Goal: Communication & Community: Answer question/provide support

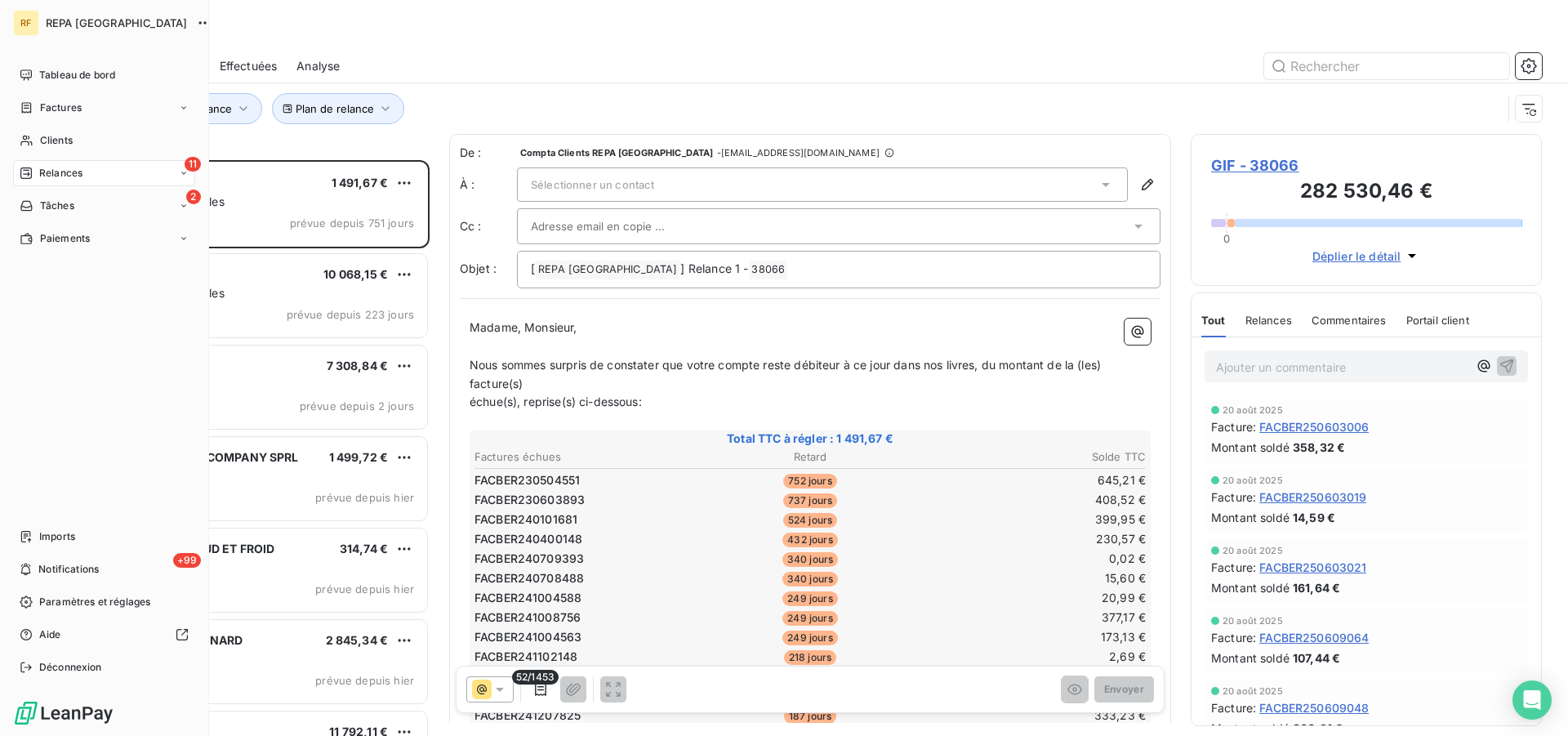
scroll to position [562, 337]
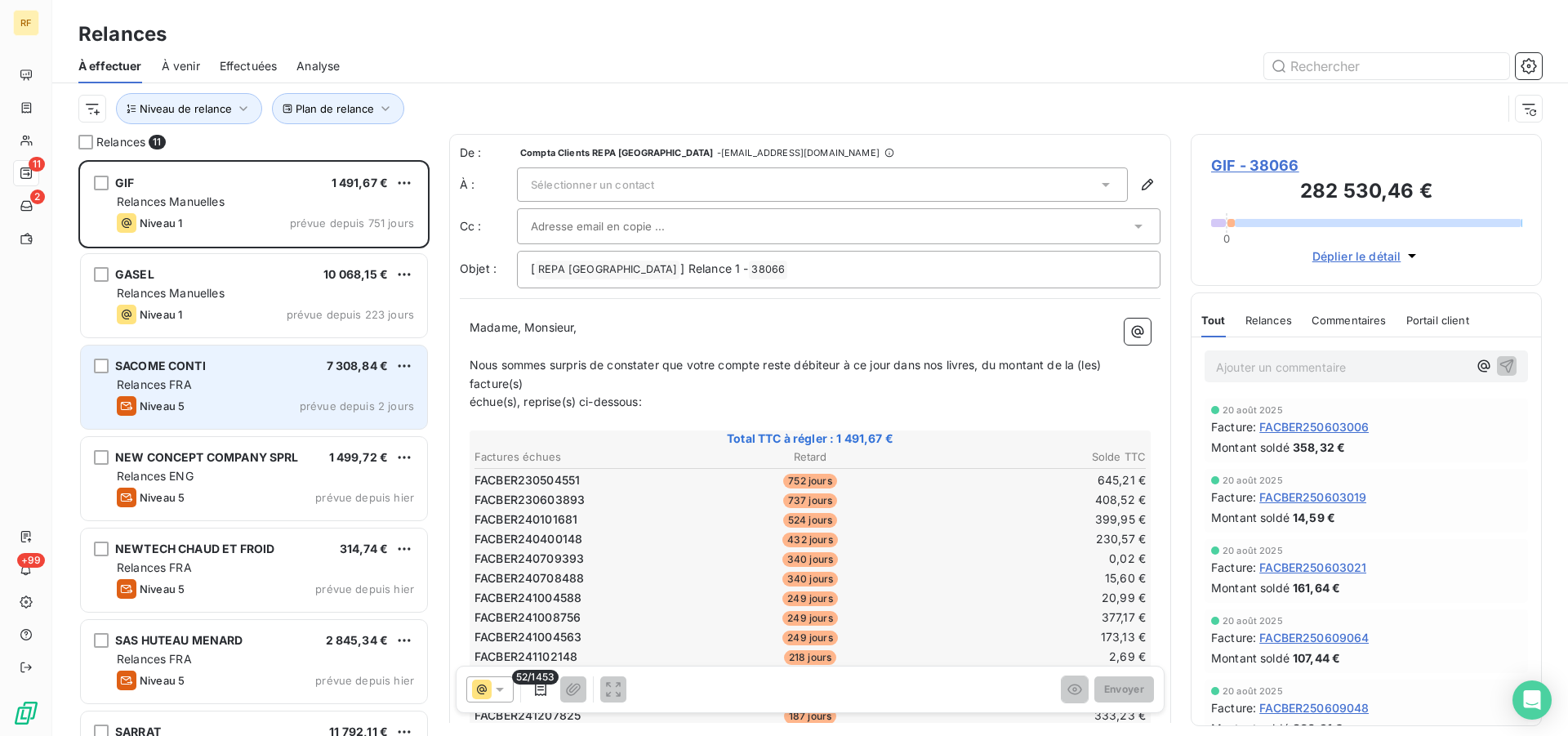
click at [229, 369] on div "SACOME CONTI 7 308,84 €" at bounding box center [265, 366] width 297 height 15
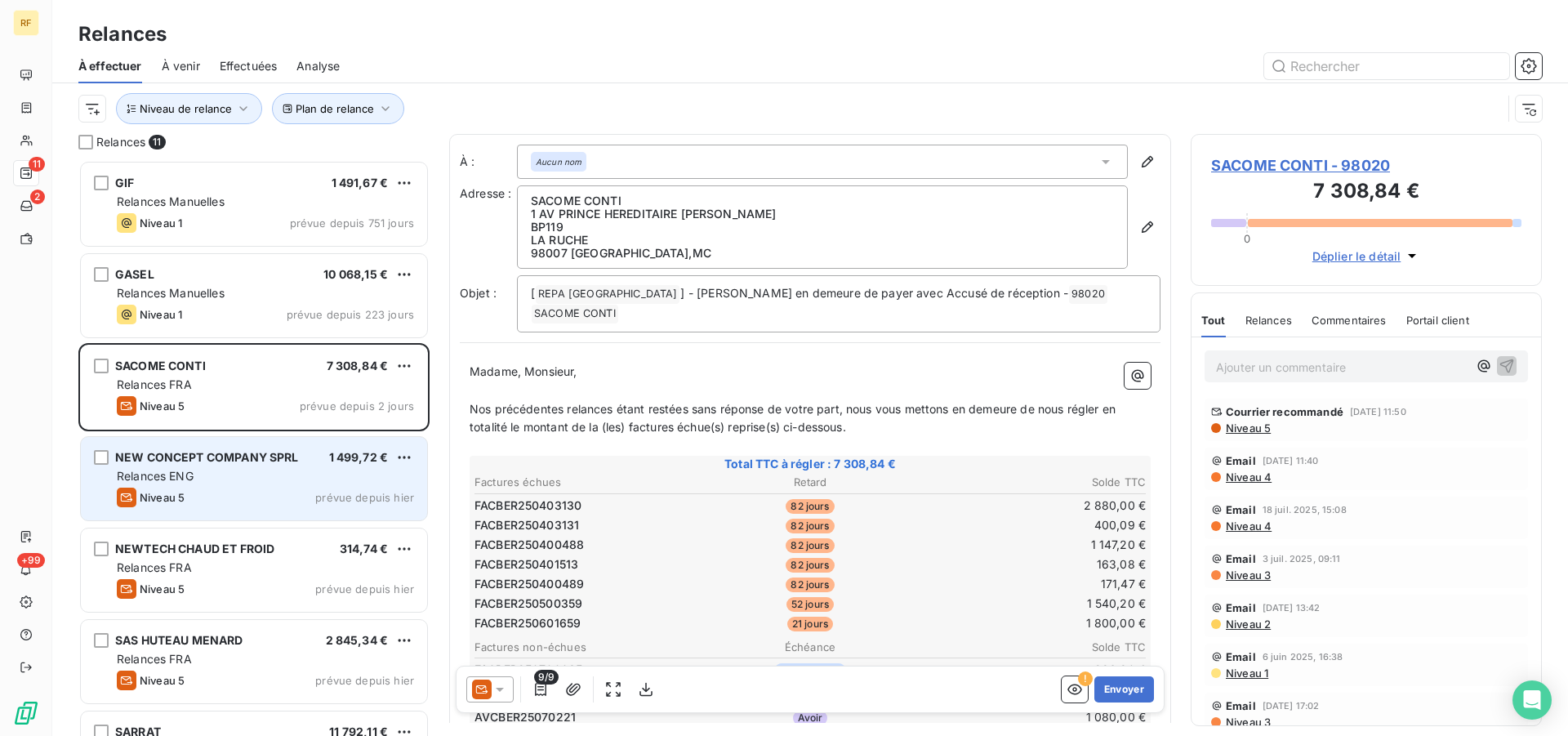
click at [289, 494] on div "Niveau 5 prévue depuis hier" at bounding box center [265, 497] width 297 height 20
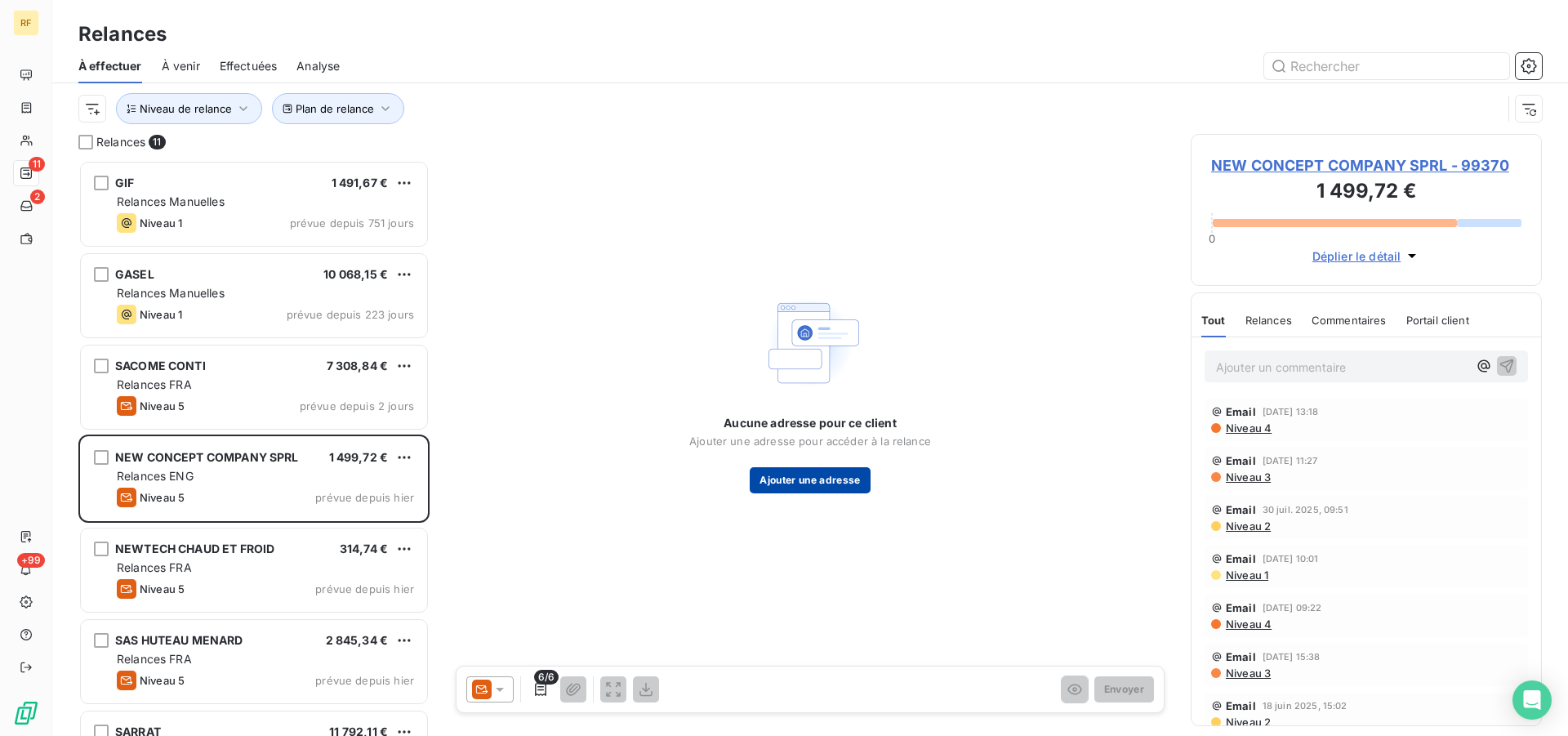
click at [801, 479] on button "Ajouter une adresse" at bounding box center [809, 480] width 120 height 26
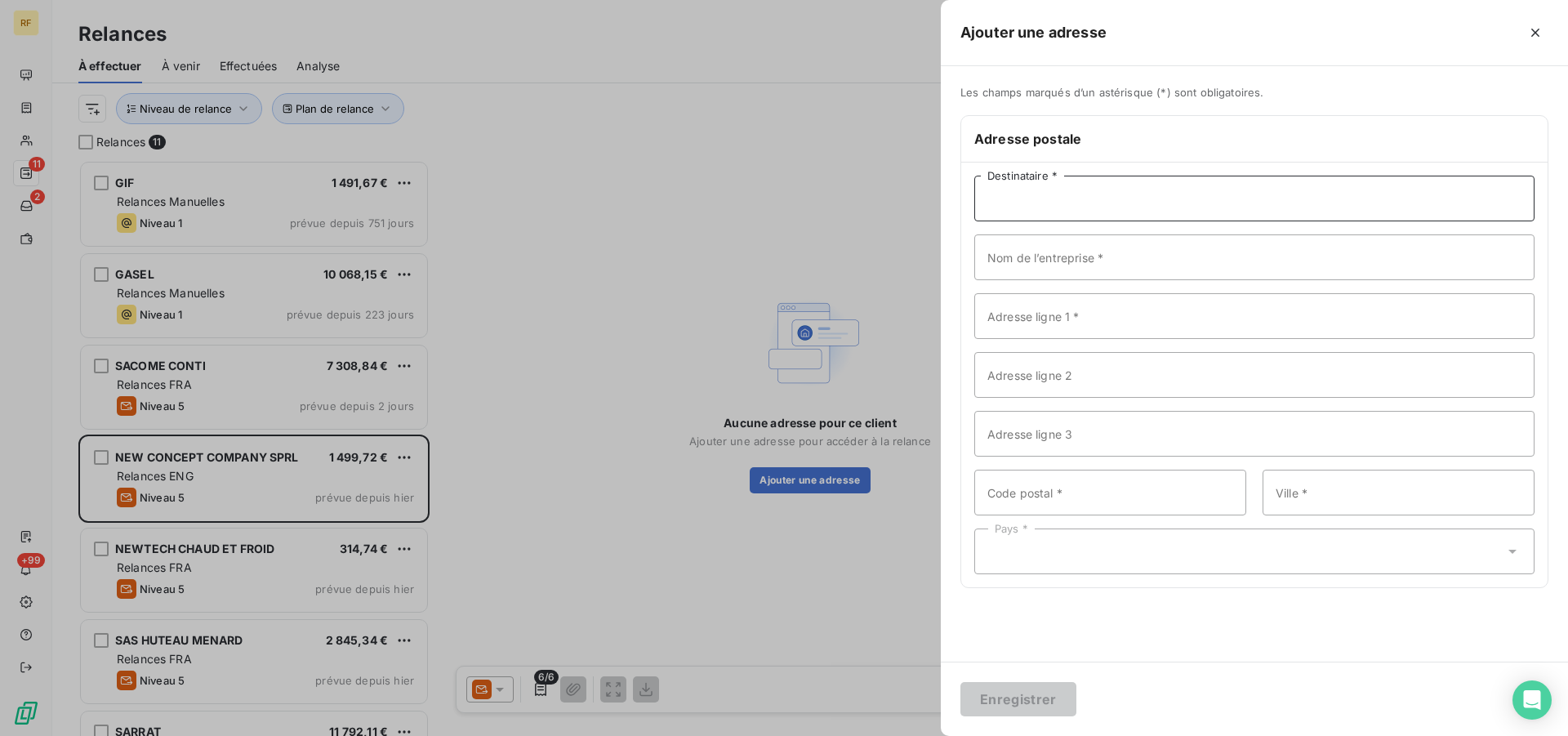
click at [1054, 204] on input "Destinataire *" at bounding box center [1254, 199] width 560 height 45
paste input "NEW CONCEPT COMPANY SPRL"
type input "NEW CONCEPT COMPANY SPRL"
drag, startPoint x: 1218, startPoint y: 196, endPoint x: 639, endPoint y: 147, distance: 581.1
click at [974, 176] on input "NEW CONCEPT COMPANY SPRL" at bounding box center [1254, 199] width 560 height 45
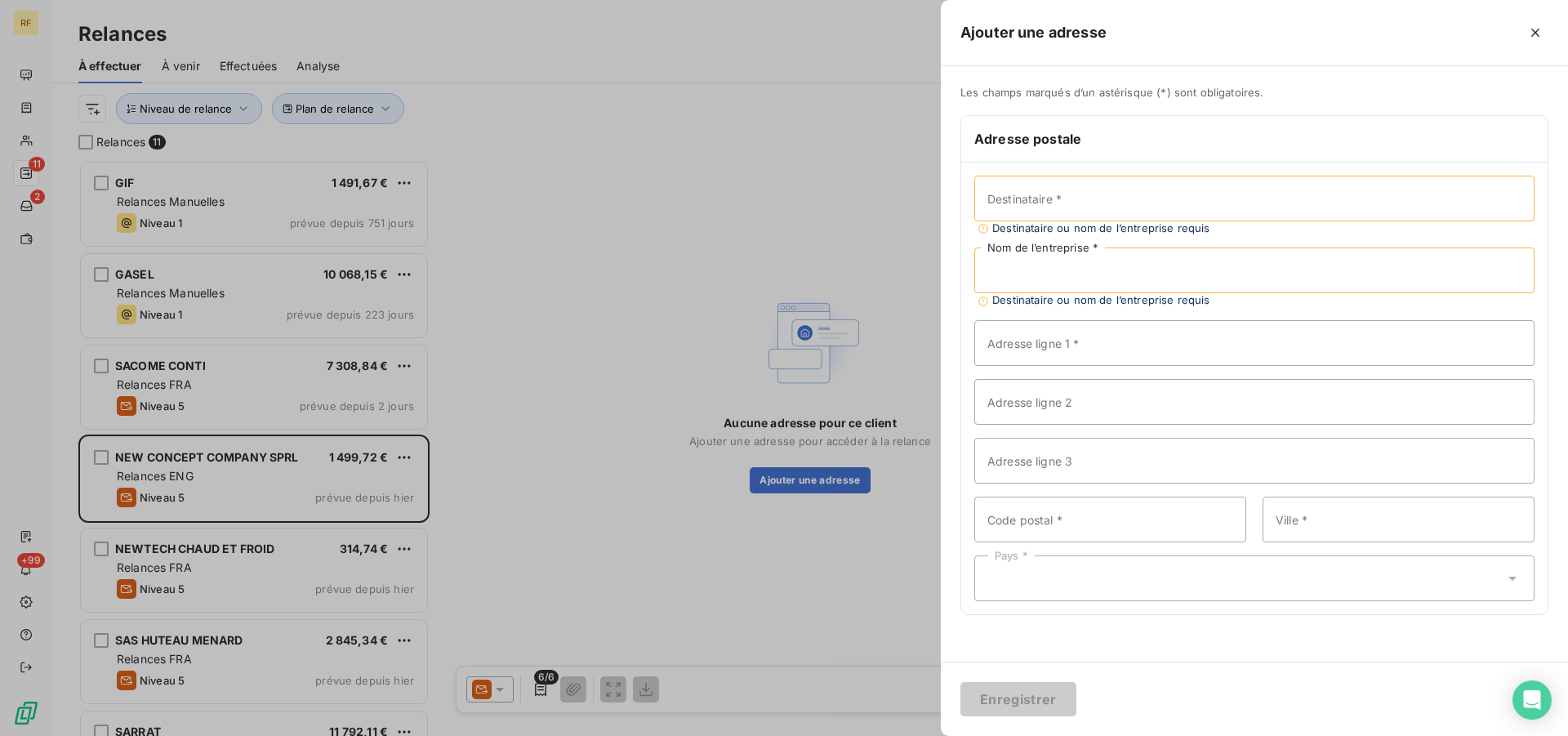
click at [981, 265] on input "Nom de l’entreprise *" at bounding box center [1254, 270] width 560 height 45
paste input "NEW CONCEPT COMPANY SPRL"
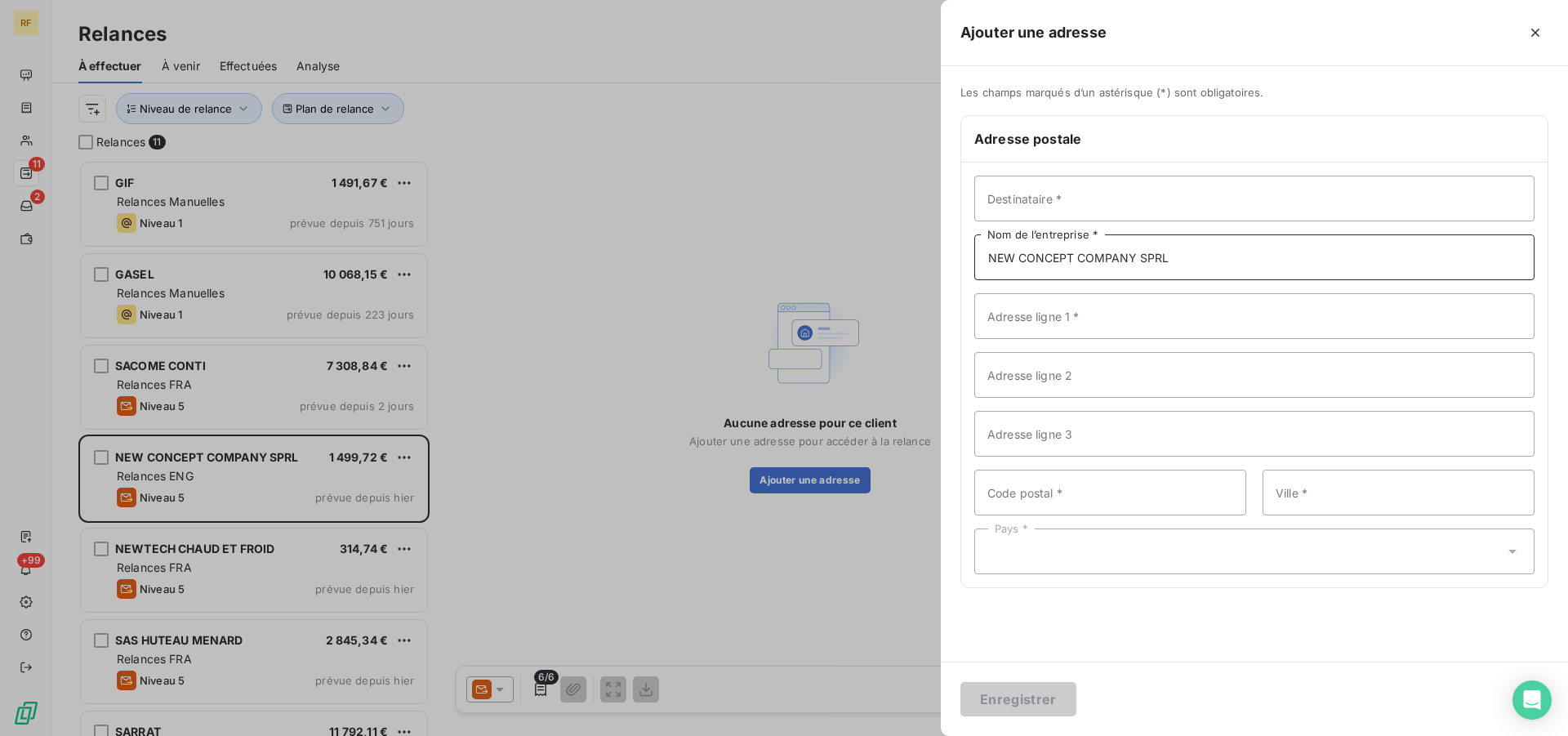
type input "NEW CONCEPT COMPANY SPRL"
click at [1000, 317] on input "Adresse ligne 1 *" at bounding box center [1254, 316] width 560 height 45
paste input "MOLENVELDSTRAAT 2"
type input "MOLENVELDSTRAAT 2"
click at [1079, 500] on input "Code postal *" at bounding box center [1110, 492] width 272 height 45
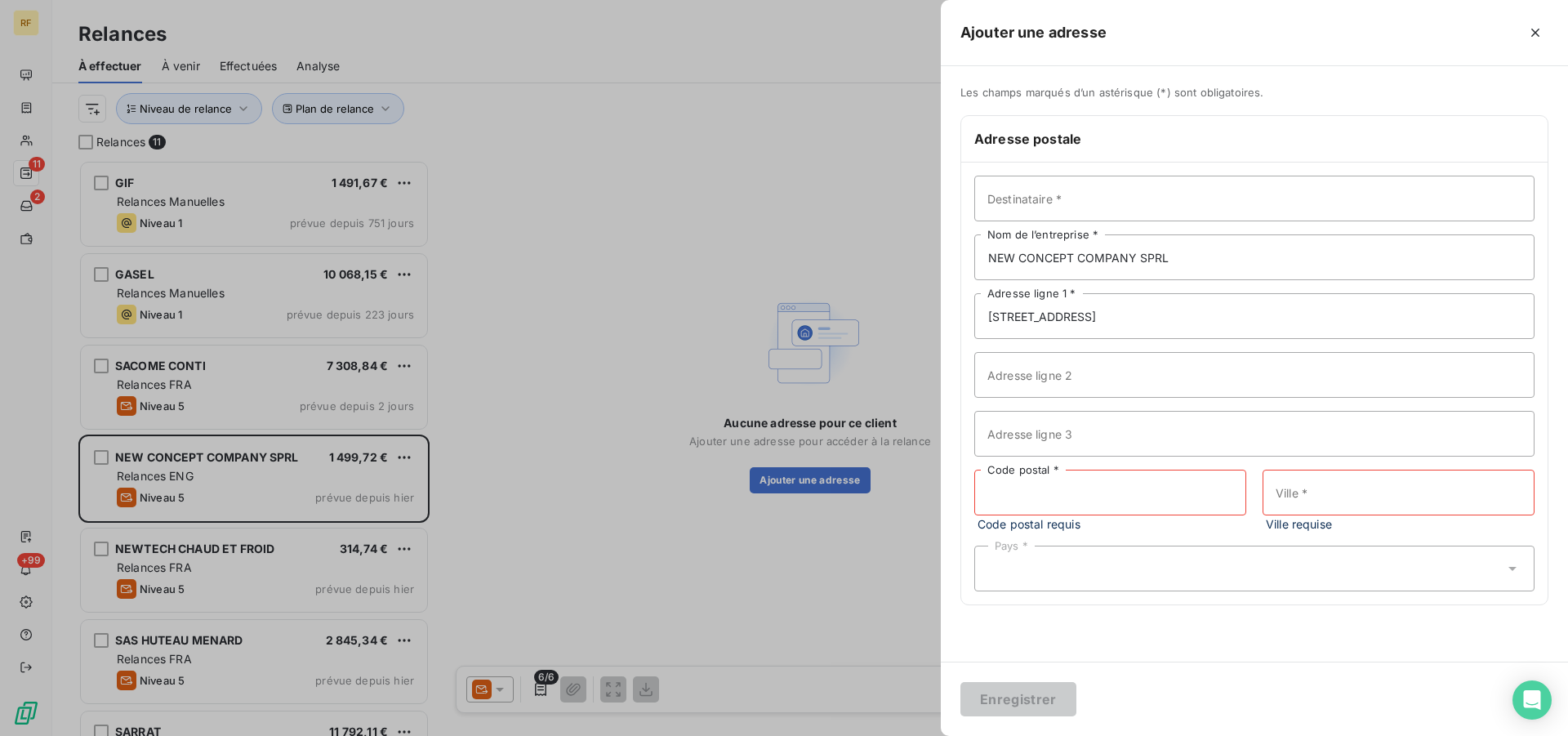
click at [1107, 494] on input "Code postal *" at bounding box center [1110, 492] width 272 height 45
paste input "2630"
type input "2630"
click at [1345, 510] on input "Ville *" at bounding box center [1398, 492] width 272 height 45
paste input "AARTSELAAR"
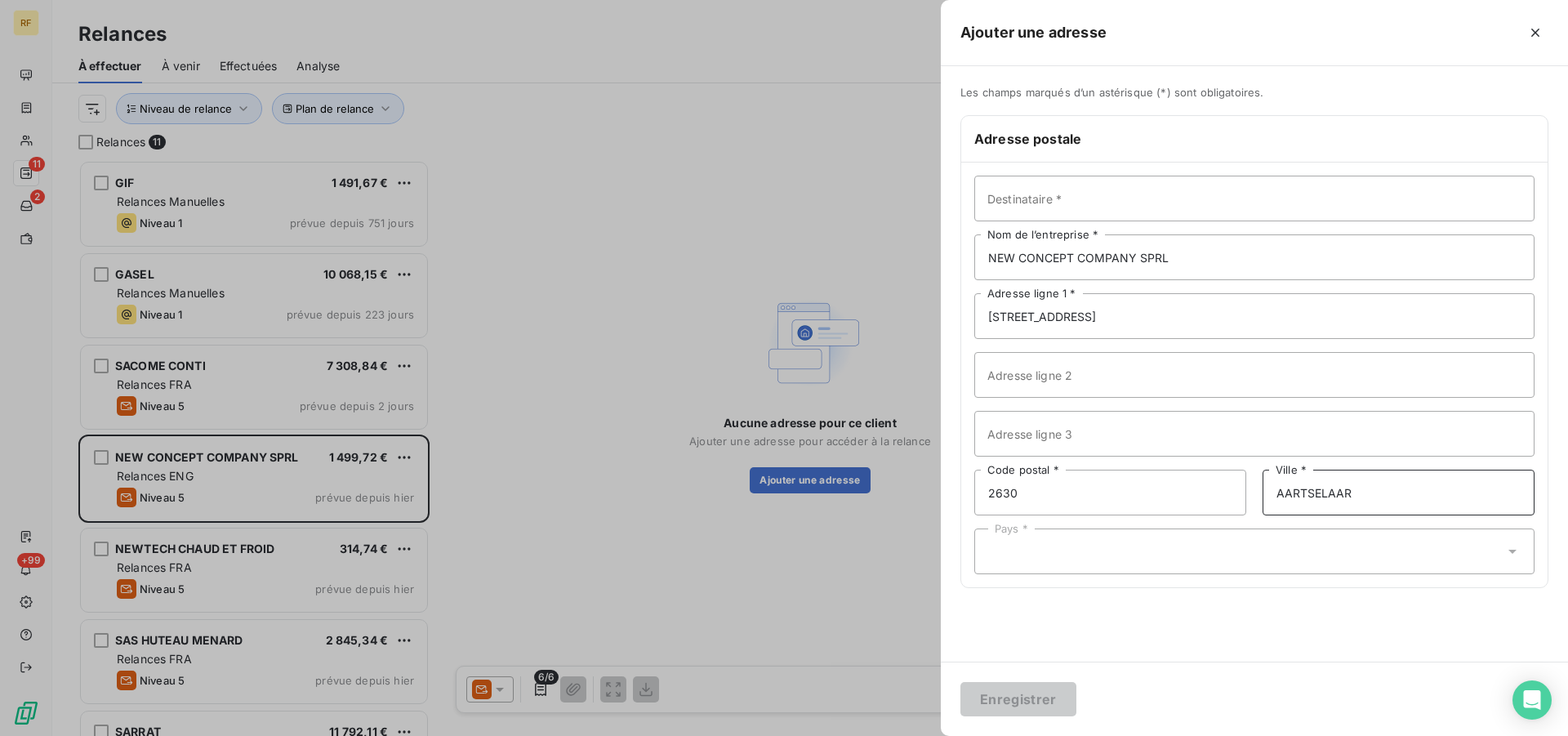
type input "AARTSELAAR"
click at [1055, 561] on div "Pays *" at bounding box center [1254, 551] width 560 height 45
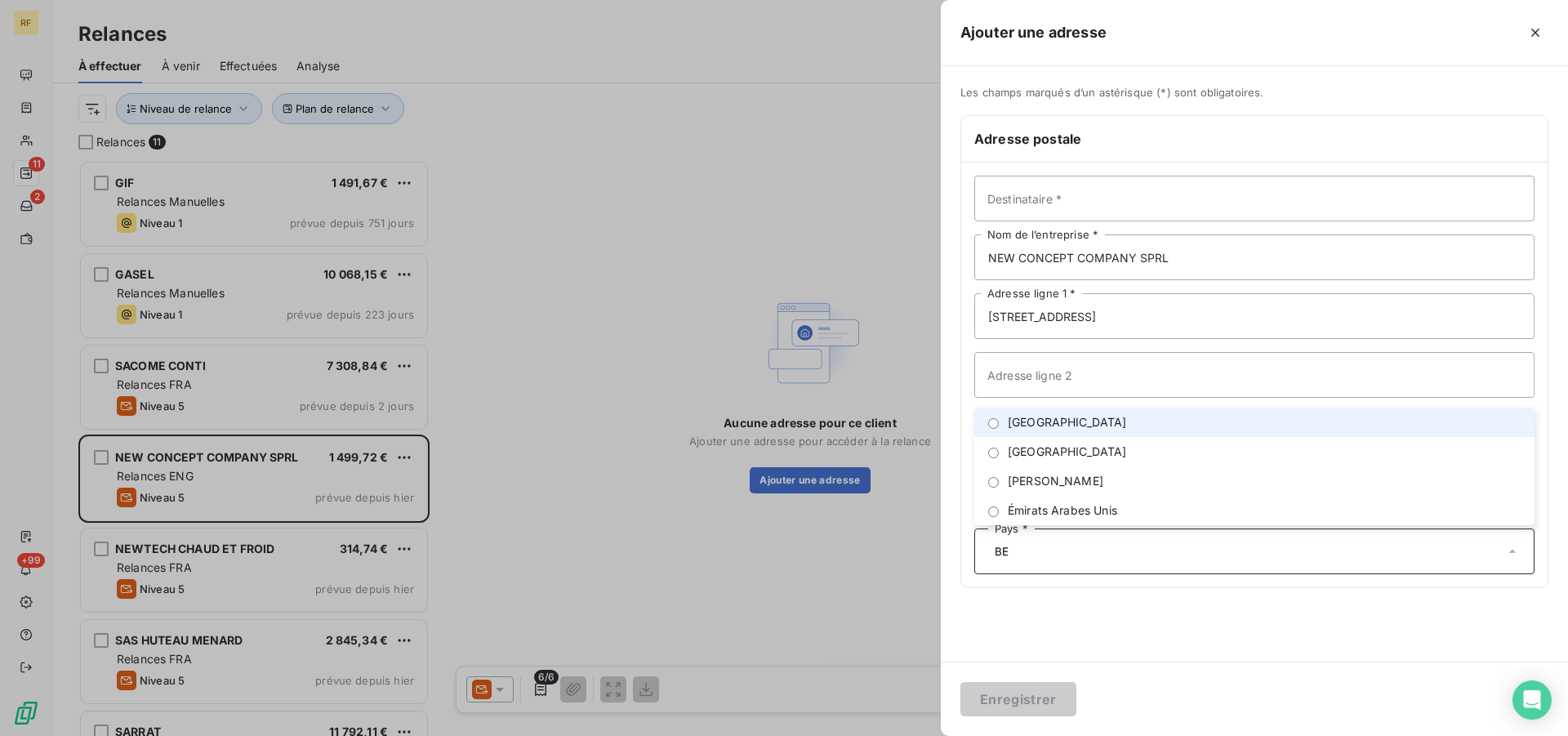
click at [1031, 423] on span "[GEOGRAPHIC_DATA]" at bounding box center [1067, 422] width 120 height 17
type input "BE"
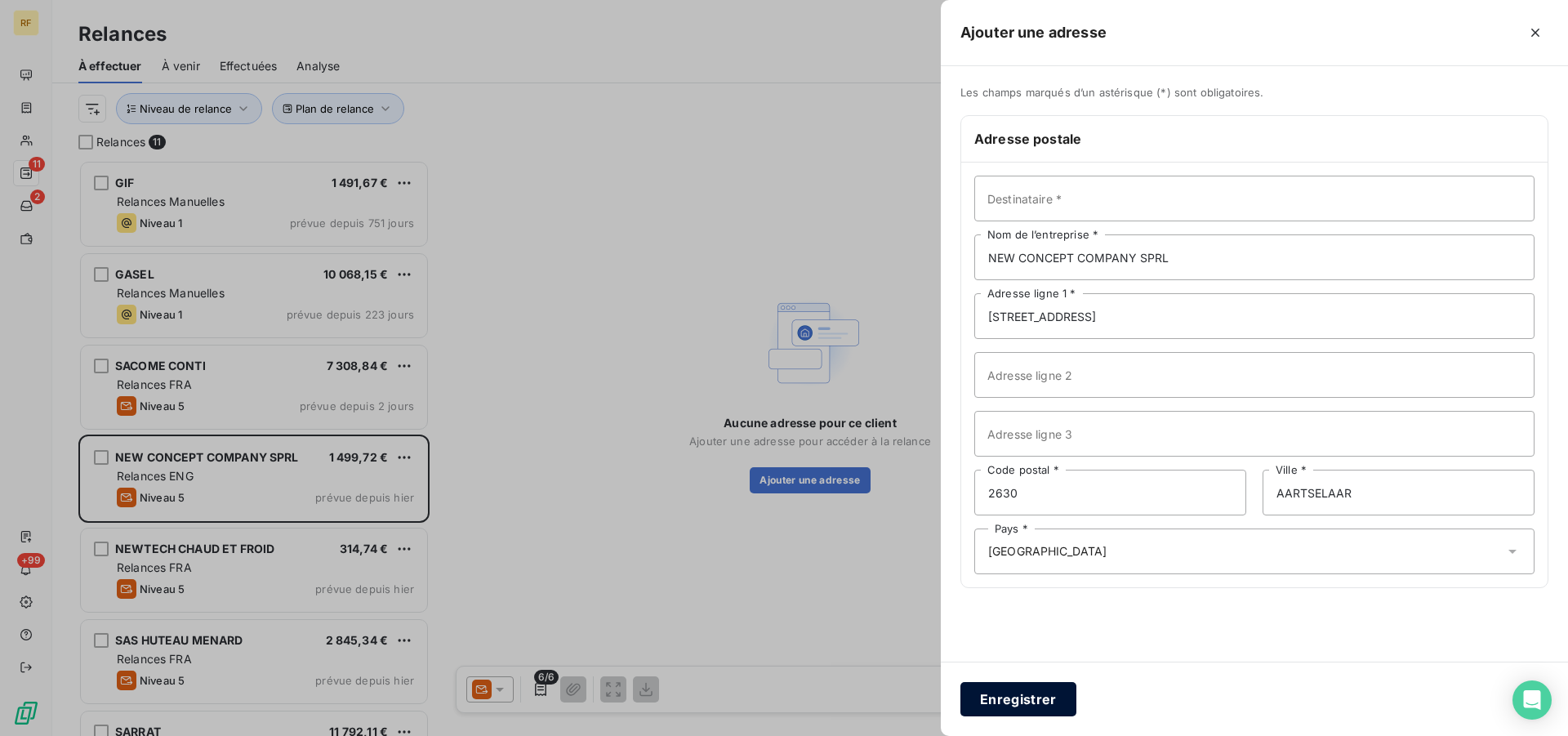
click at [1034, 691] on button "Enregistrer" at bounding box center [1018, 698] width 116 height 35
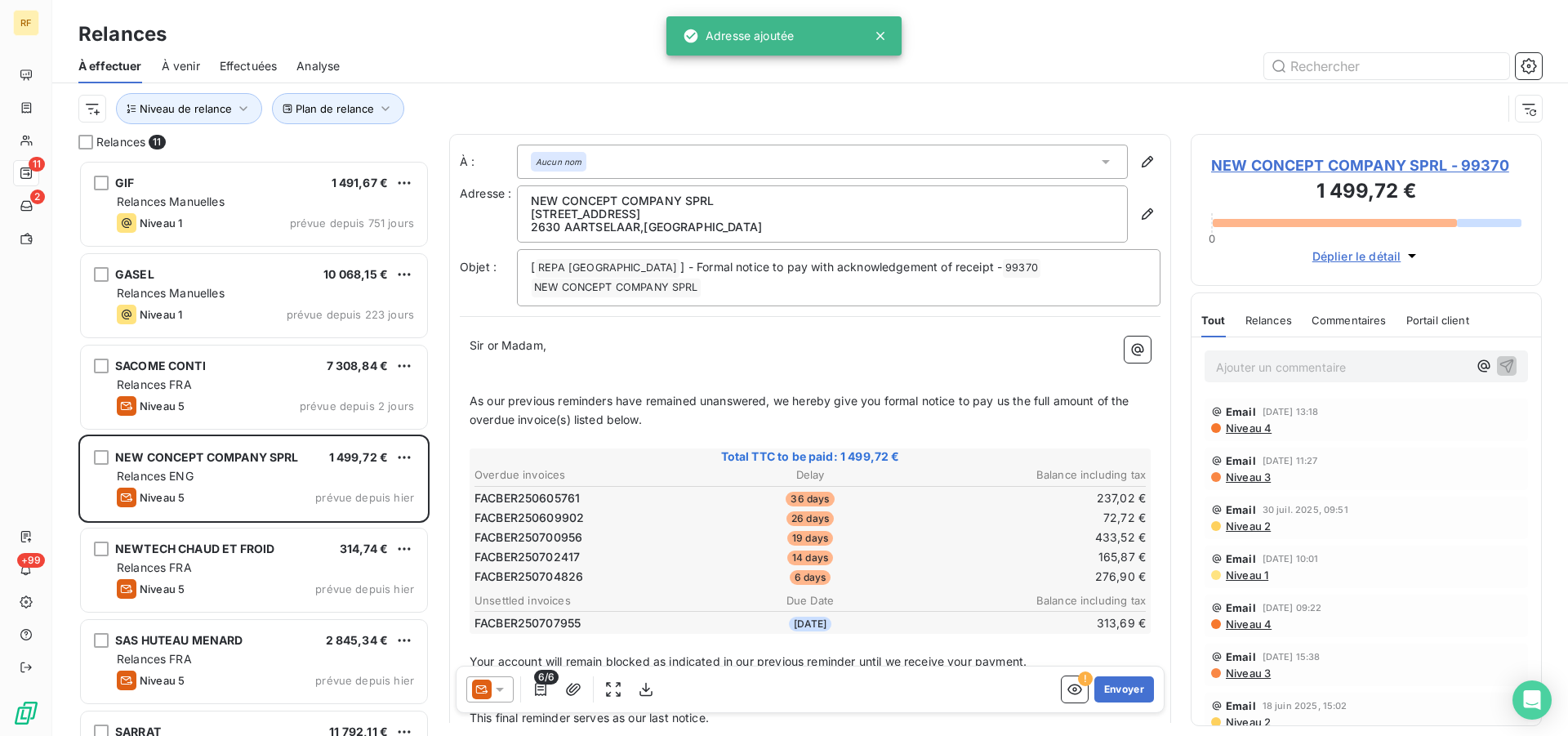
scroll to position [562, 337]
click at [1256, 433] on span "Niveau 4" at bounding box center [1248, 427] width 47 height 13
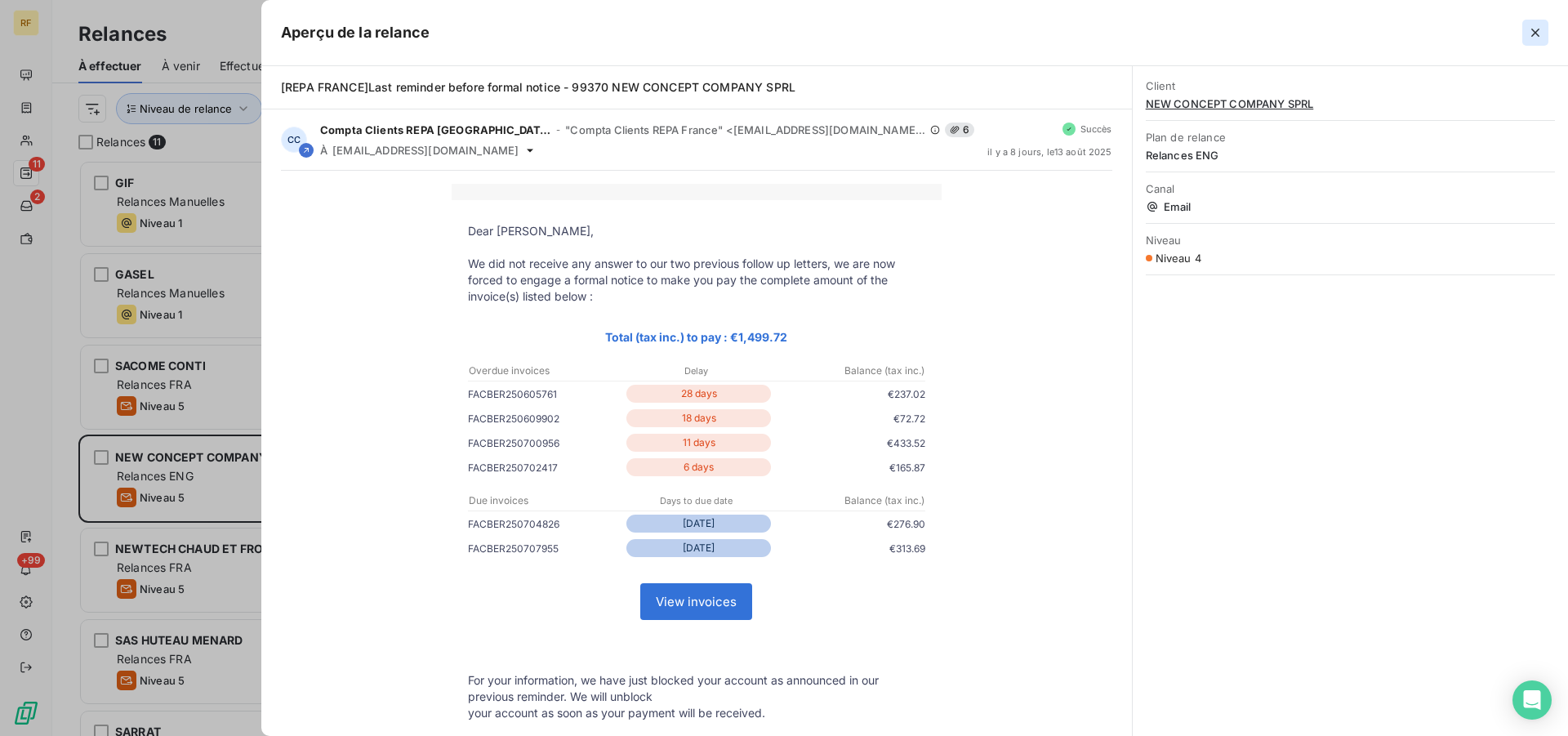
click at [1540, 34] on icon "button" at bounding box center [1534, 33] width 17 height 17
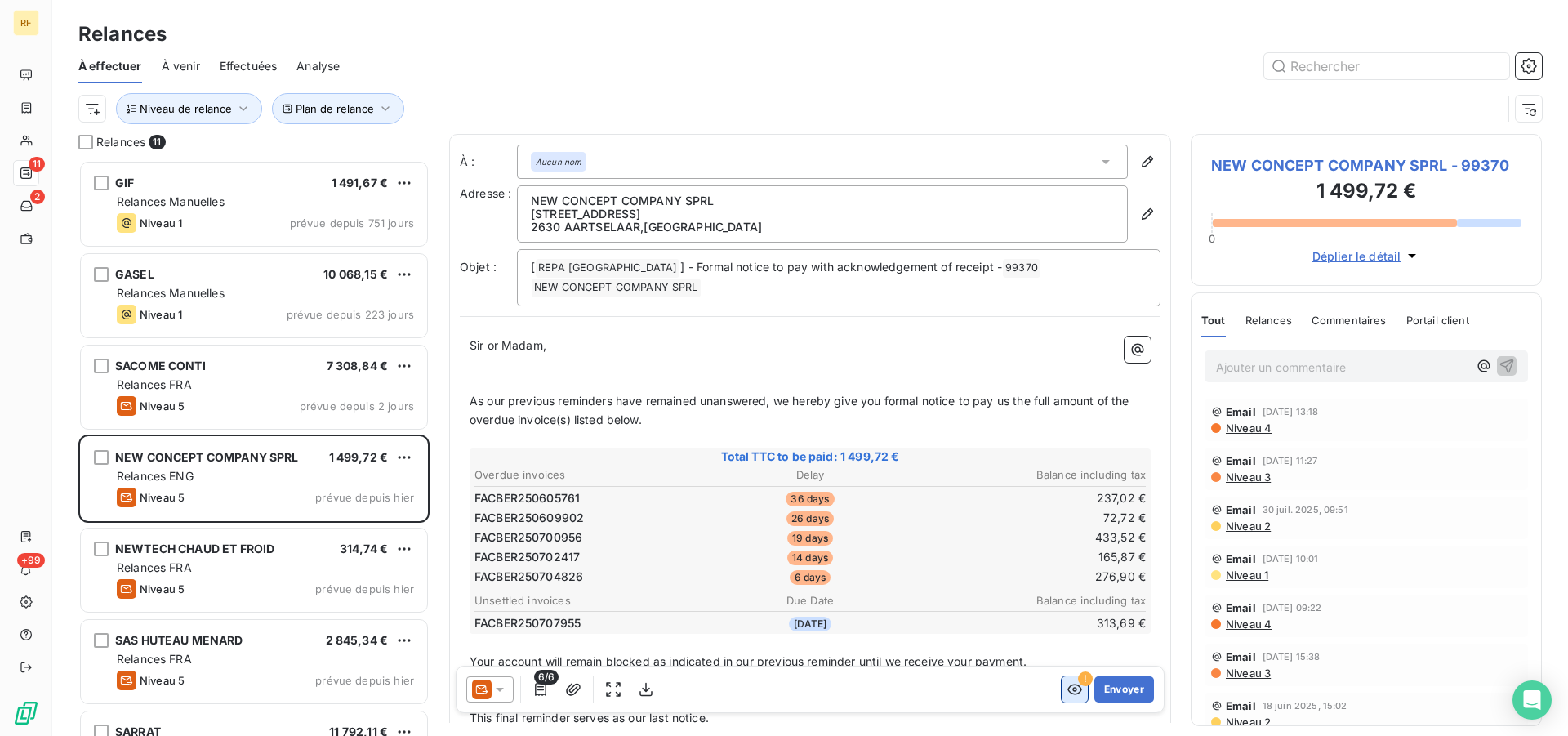
click at [1066, 695] on icon "button" at bounding box center [1074, 689] width 17 height 17
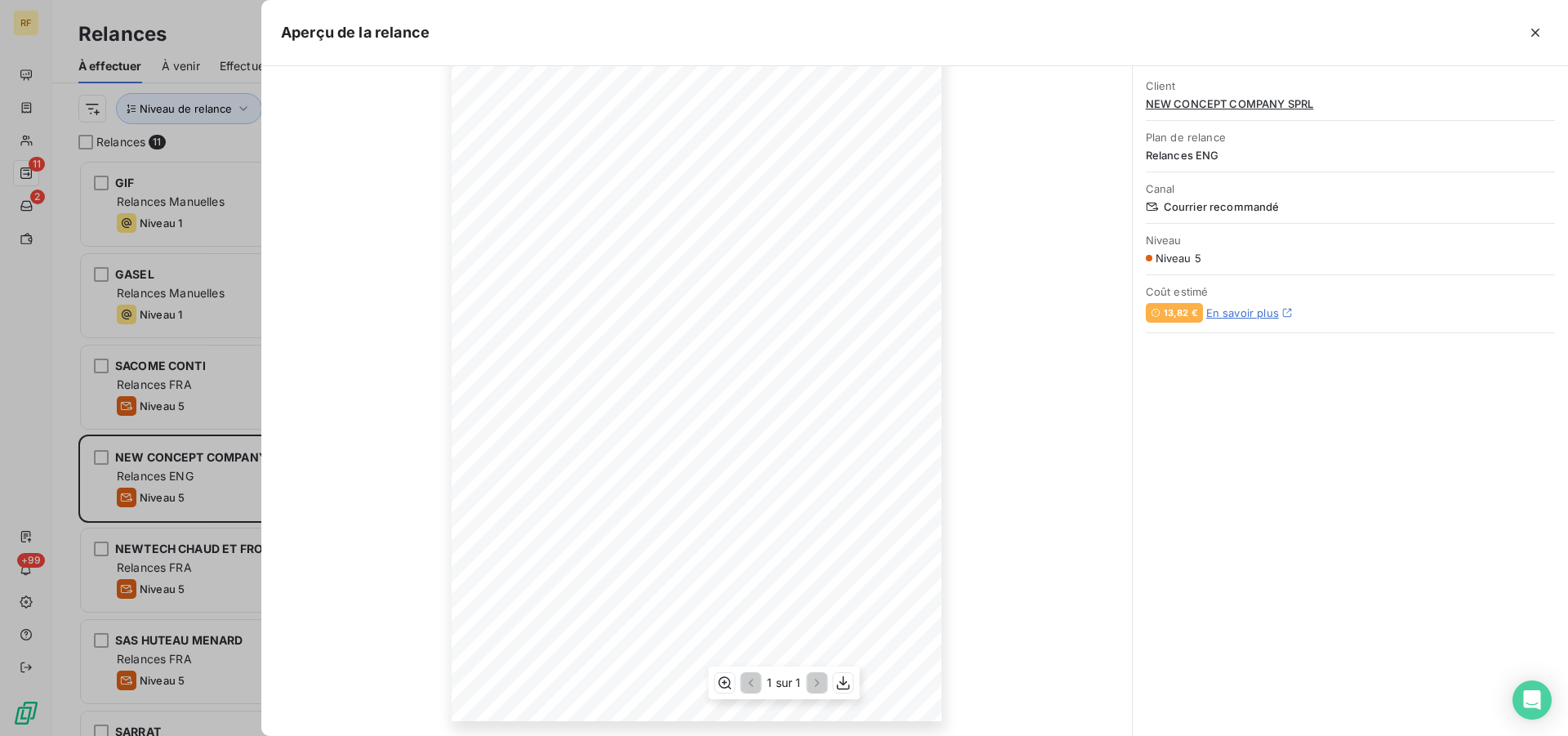
scroll to position [116, 0]
click at [1534, 32] on icon "button" at bounding box center [1534, 33] width 8 height 8
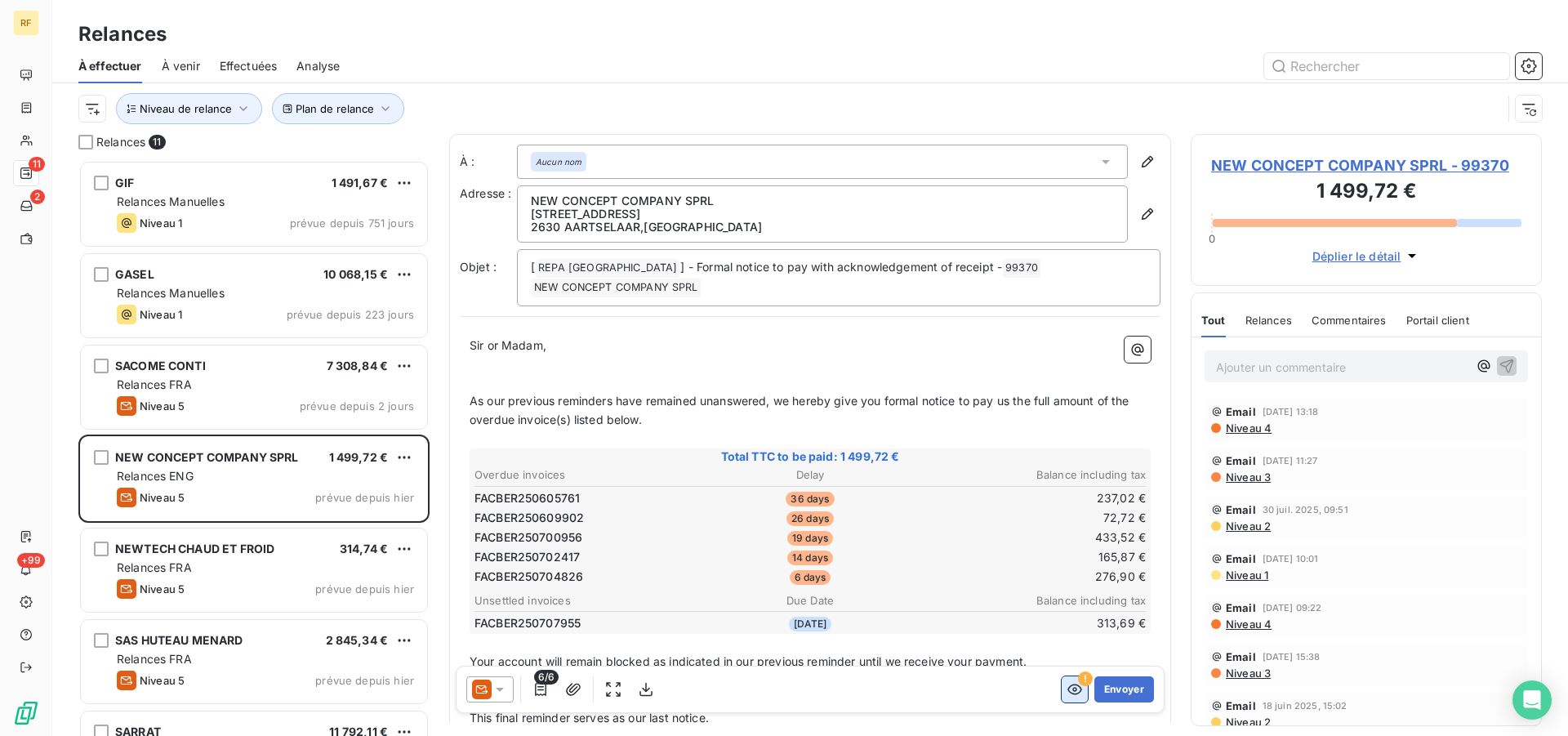
click at [1066, 689] on icon "button" at bounding box center [1074, 689] width 17 height 17
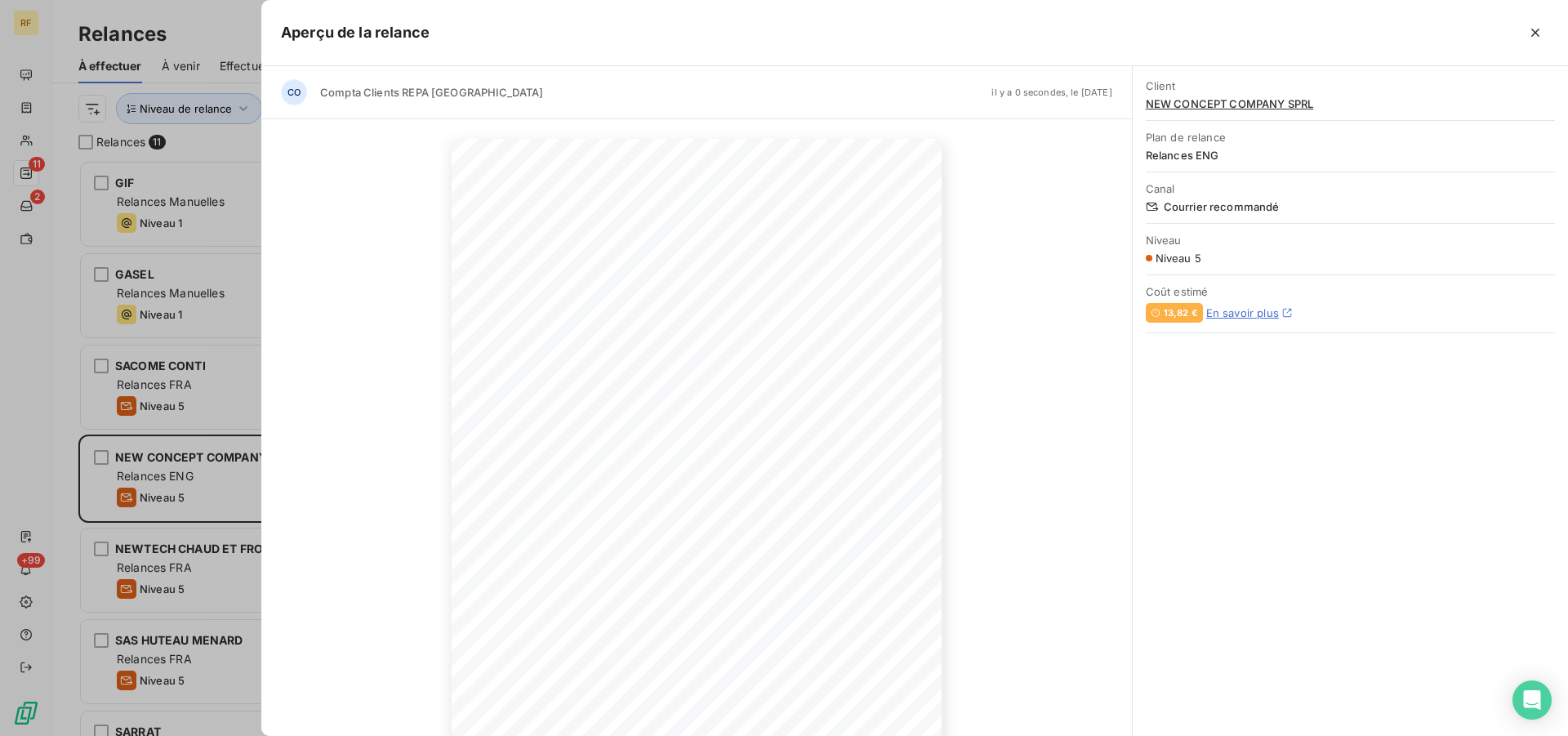
click at [1541, 27] on icon "button" at bounding box center [1534, 33] width 17 height 17
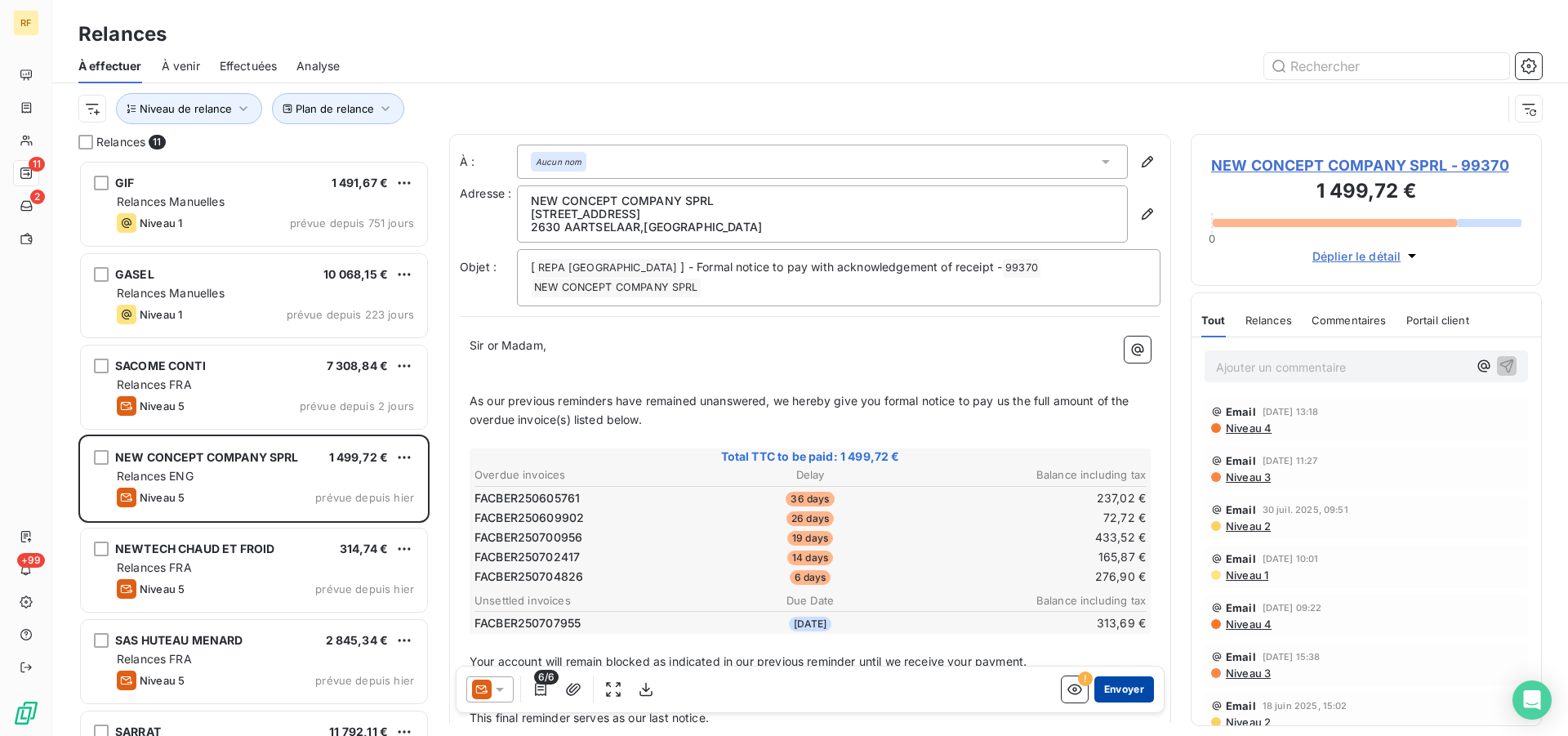
click at [1109, 689] on button "Envoyer" at bounding box center [1123, 689] width 59 height 26
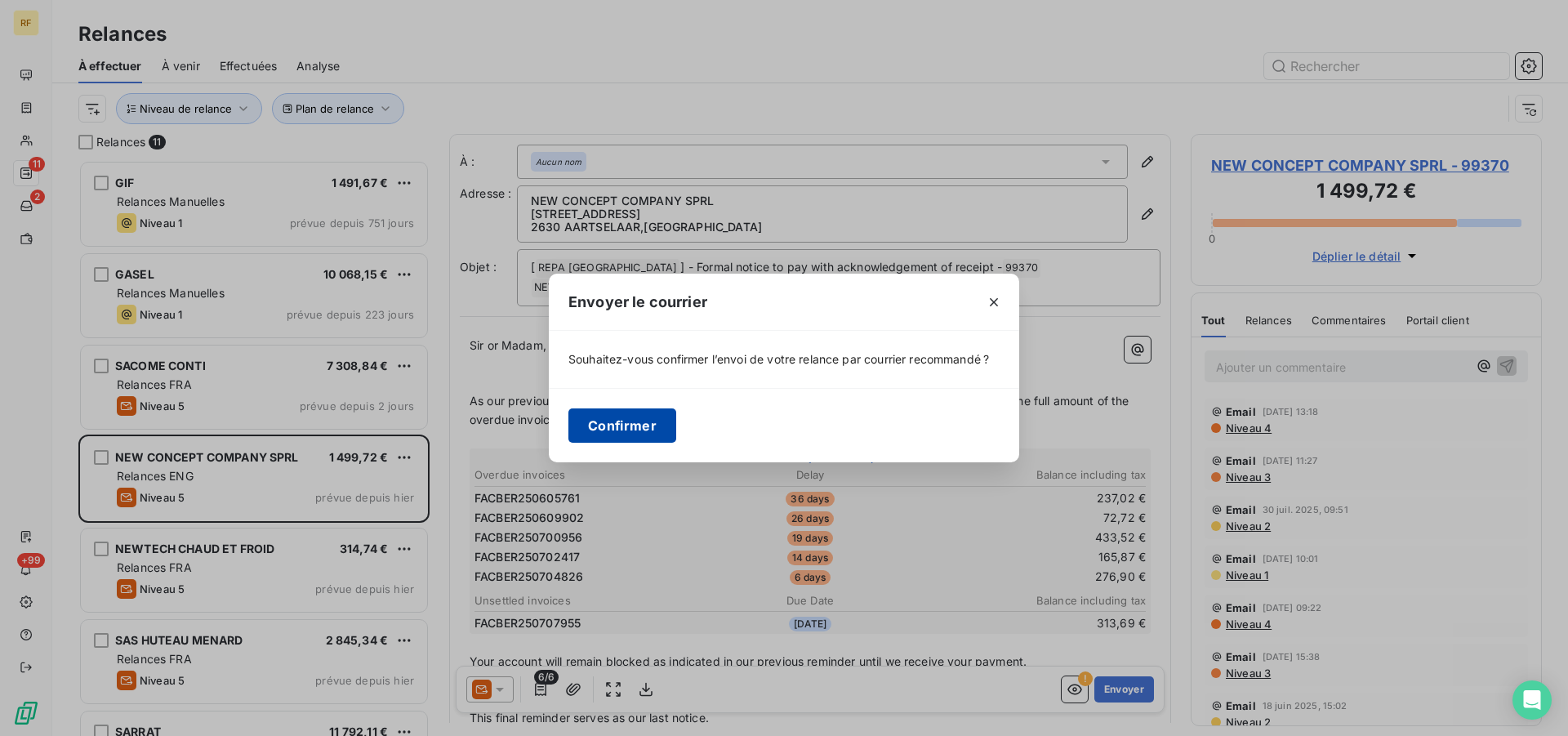
click at [610, 427] on button "Confirmer" at bounding box center [621, 425] width 108 height 35
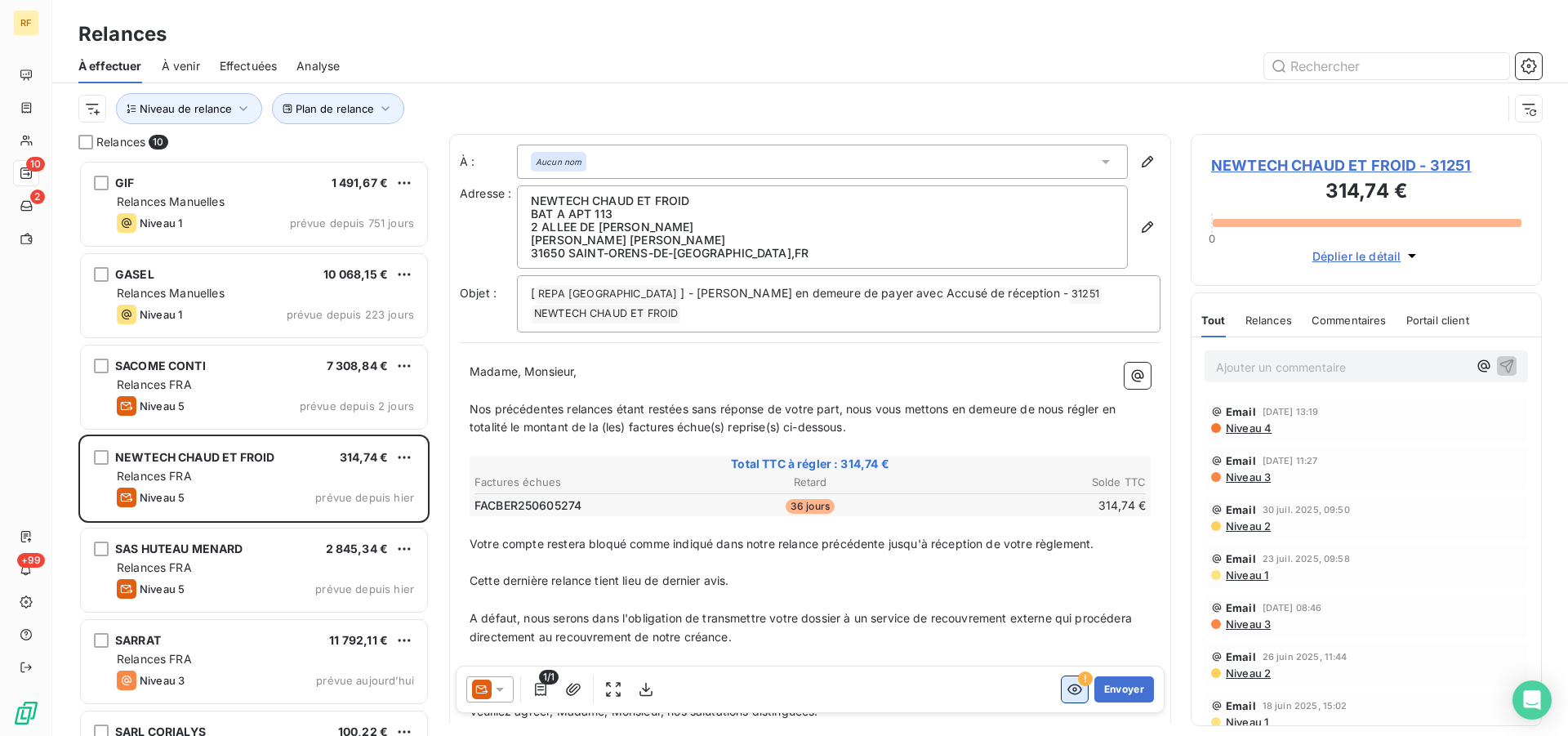
click at [1067, 694] on icon "button" at bounding box center [1074, 689] width 15 height 11
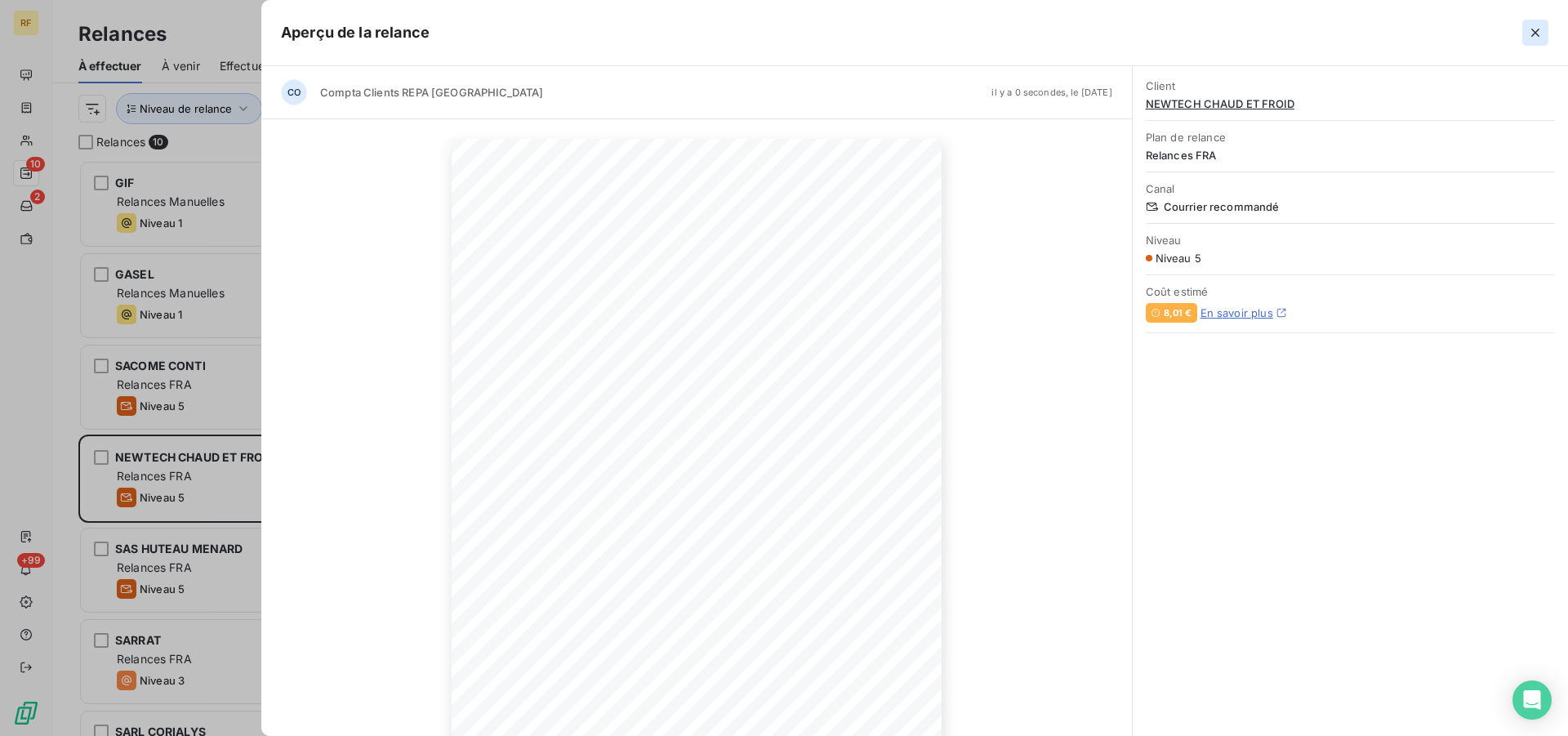
click at [1538, 36] on icon "button" at bounding box center [1534, 33] width 8 height 8
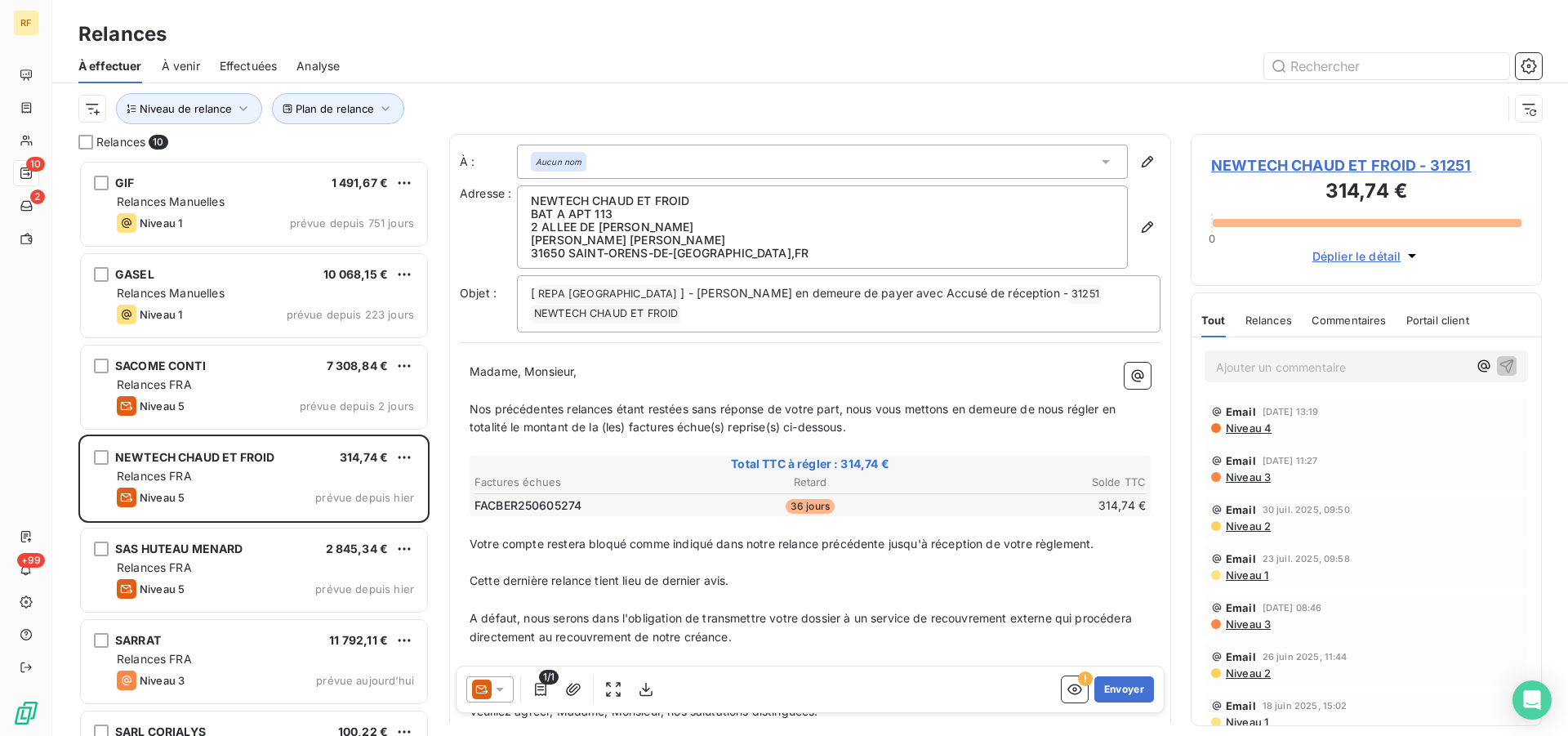
click at [1250, 422] on span "Niveau 4" at bounding box center [1248, 427] width 47 height 13
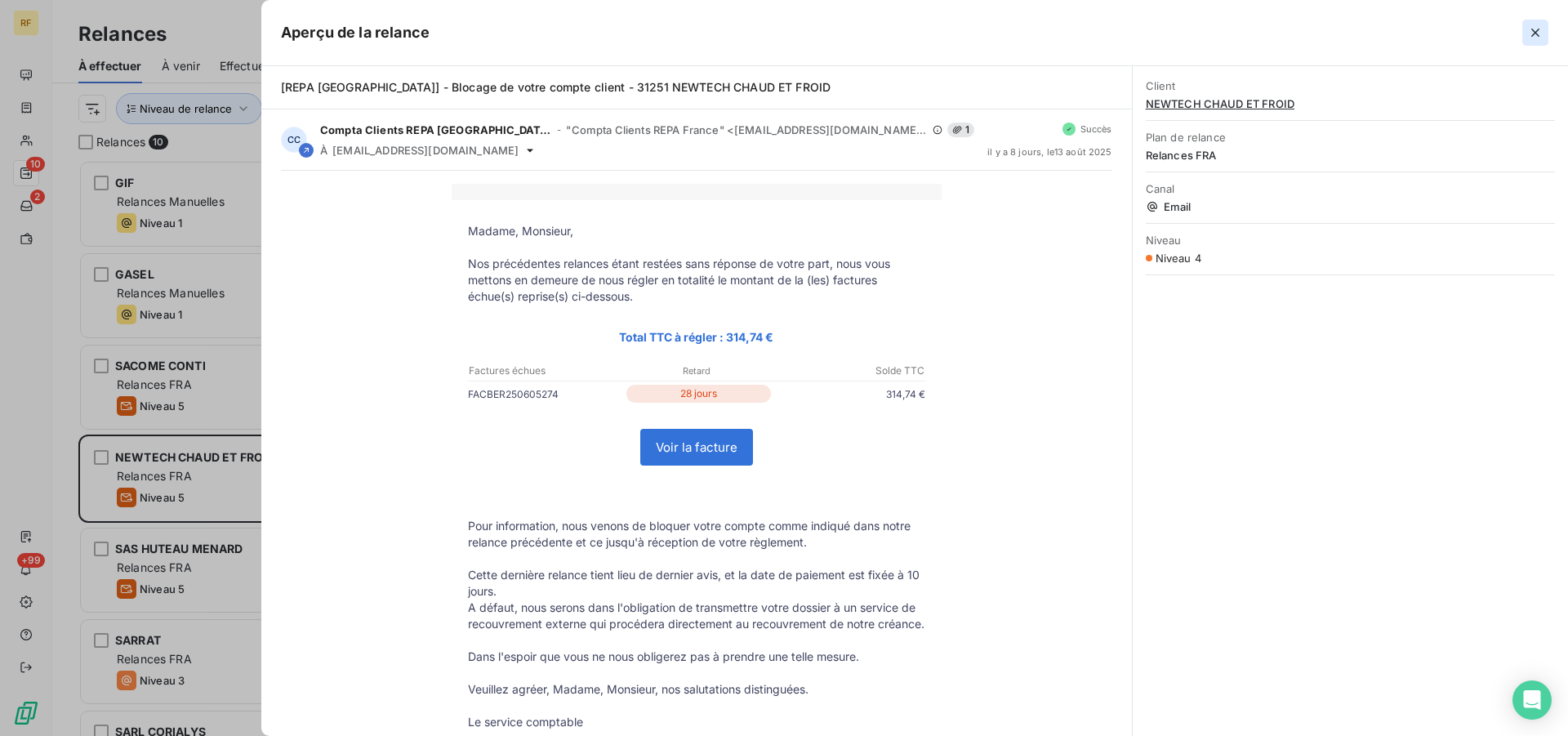
click at [1535, 26] on icon "button" at bounding box center [1534, 33] width 17 height 17
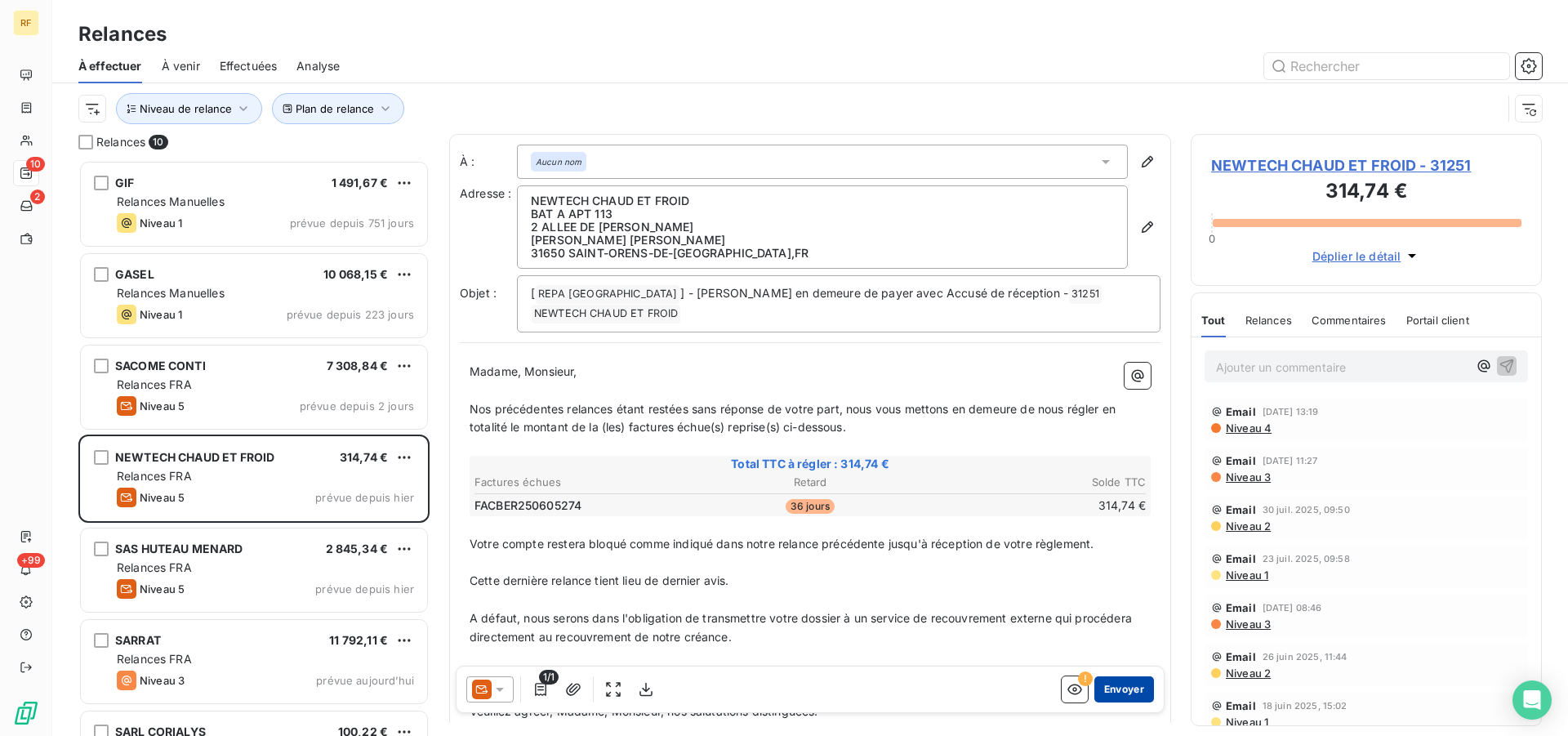
click at [1117, 689] on button "Envoyer" at bounding box center [1123, 689] width 59 height 26
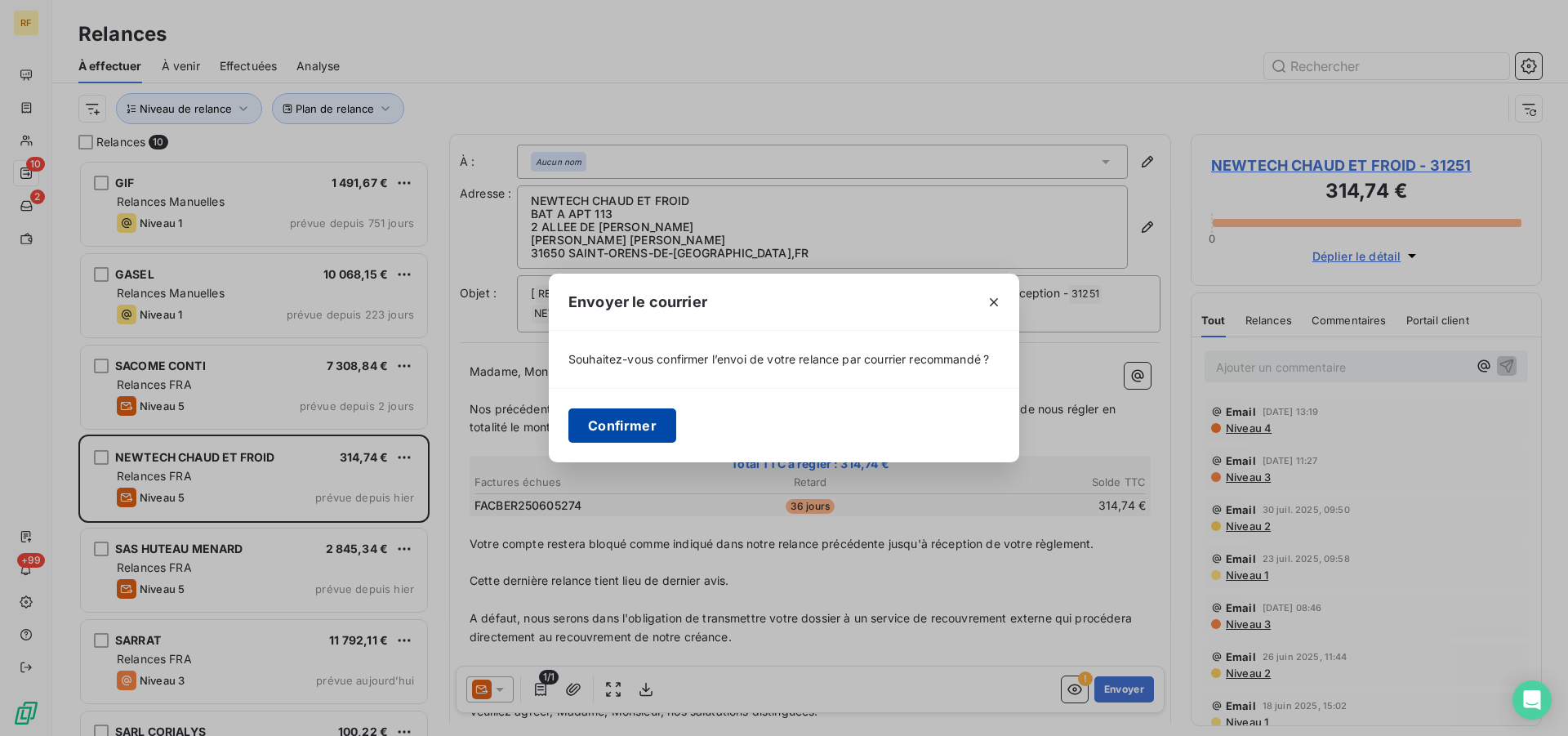
click at [651, 428] on button "Confirmer" at bounding box center [621, 425] width 108 height 35
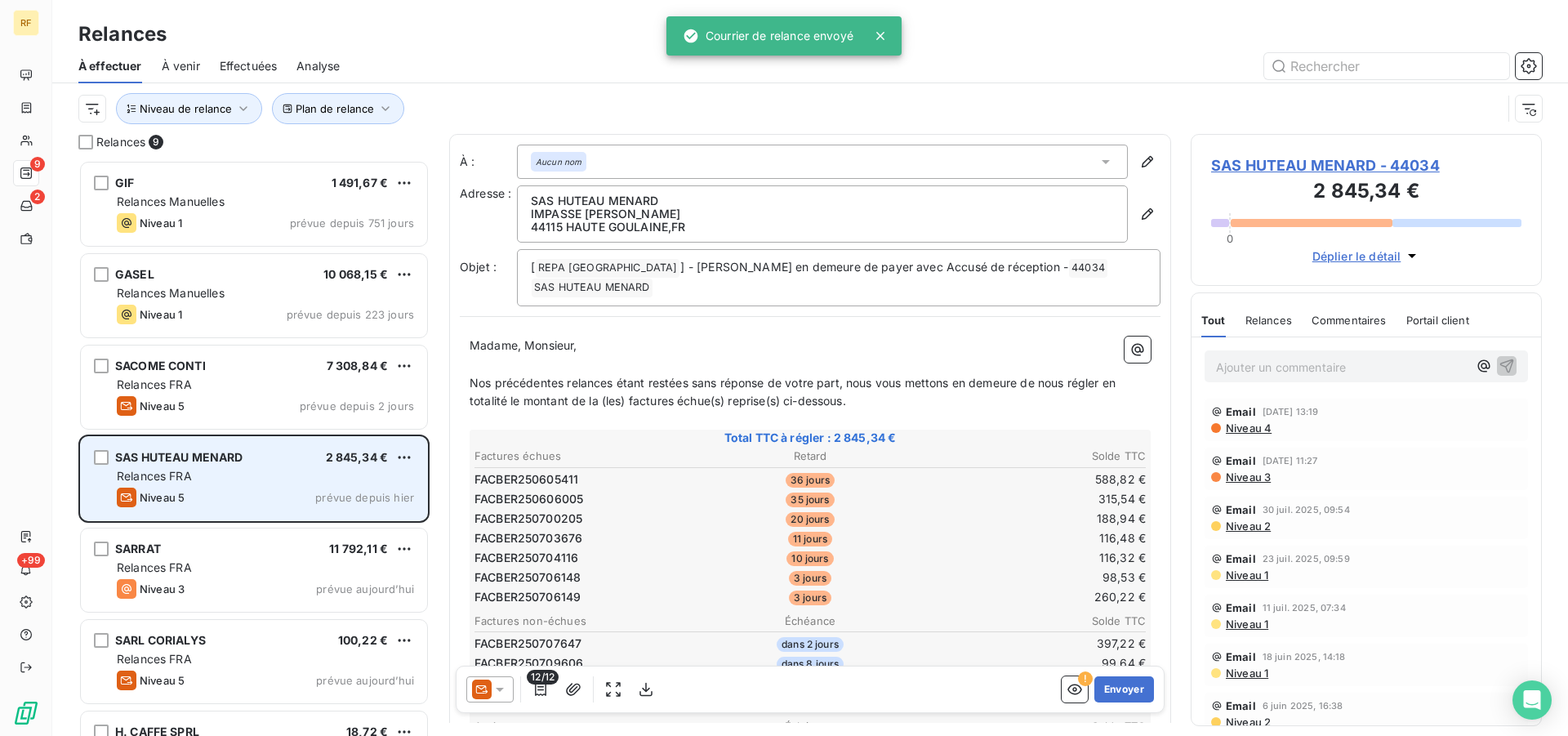
click at [176, 479] on span "Relances FRA" at bounding box center [154, 475] width 75 height 14
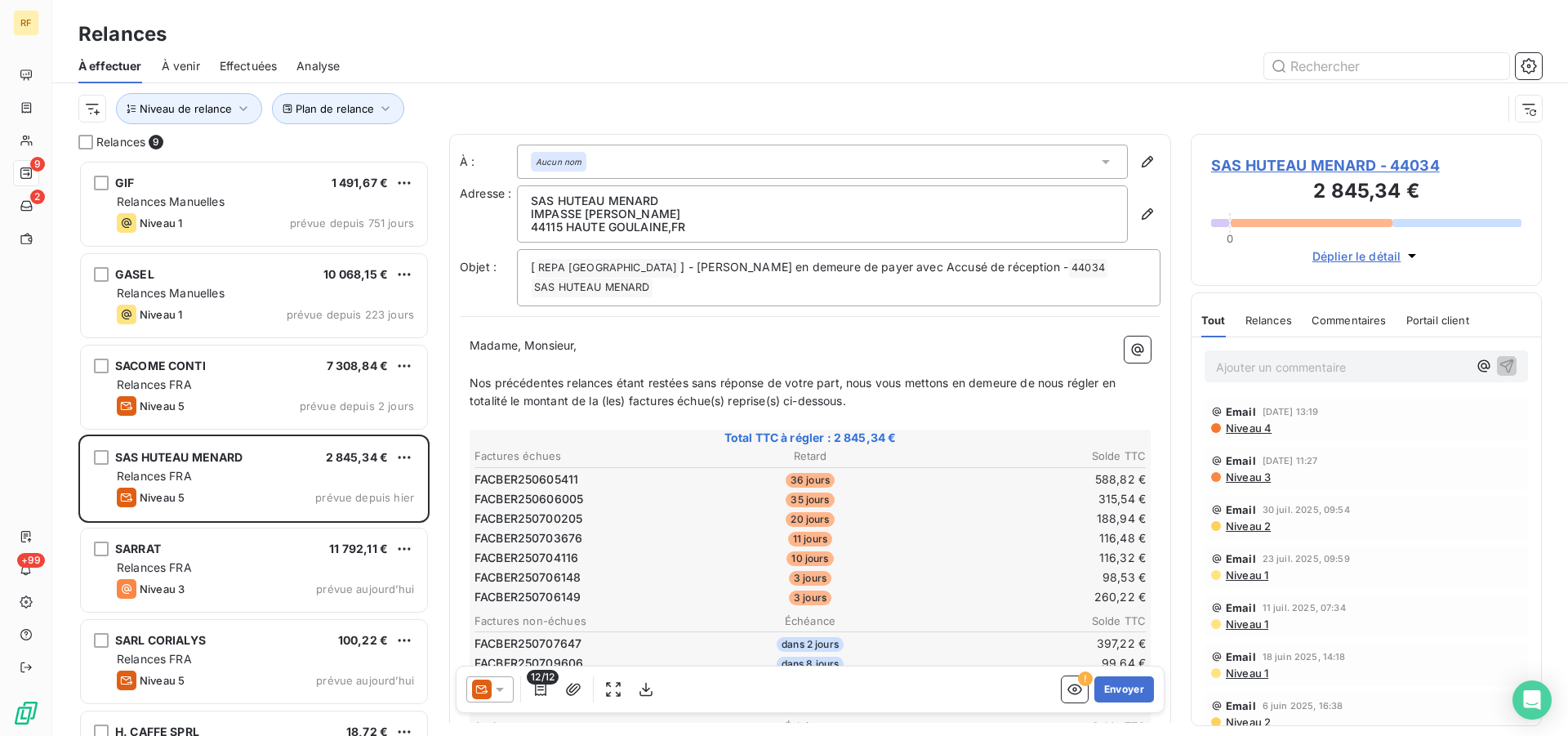
click at [1258, 164] on span "SAS HUTEAU MENARD - 44034" at bounding box center [1366, 165] width 310 height 22
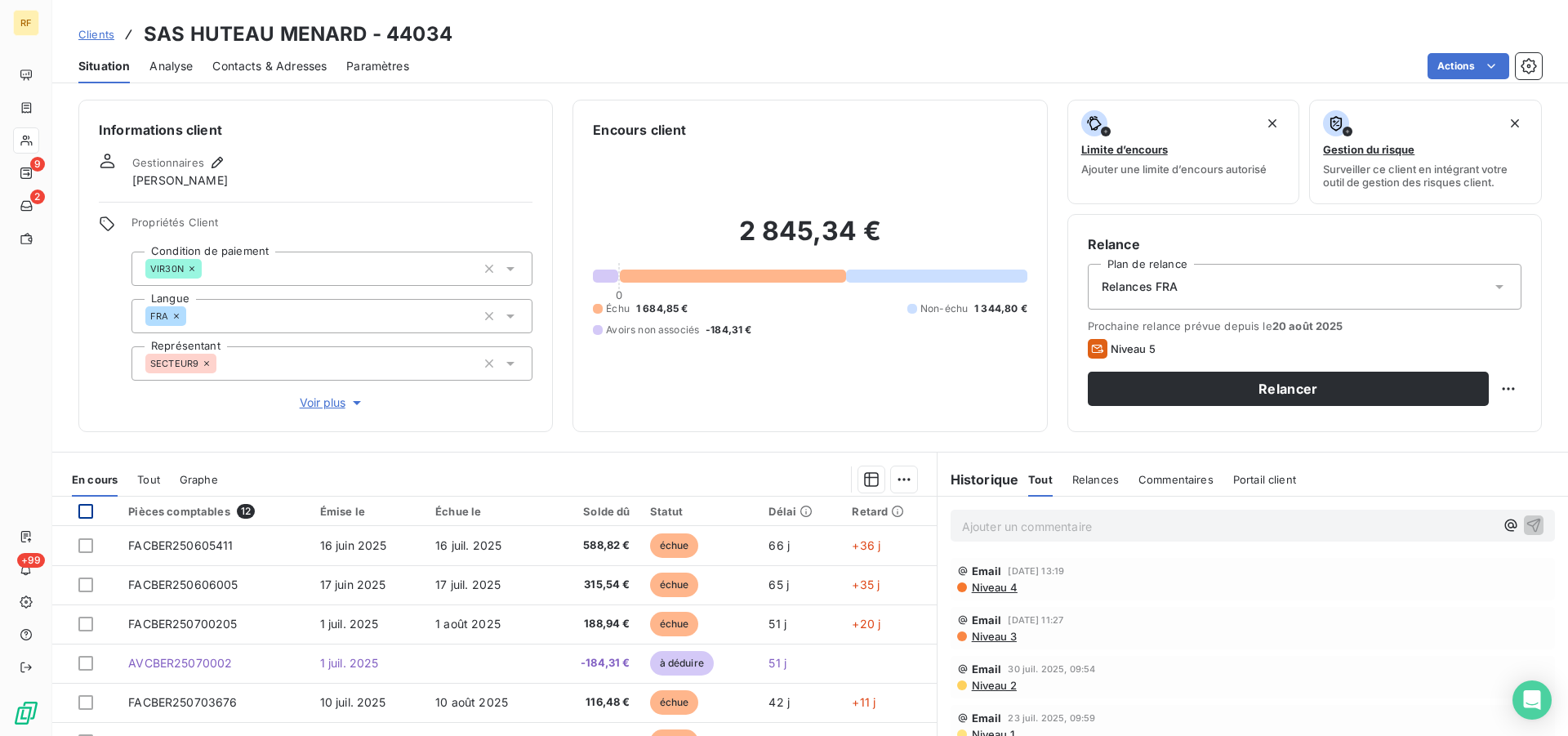
click at [83, 515] on div at bounding box center [85, 511] width 15 height 15
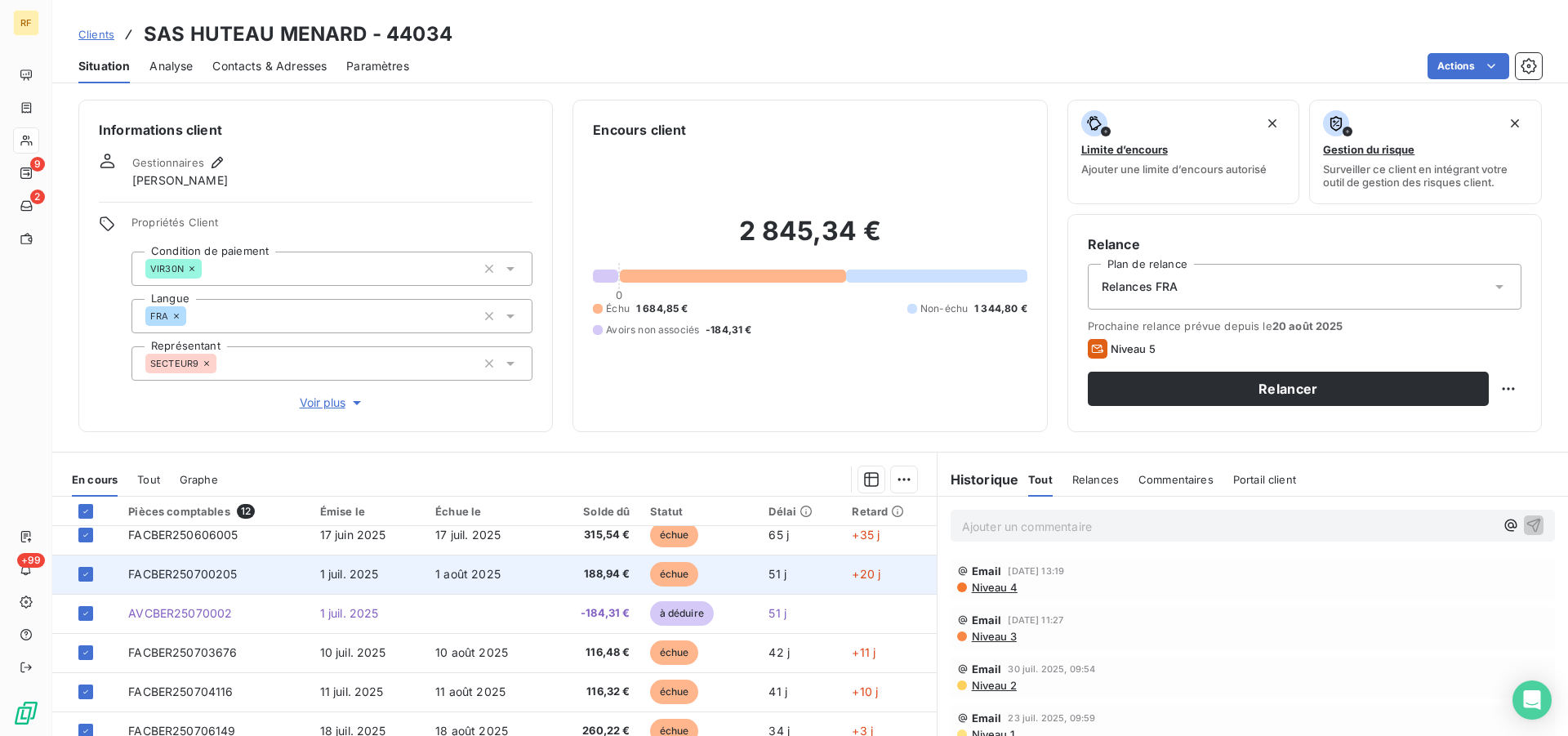
scroll to position [186, 0]
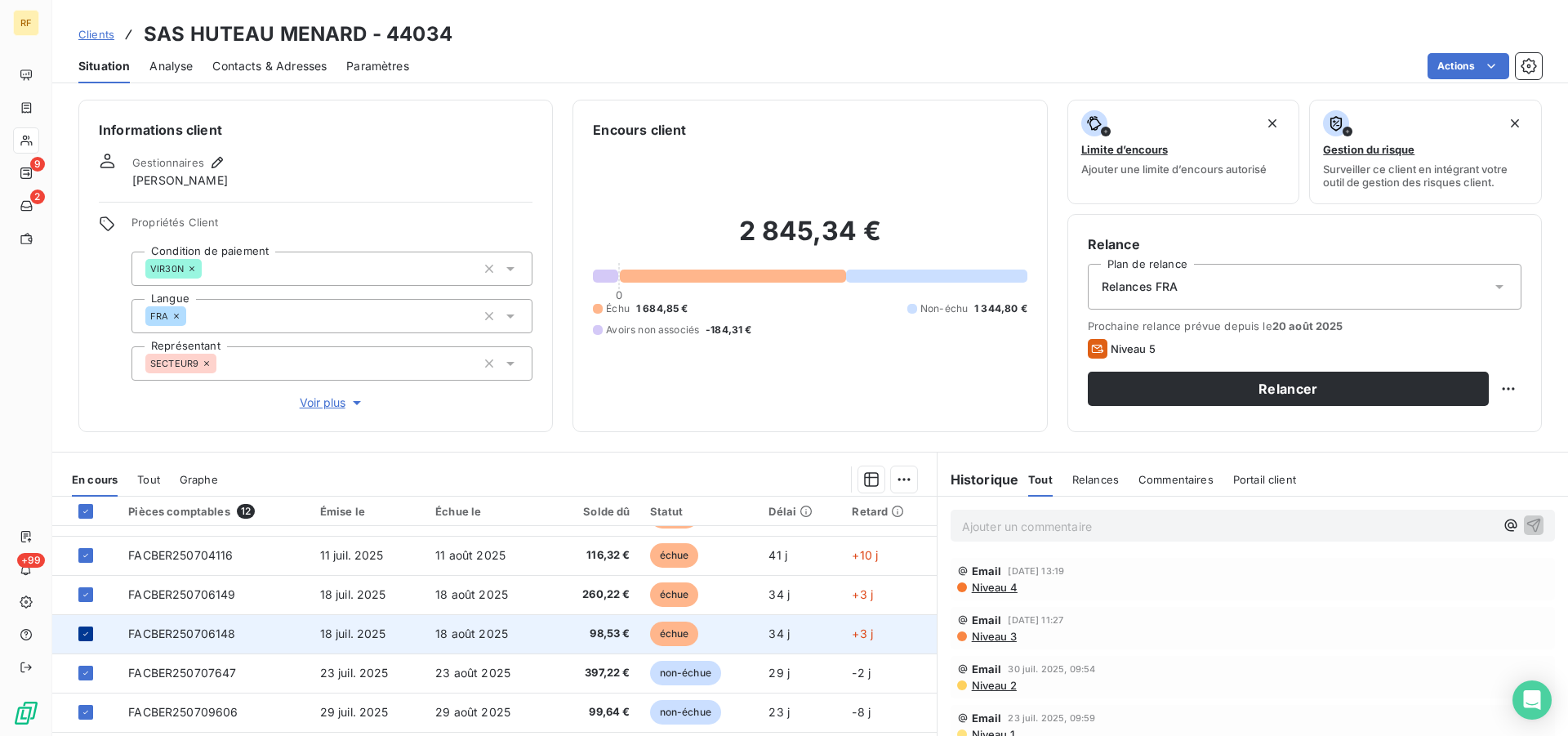
click at [87, 631] on icon at bounding box center [86, 633] width 10 height 10
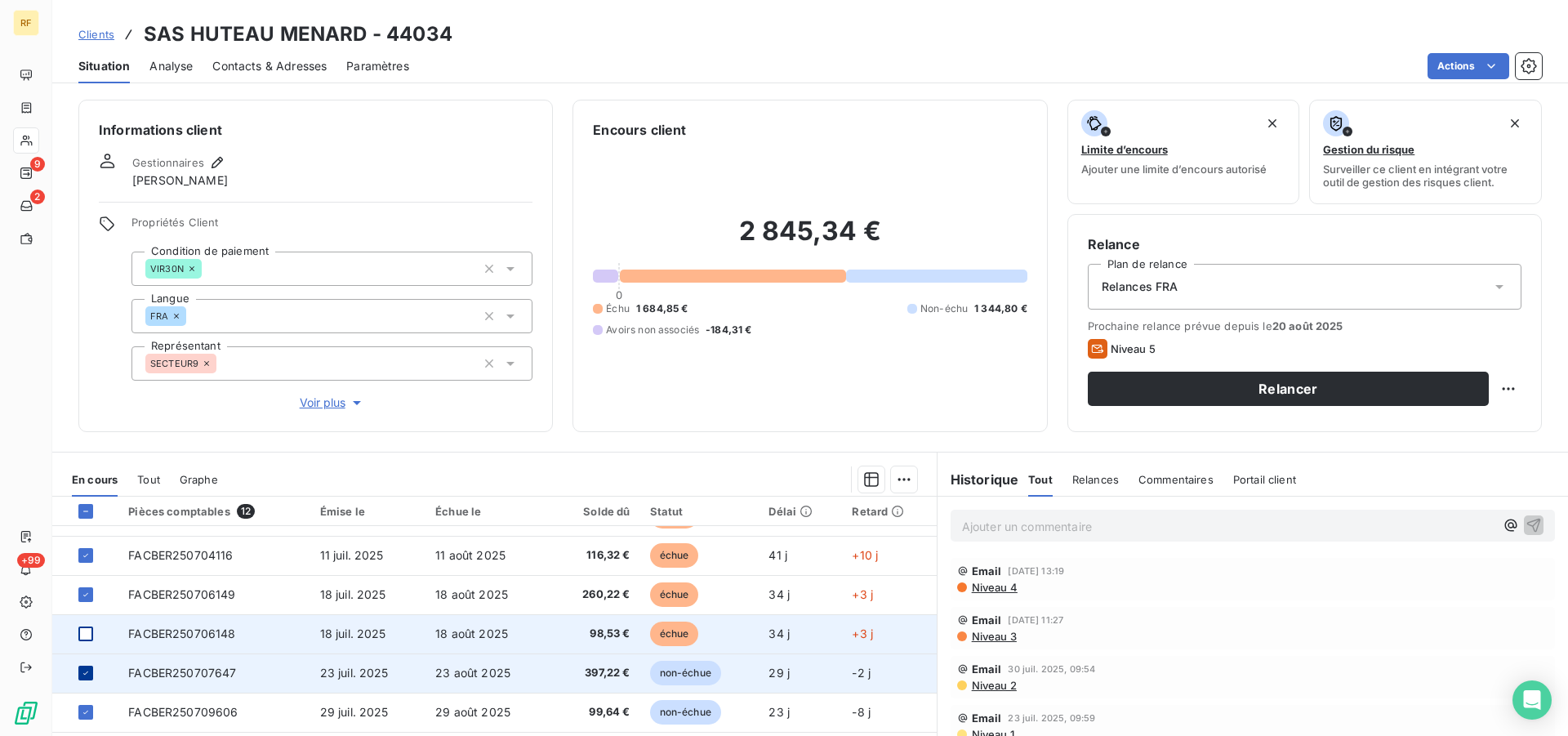
click at [87, 671] on icon at bounding box center [86, 673] width 10 height 10
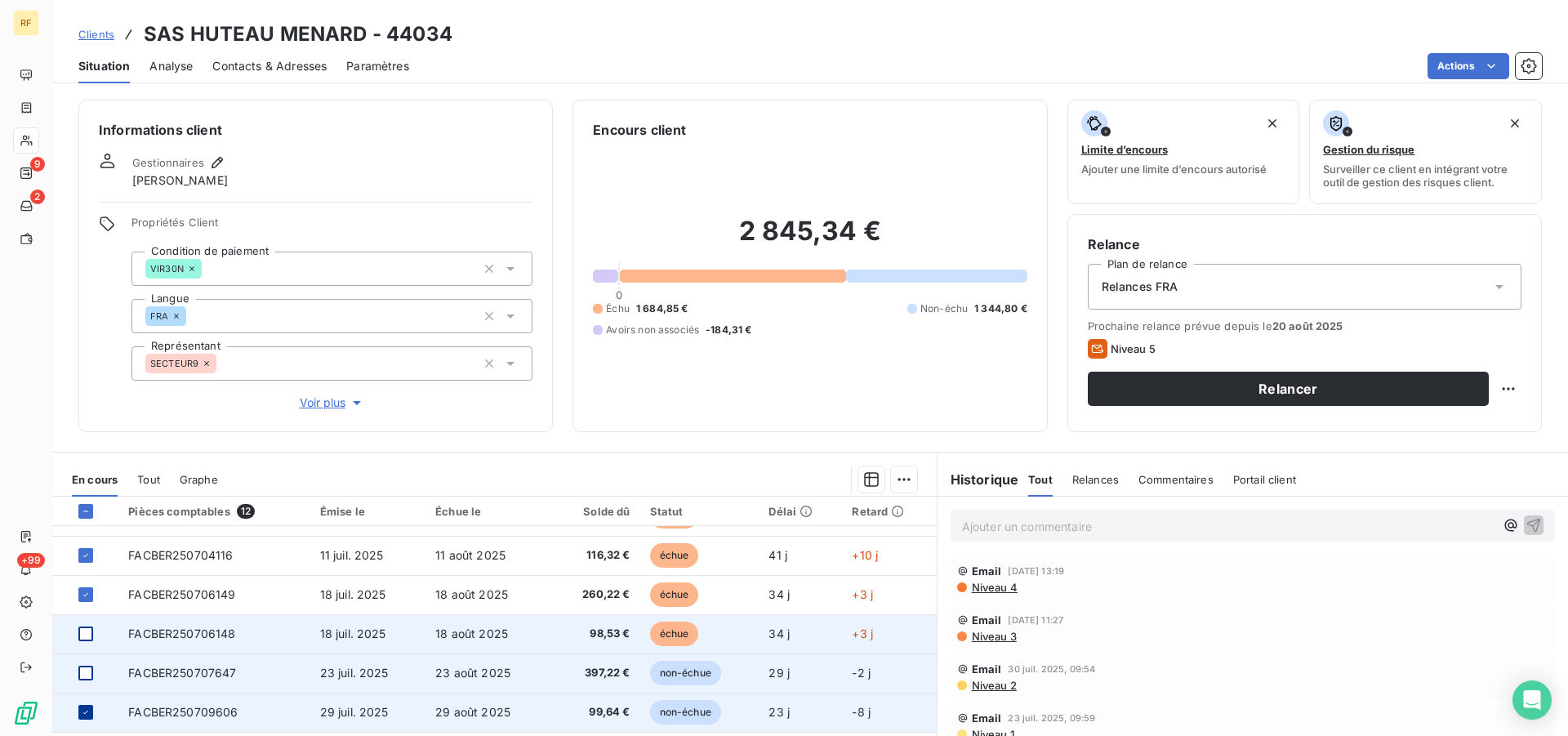
click at [84, 708] on icon at bounding box center [86, 712] width 10 height 10
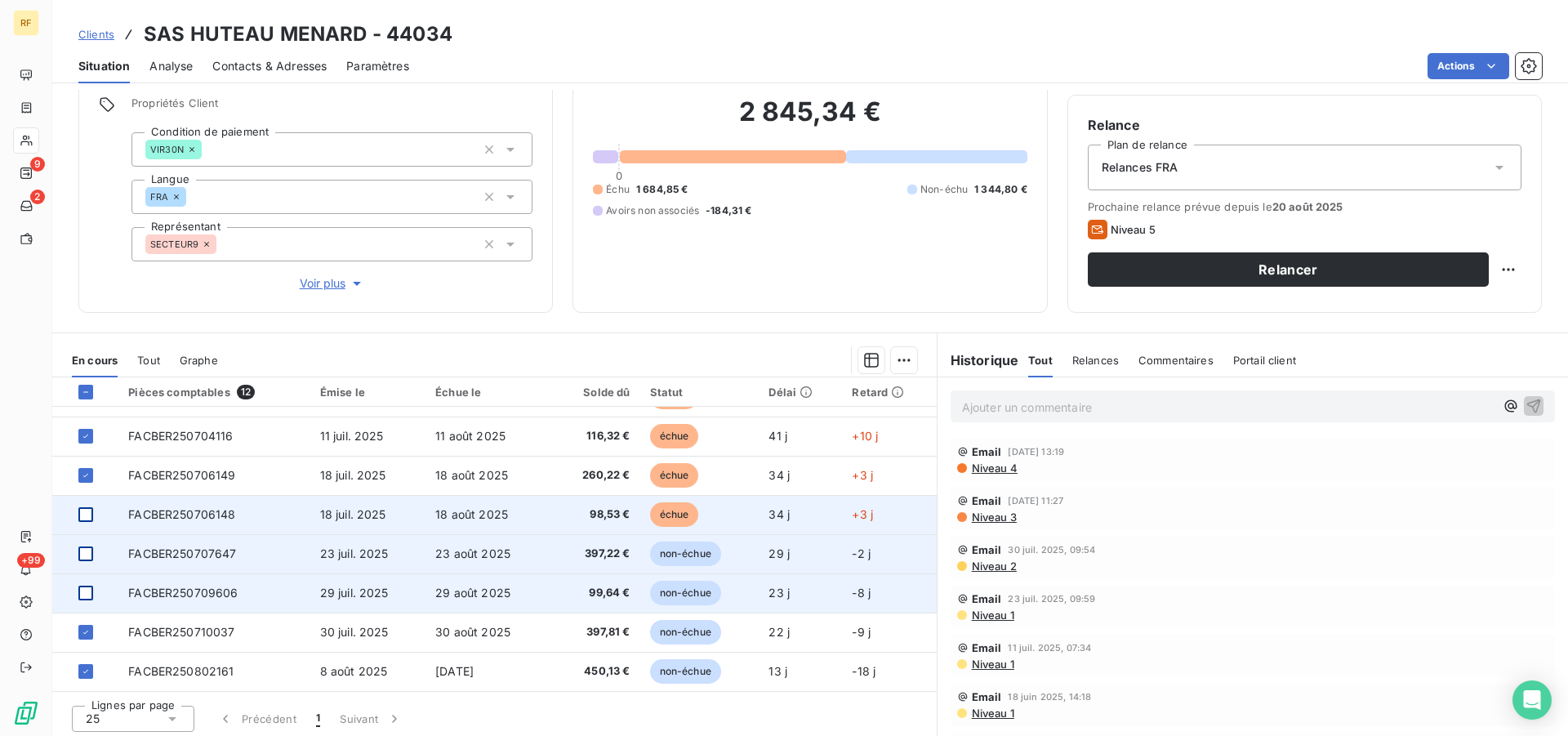
scroll to position [124, 0]
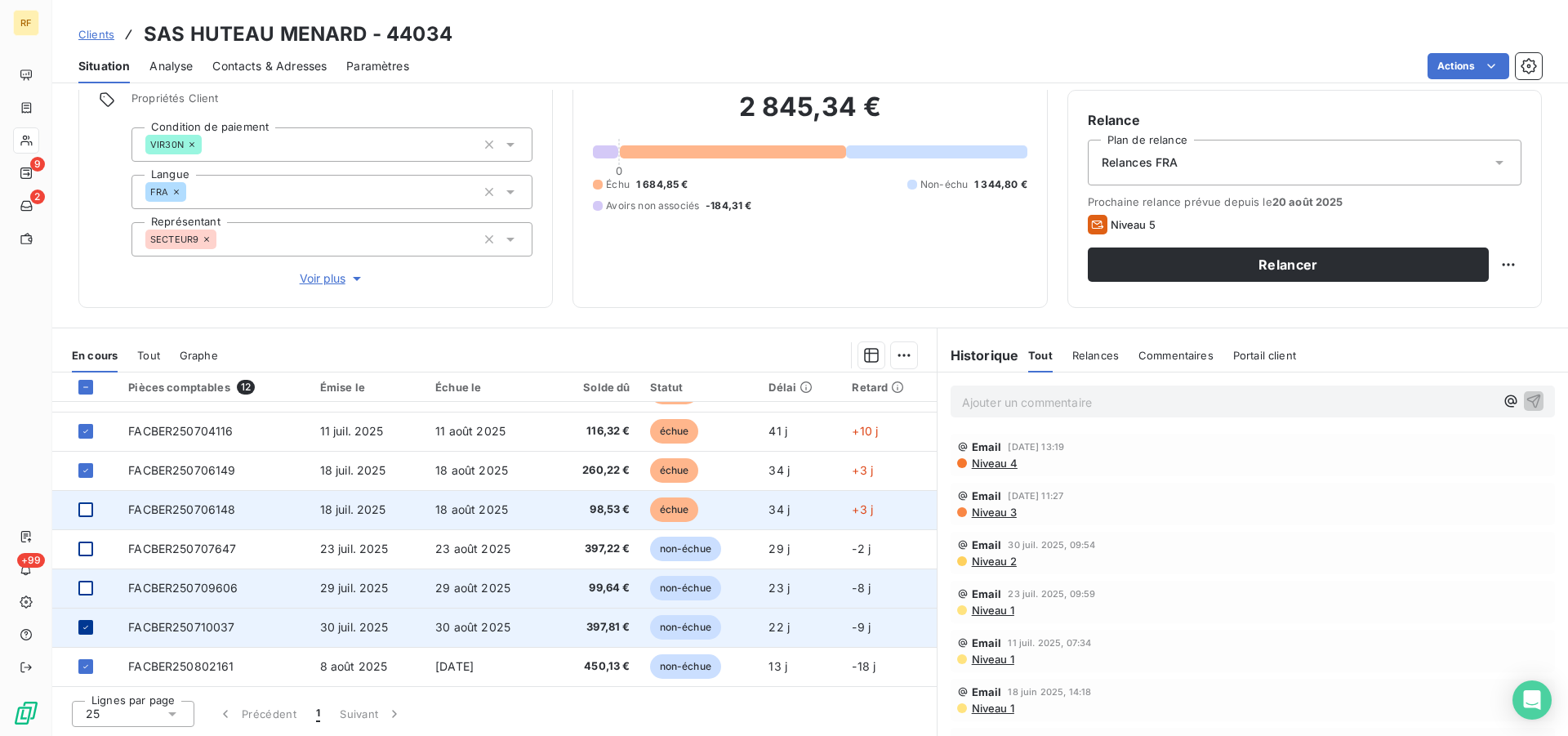
click at [87, 623] on icon at bounding box center [86, 627] width 10 height 10
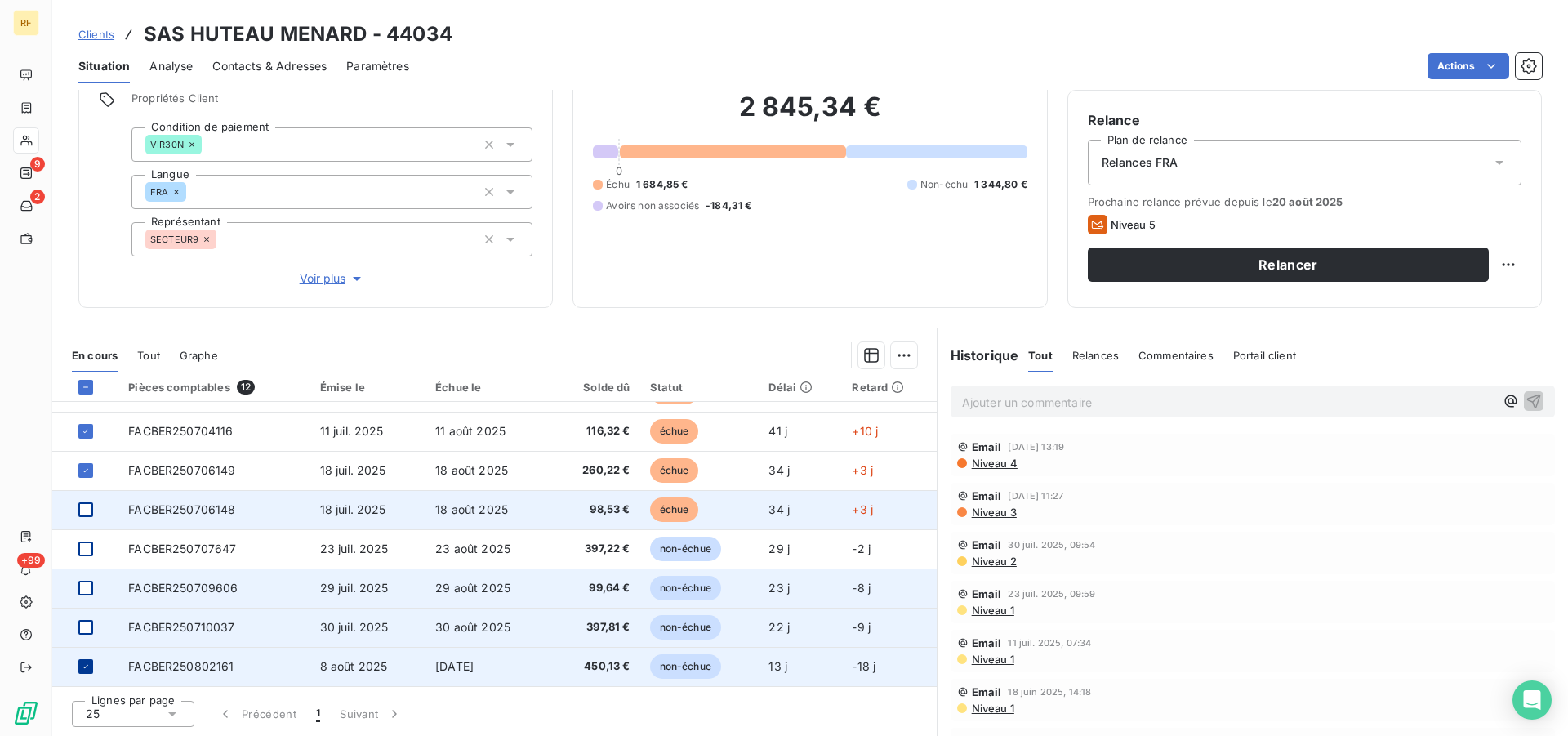
click at [82, 665] on icon at bounding box center [86, 666] width 10 height 10
click at [906, 351] on html "RF 9 2 +99 Clients SAS HUTEAU MENARD - 44034 Situation Analyse Contacts & Adres…" at bounding box center [784, 368] width 1568 height 736
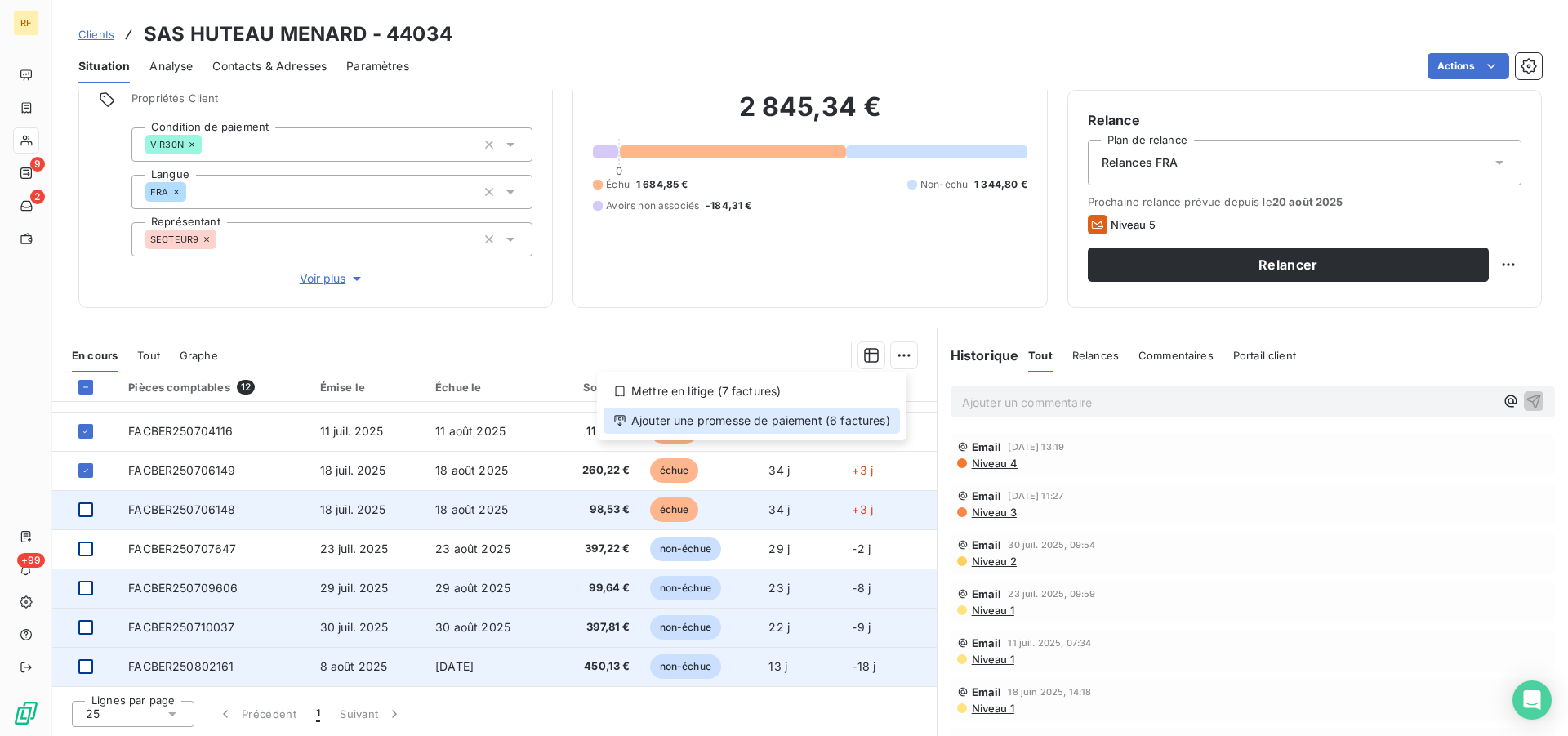
click at [852, 426] on div "Ajouter une promesse de paiement (6 factures)" at bounding box center [752, 420] width 296 height 26
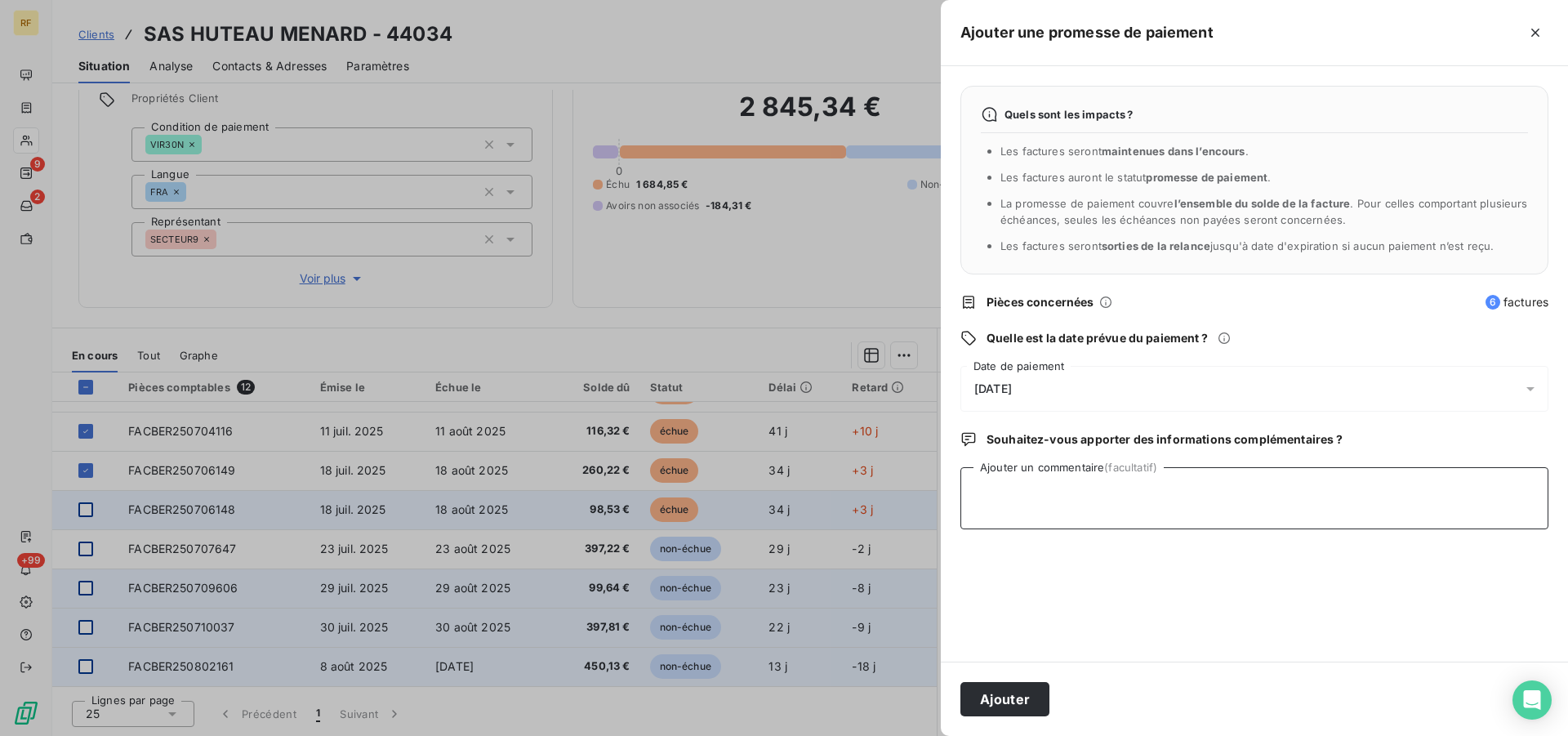
click at [1073, 485] on textarea "Ajouter un commentaire (facultatif)" at bounding box center [1254, 498] width 588 height 62
type textarea "PAYER CL"
click at [1024, 707] on button "Ajouter" at bounding box center [1005, 698] width 89 height 35
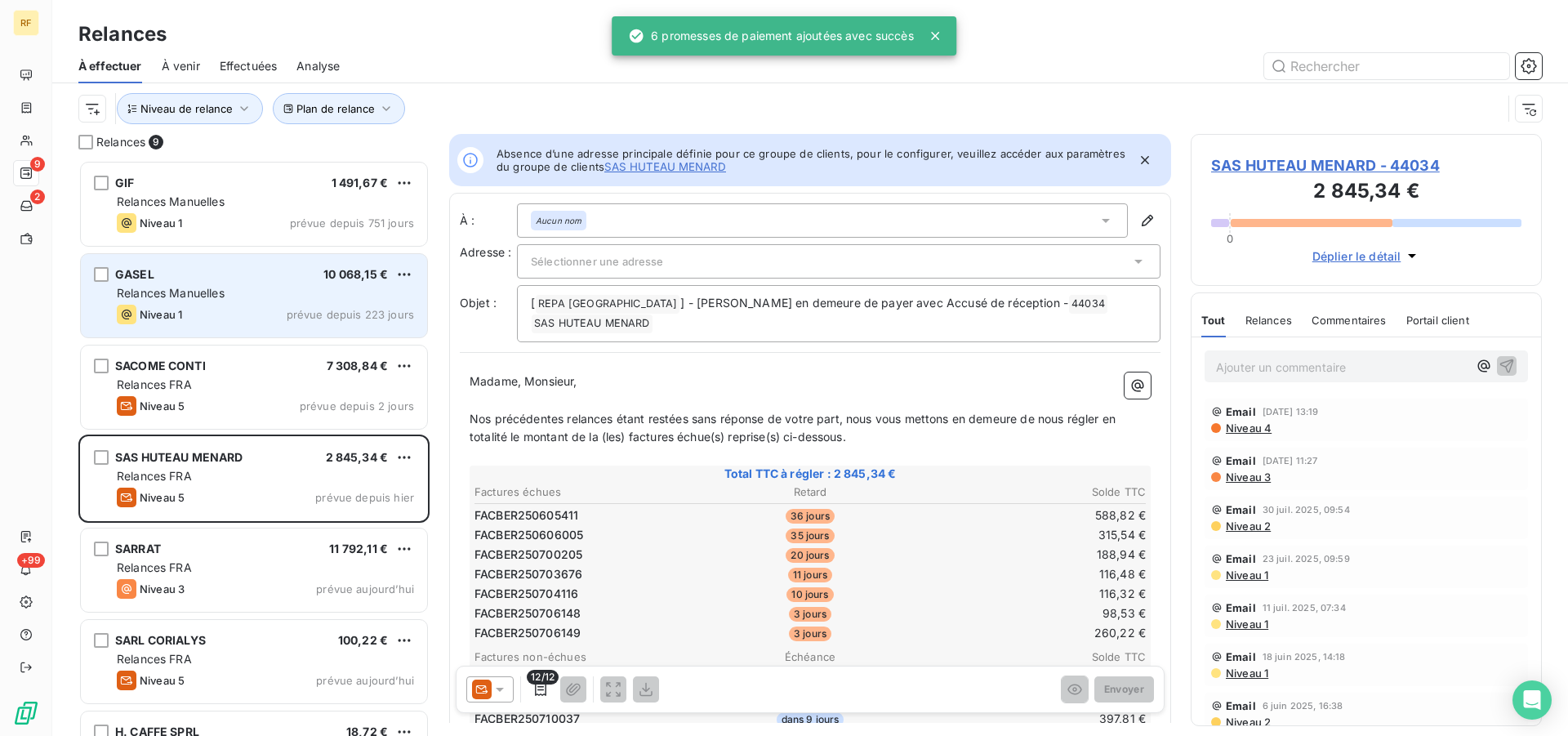
scroll to position [562, 337]
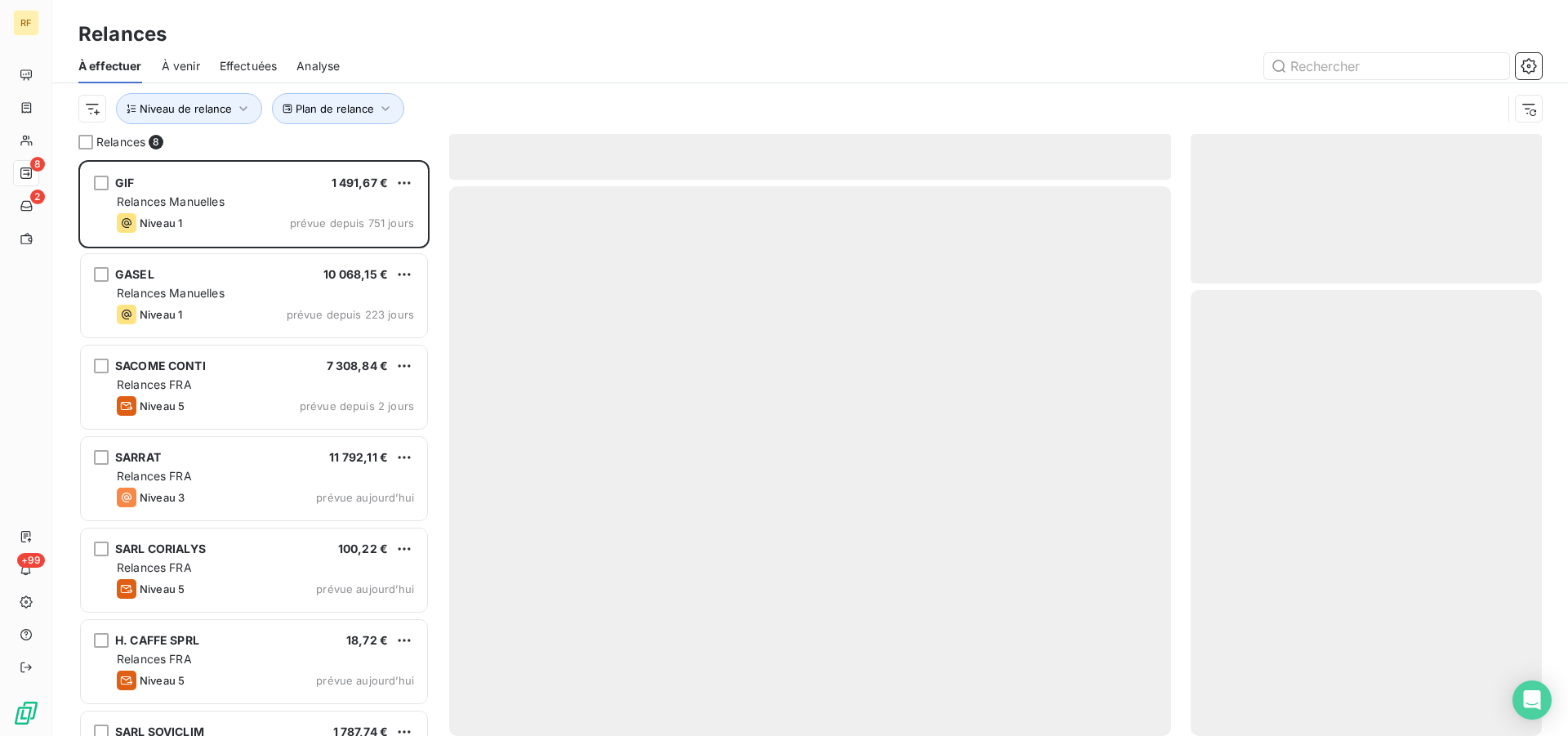
scroll to position [562, 337]
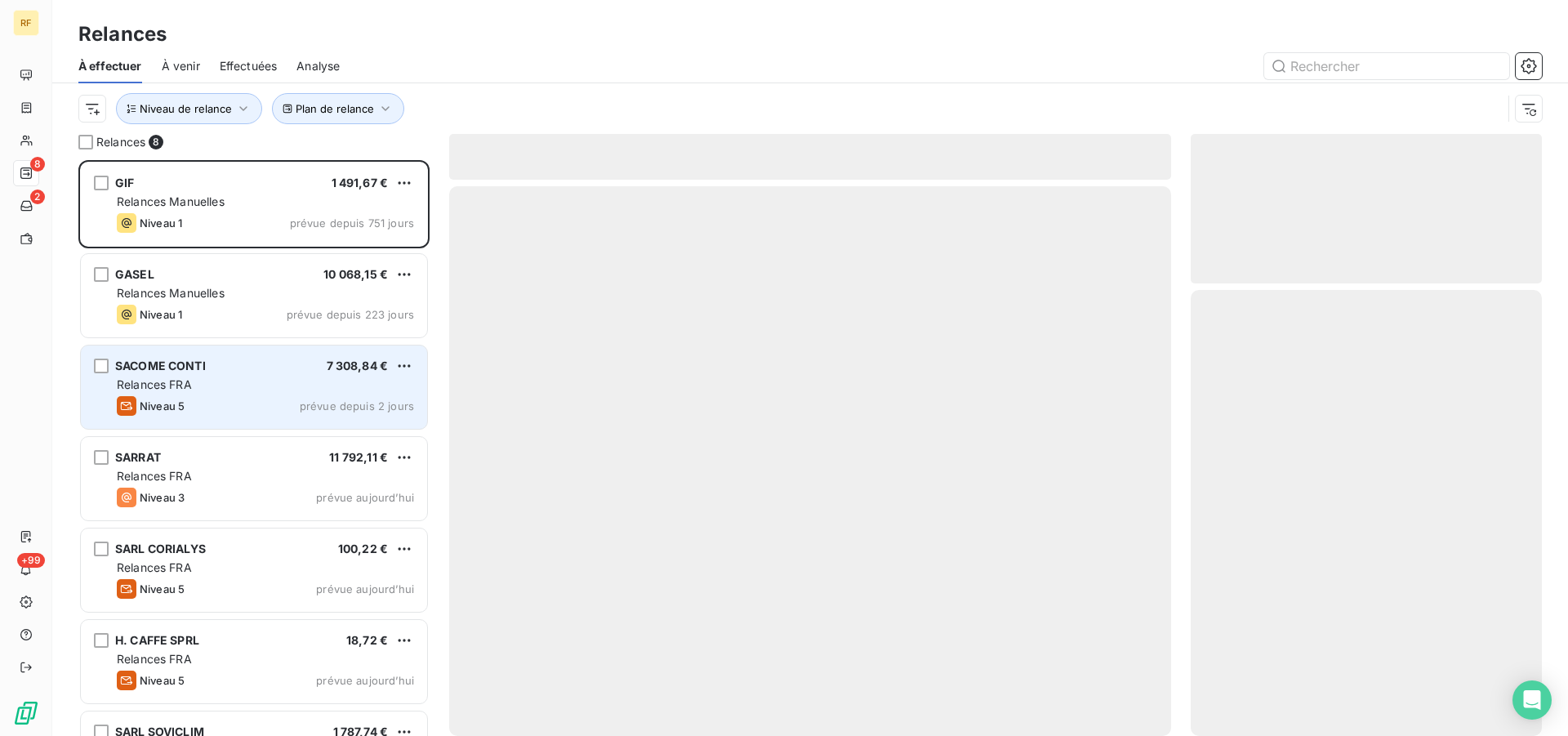
click at [301, 400] on div "Niveau 5 prévue depuis 2 jours" at bounding box center [265, 406] width 297 height 20
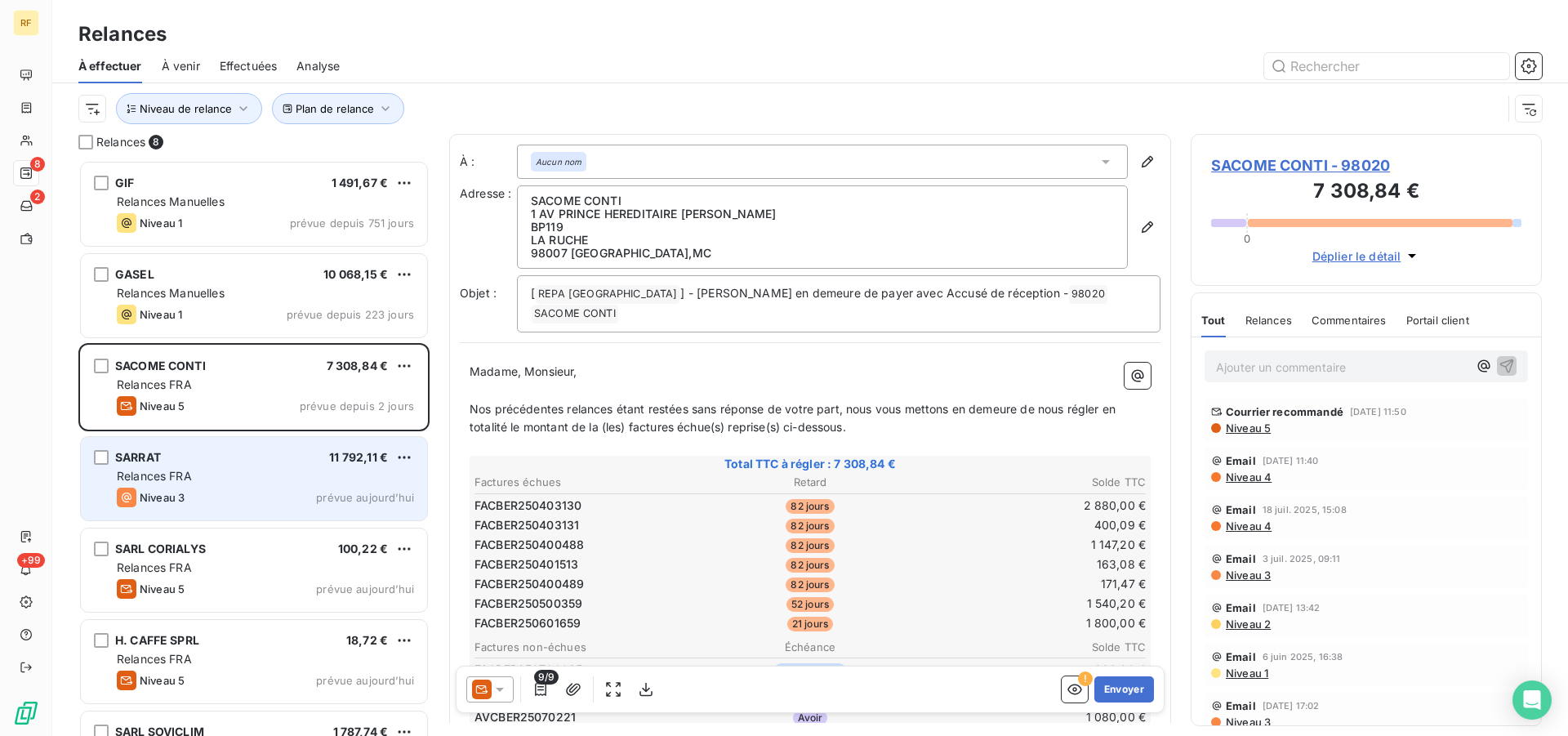
click at [273, 489] on div "Niveau 3 prévue aujourd’hui" at bounding box center [265, 497] width 297 height 20
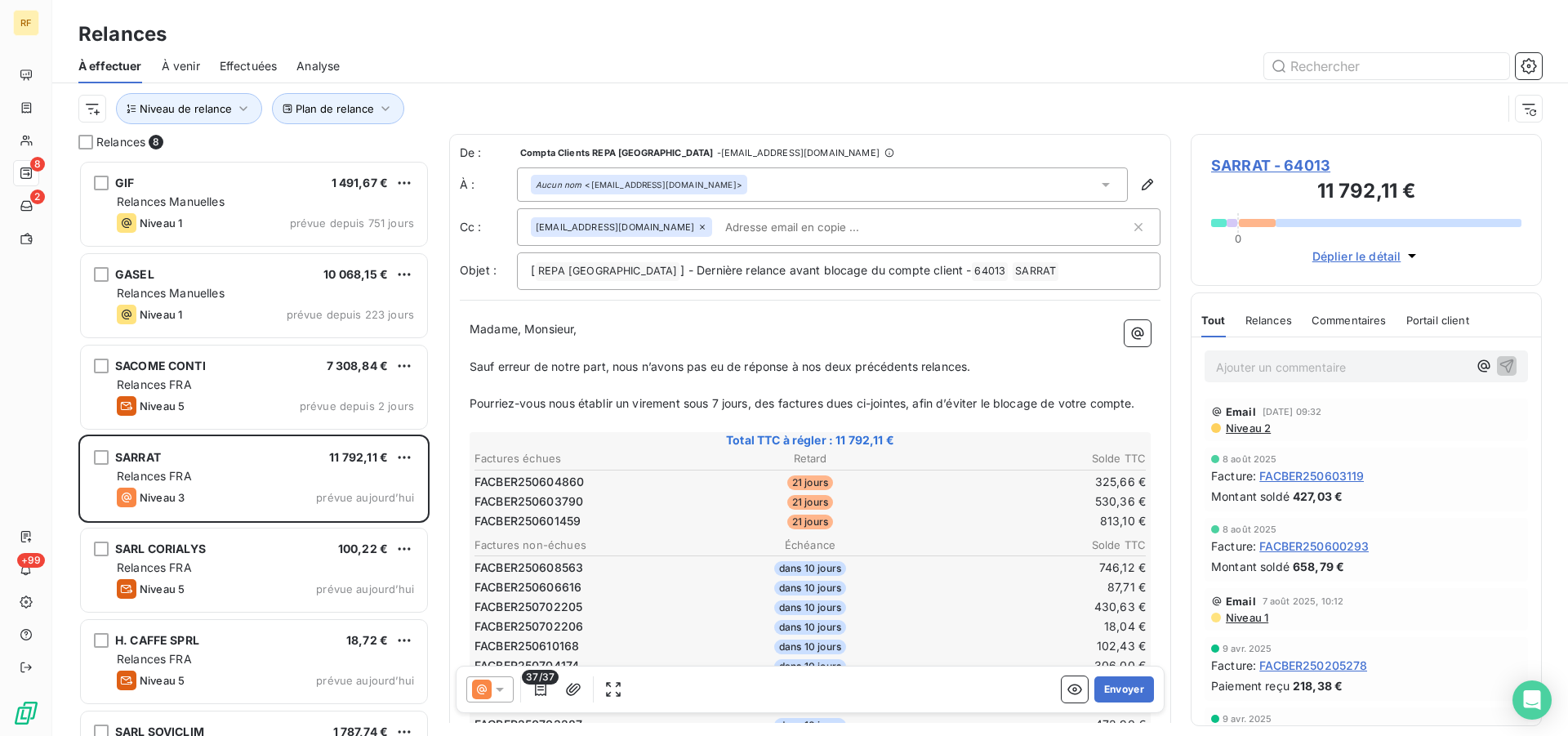
click at [1254, 429] on span "Niveau 2" at bounding box center [1247, 427] width 46 height 13
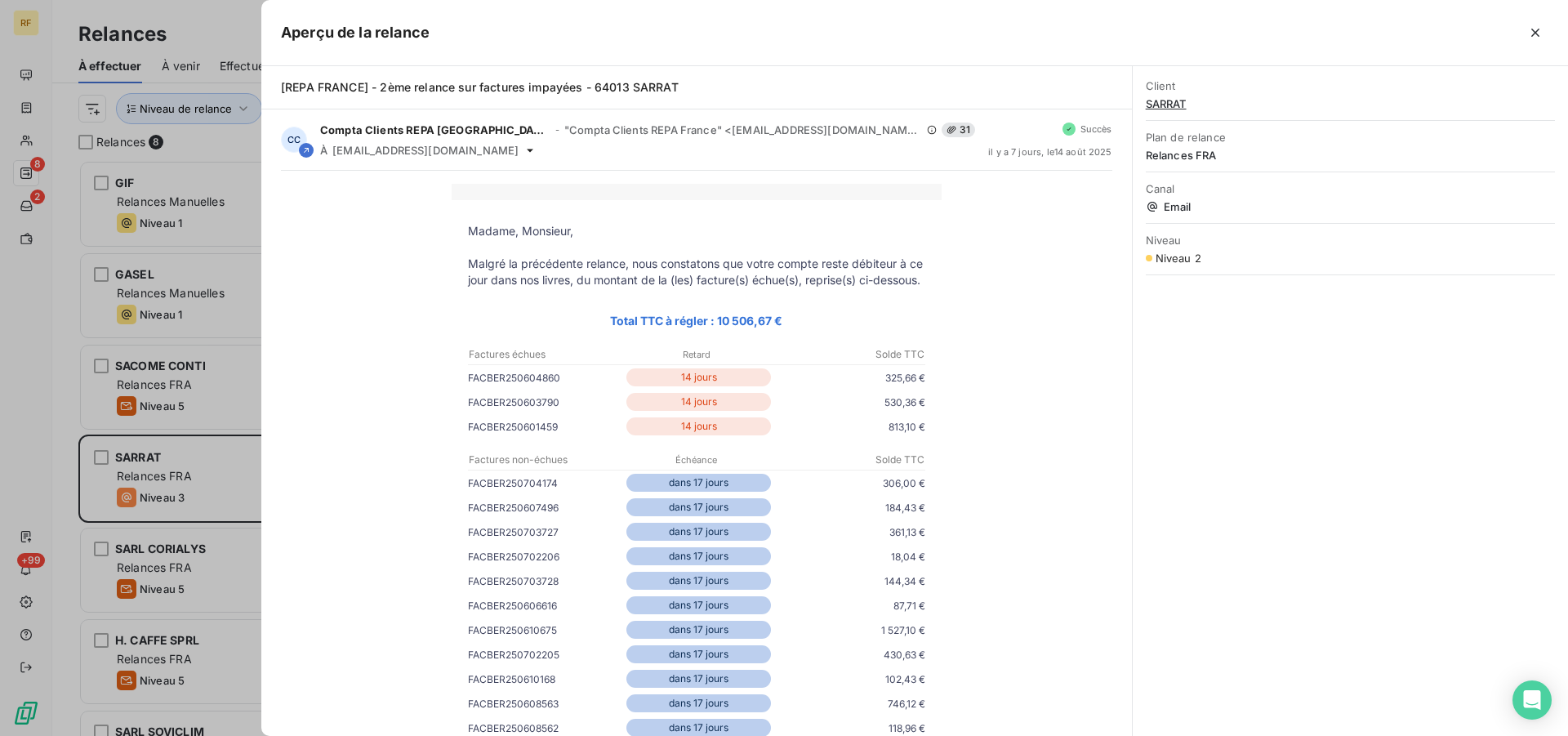
click at [1535, 32] on icon "button" at bounding box center [1534, 33] width 8 height 8
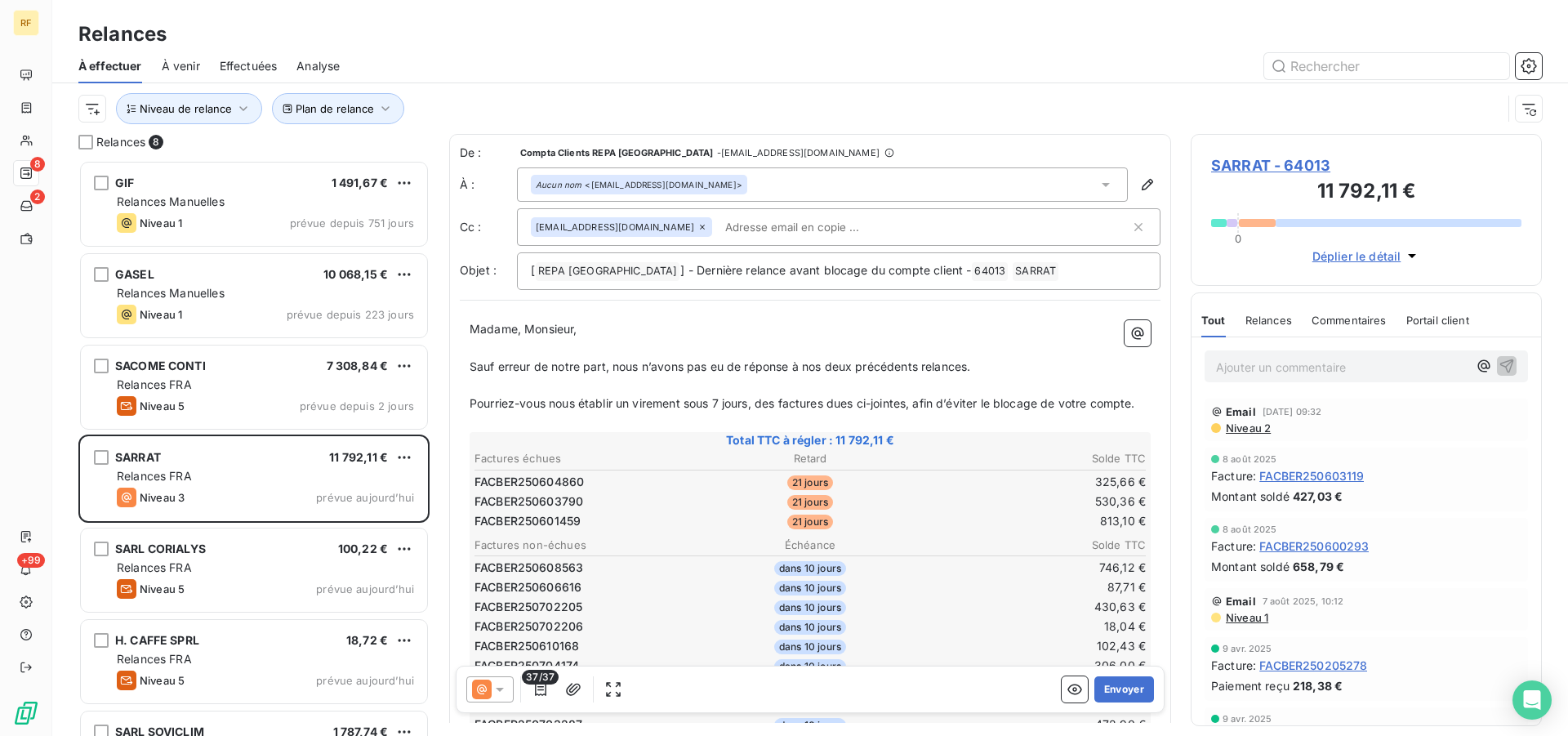
click at [689, 406] on span "Pourriez-vous nous établir un virement sous 7 jours, des factures dues ci-joint…" at bounding box center [801, 403] width 665 height 14
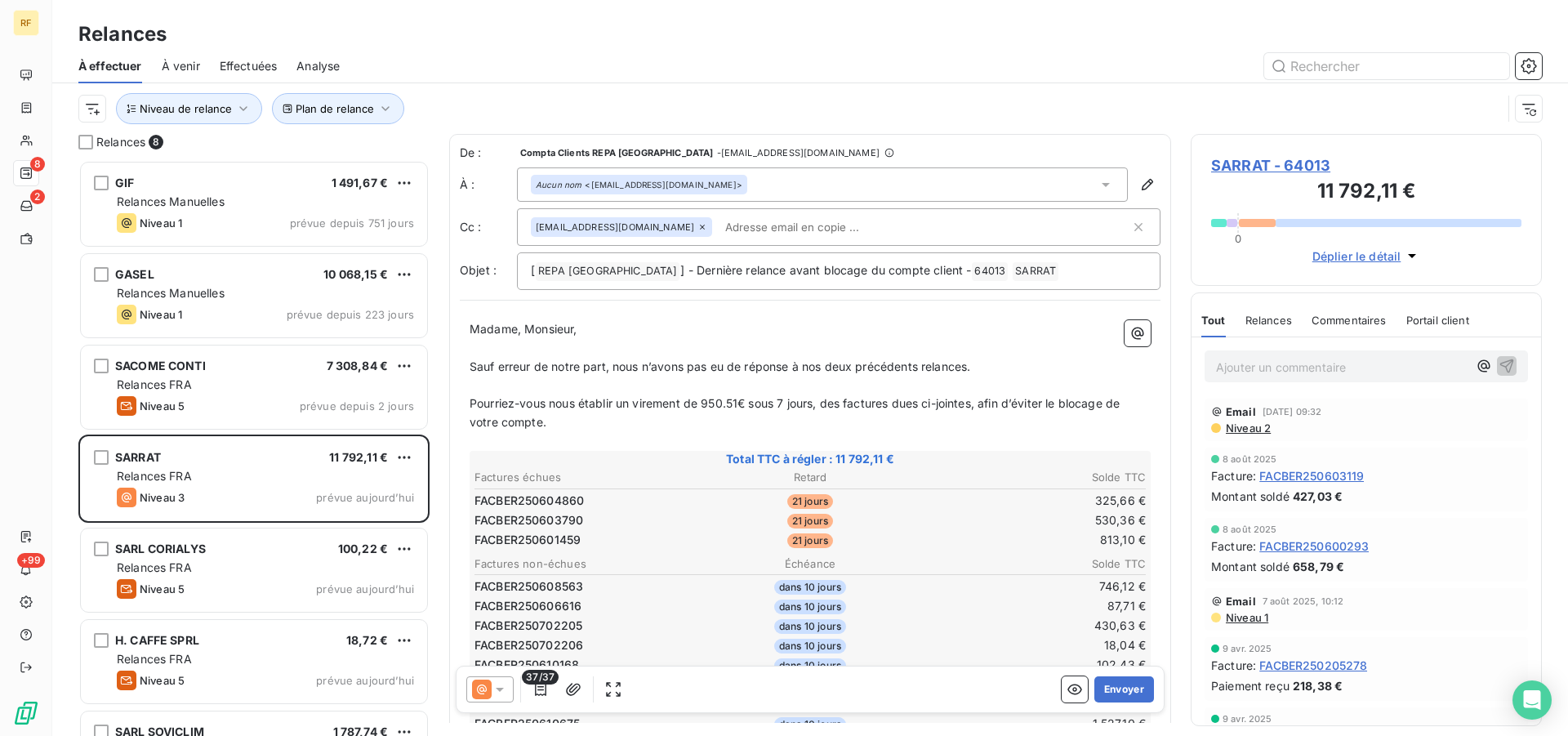
click at [589, 423] on p "Pourriez-vous nous établir un virement de 950.51€ sous 7 jours, des factures du…" at bounding box center [809, 413] width 681 height 38
drag, startPoint x: 755, startPoint y: 405, endPoint x: 770, endPoint y: 466, distance: 62.8
click at [755, 411] on p "Pourriez-vous nous établir un virement de 950.51€ sous 7 jours, des factures du…" at bounding box center [809, 413] width 681 height 38
click at [749, 406] on span "Pourriez-vous nous établir un virement de 950.51€ sous 7 jours, des factures du…" at bounding box center [795, 412] width 653 height 33
click at [751, 405] on span "Pourriez-vous nous établir un virement de 950.51€ sous 7 jours, des factures du…" at bounding box center [795, 412] width 653 height 33
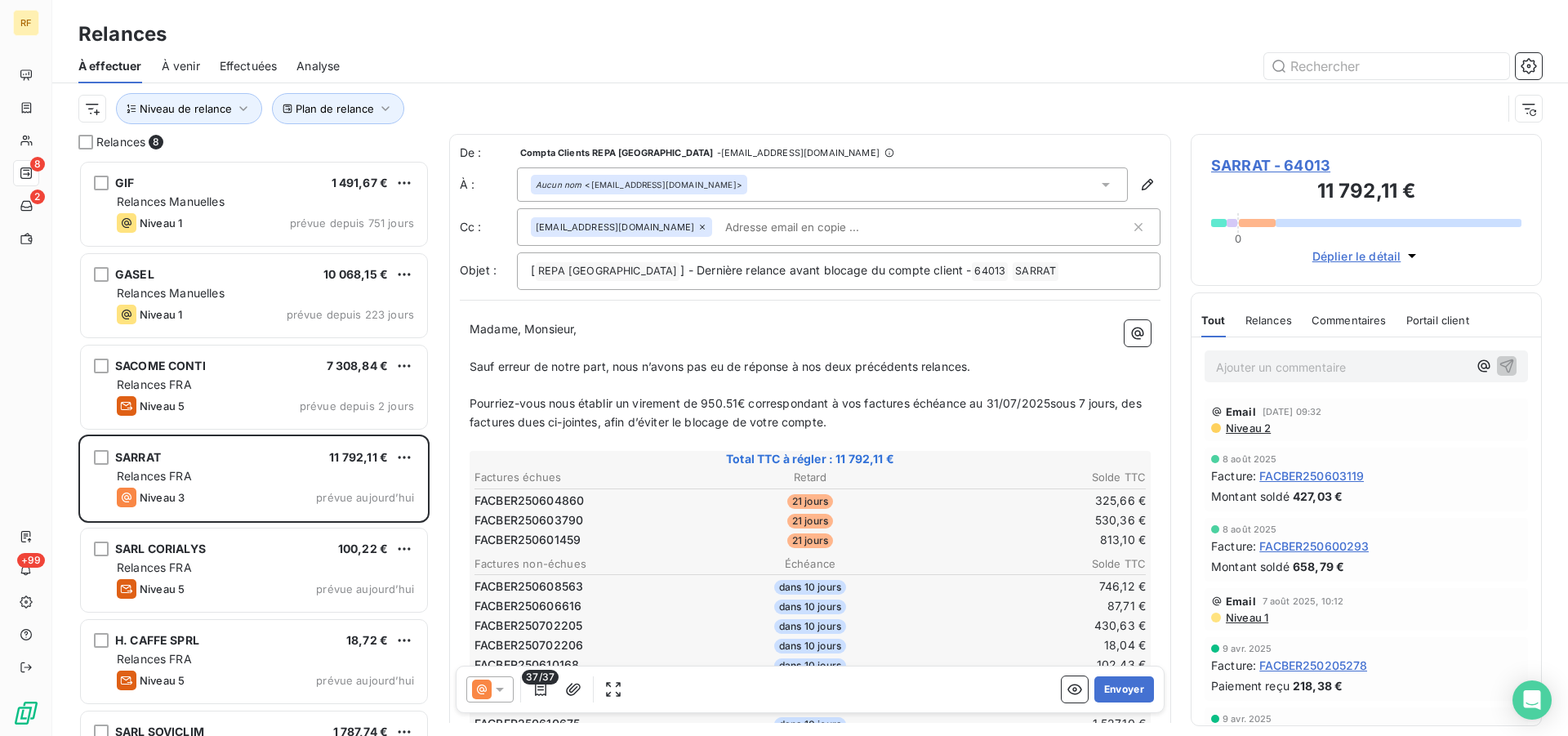
click at [866, 398] on span "Pourriez-vous nous établir un virement de 950.51€ correspondant à vos factures …" at bounding box center [806, 412] width 675 height 33
click at [1067, 404] on span "Pourriez-vous nous établir un virement de 950.51€ correspondant à vos 3 facture…" at bounding box center [800, 412] width 663 height 33
drag, startPoint x: 1108, startPoint y: 408, endPoint x: 1120, endPoint y: 432, distance: 26.8
click at [1108, 410] on span "Pourriez-vous nous établir un virement de 950.51€ correspondant à vos 3 facture…" at bounding box center [806, 412] width 675 height 33
click at [942, 505] on td "325,66 €" at bounding box center [1035, 500] width 223 height 18
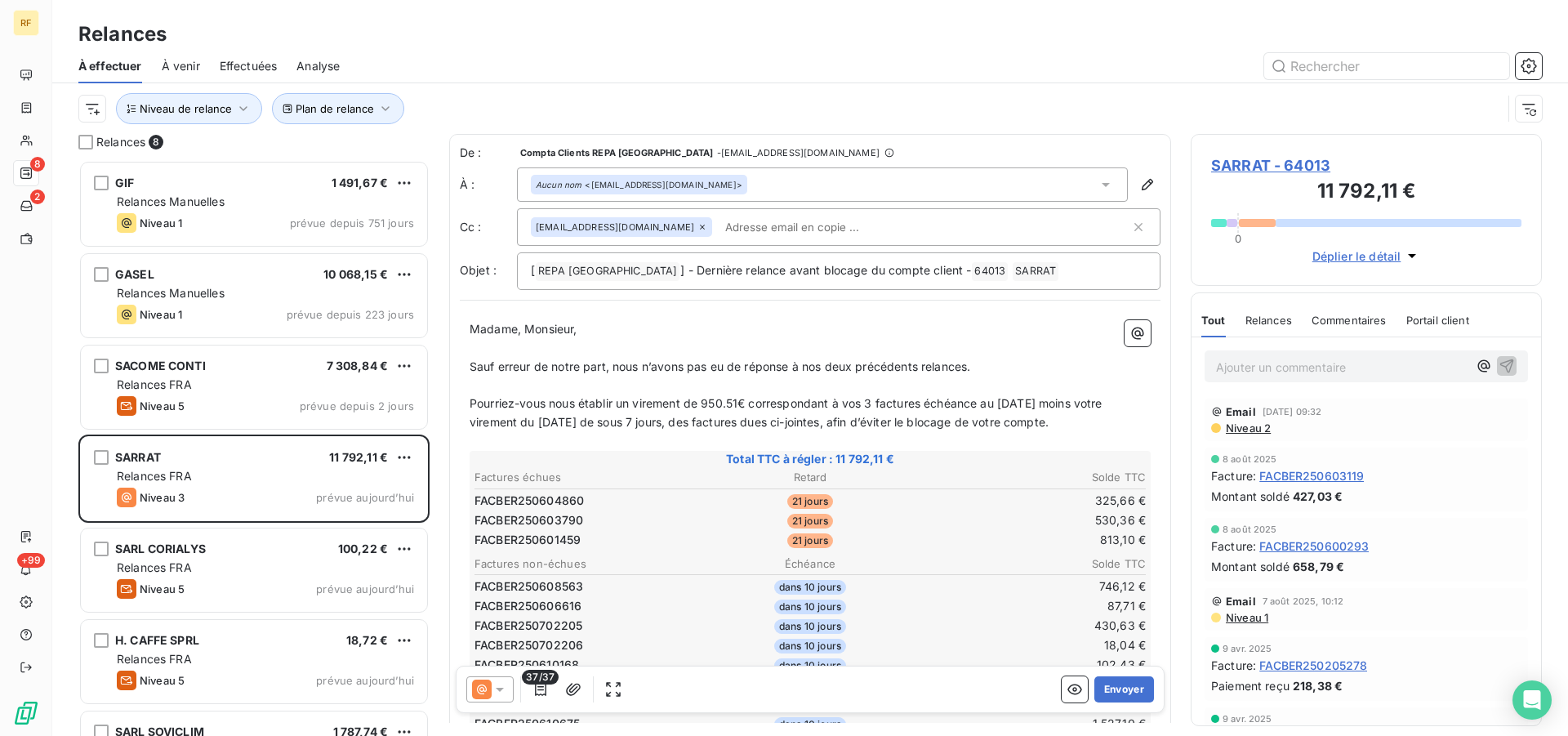
click at [614, 426] on span "Pourriez-vous nous établir un virement de 950.51€ correspondant à vos 3 facture…" at bounding box center [787, 412] width 636 height 33
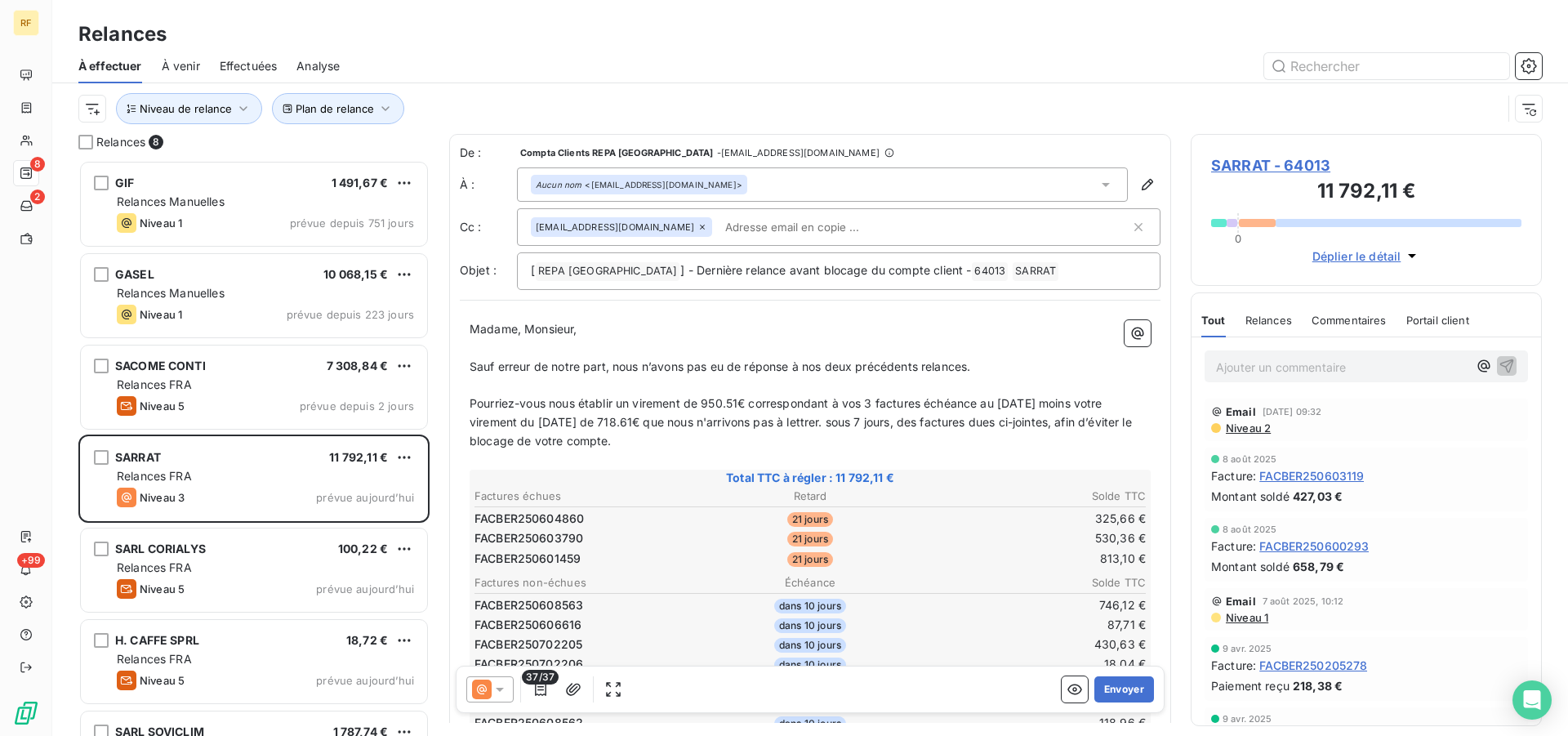
click at [765, 419] on span "Pourriez-vous nous établir un virement de 950.51€ correspondant à vos 3 facture…" at bounding box center [801, 422] width 665 height 51
click at [862, 419] on span "Pourriez-vous nous établir un virement de 950.51€ correspondant à vos 3 facture…" at bounding box center [805, 422] width 672 height 51
click at [838, 424] on span "Pourriez-vous nous établir un virement de 950.51€ correspondant à vos 3 facture…" at bounding box center [805, 422] width 672 height 51
click at [663, 440] on span "Pourriez-vous nous établir un virement de 950.51€ correspondant à vos 3 facture…" at bounding box center [787, 422] width 636 height 51
click at [747, 440] on p "Pourriez-vous nous établir un virement de 950.51€ correspondant à vos 3 facture…" at bounding box center [809, 422] width 681 height 56
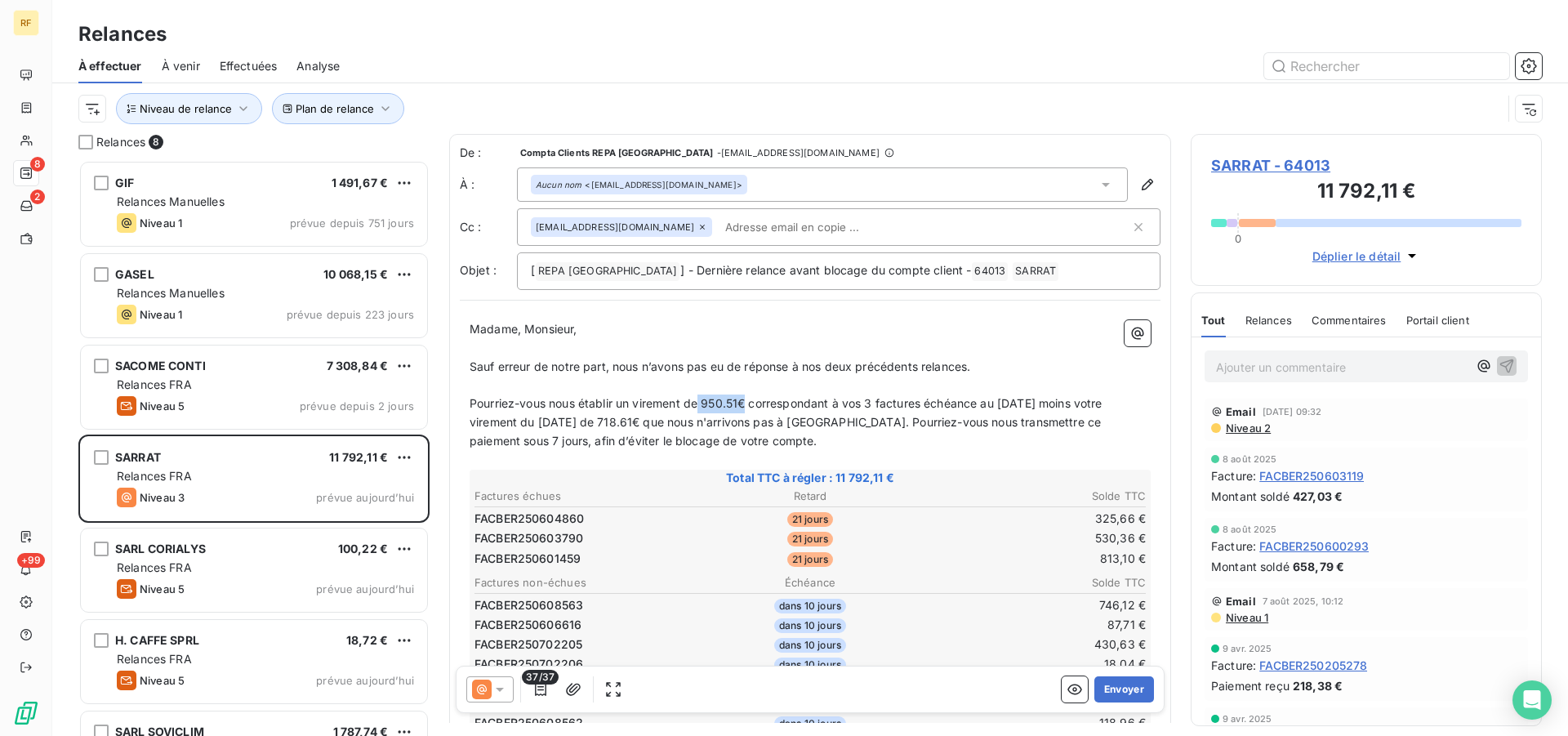
drag, startPoint x: 748, startPoint y: 405, endPoint x: 702, endPoint y: 407, distance: 46.0
click at [702, 407] on span "Pourriez-vous nous établir un virement de 950.51€ correspondant à vos 3 facture…" at bounding box center [787, 422] width 636 height 51
click at [720, 402] on span "Pourriez-vous nous établir un virement de 950.51€ correspondant à vos 3 facture…" at bounding box center [787, 422] width 636 height 51
click at [817, 231] on input "text" at bounding box center [812, 226] width 189 height 25
paste input "[EMAIL_ADDRESS][DOMAIN_NAME]"
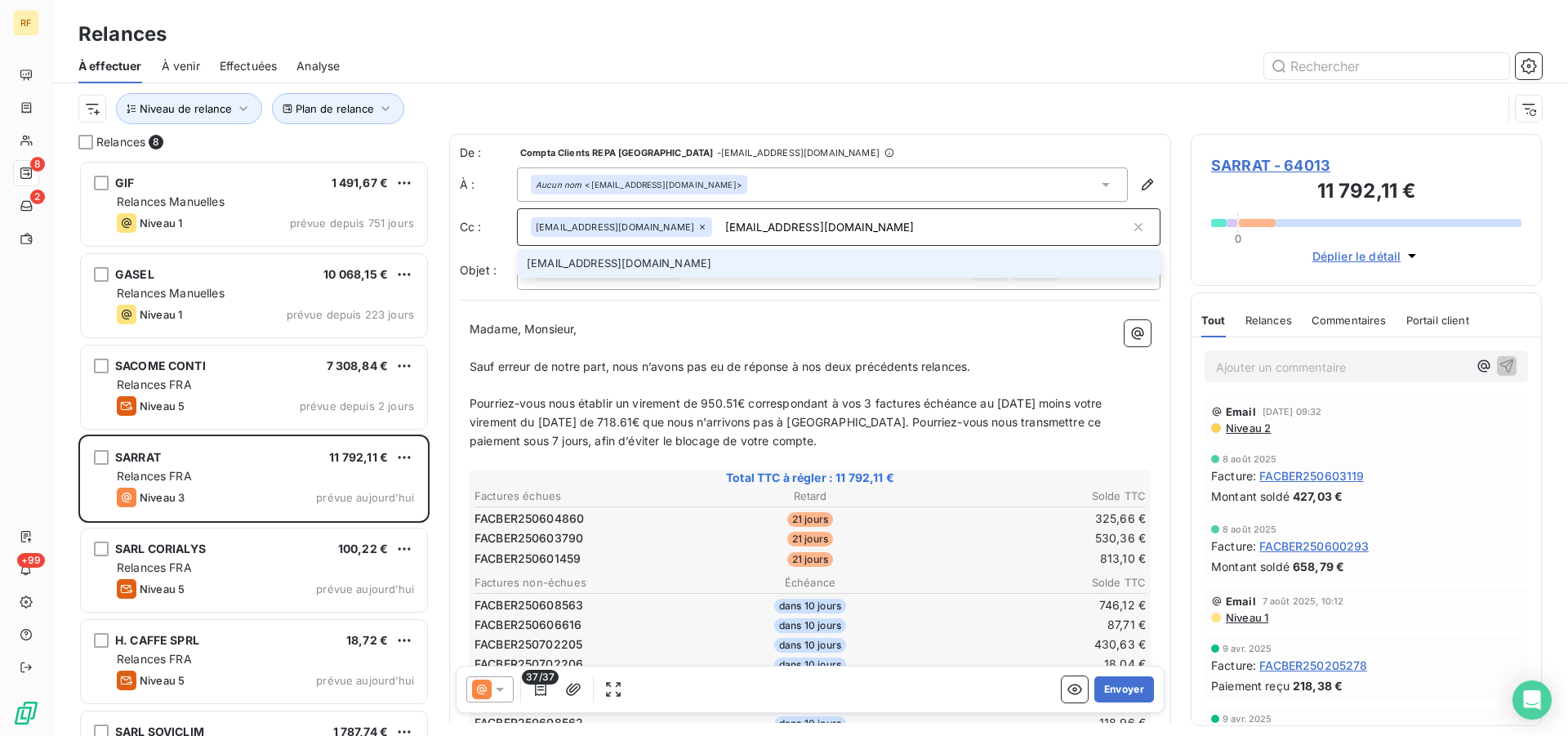
type input "[EMAIL_ADDRESS][DOMAIN_NAME]"
click at [646, 261] on li "[EMAIL_ADDRESS][DOMAIN_NAME]" at bounding box center [838, 263] width 643 height 29
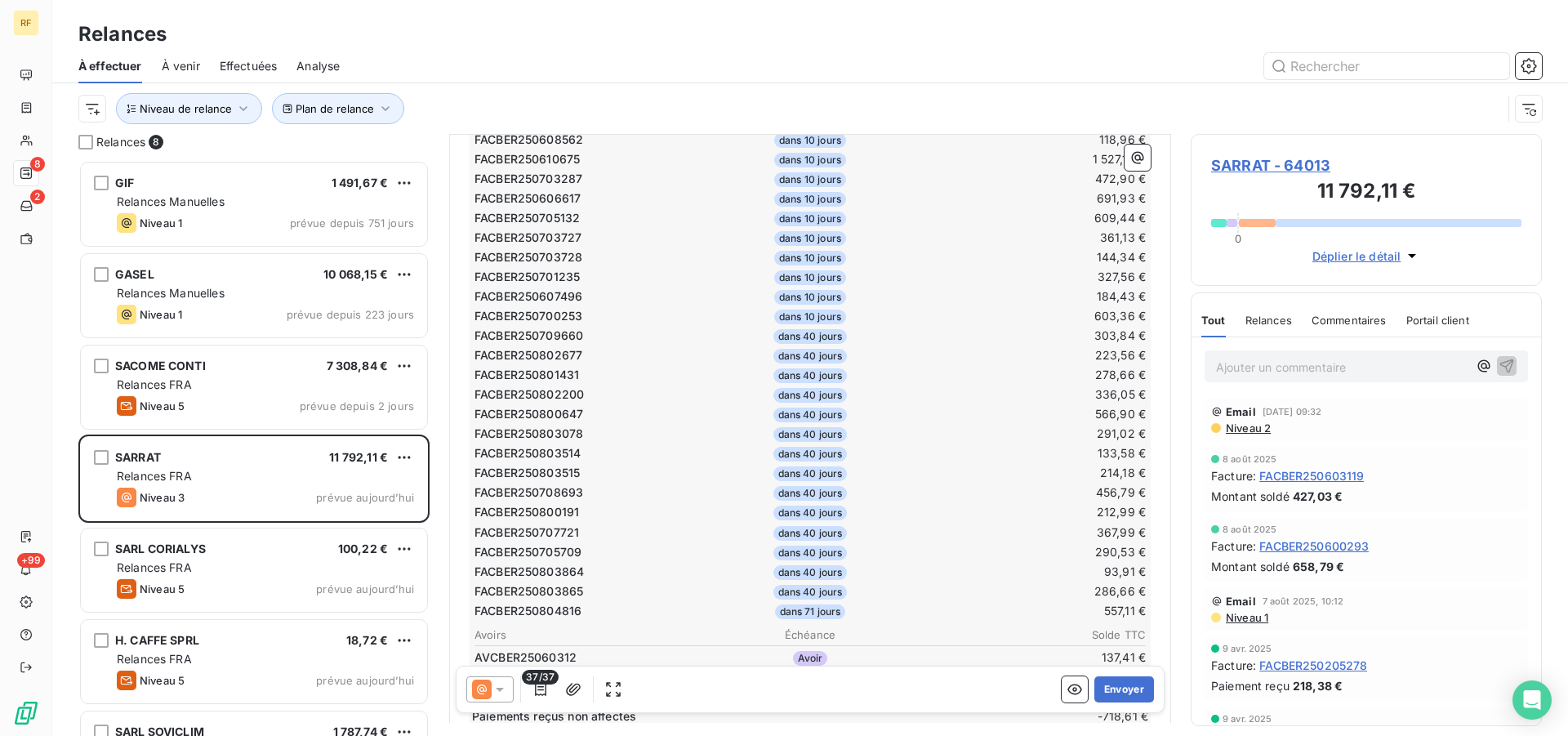
scroll to position [902, 0]
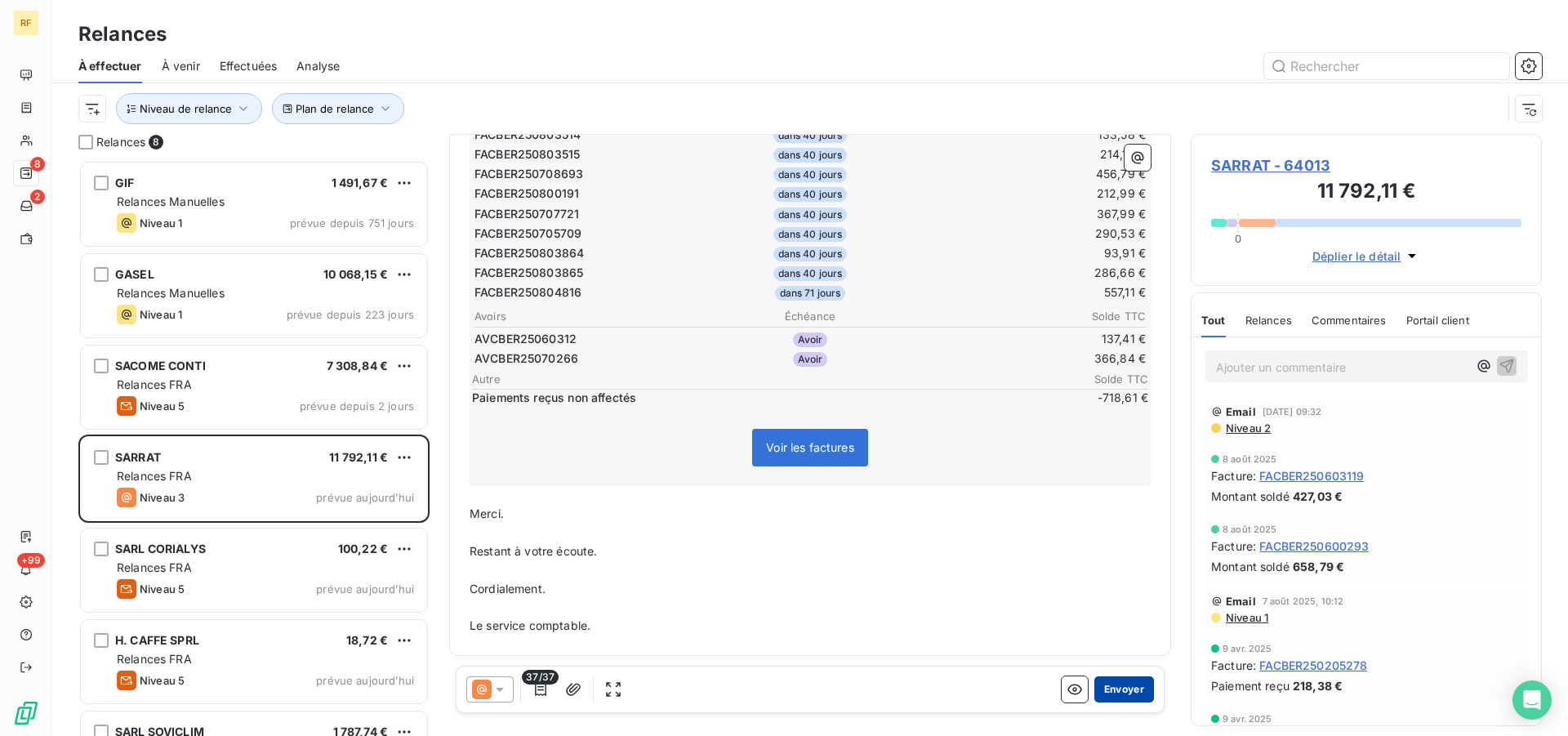
click at [1094, 683] on button "Envoyer" at bounding box center [1123, 689] width 59 height 26
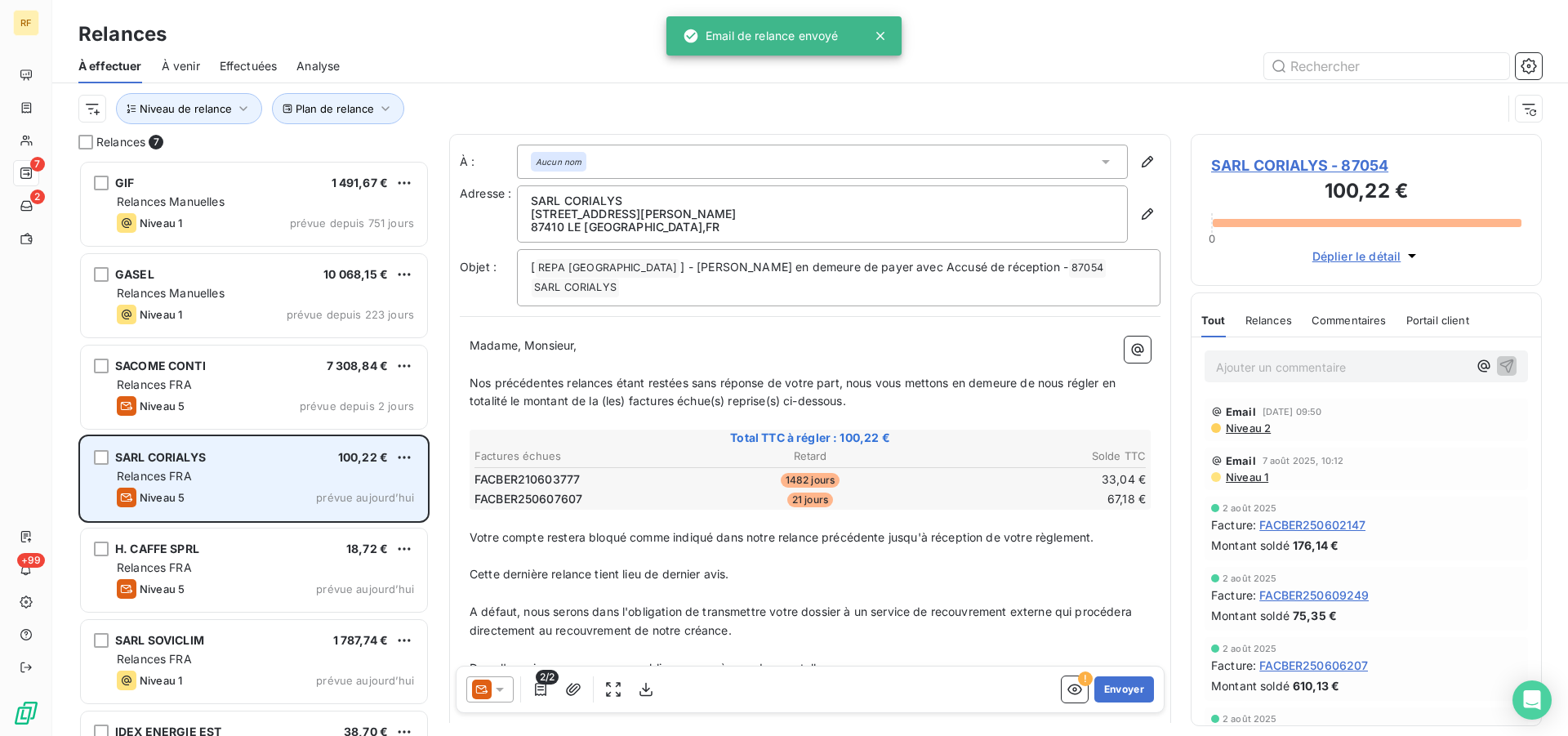
click at [195, 466] on div "SARL CORIALYS 100,22 € Relances FRA Niveau 5 prévue [DATE]" at bounding box center [254, 478] width 346 height 83
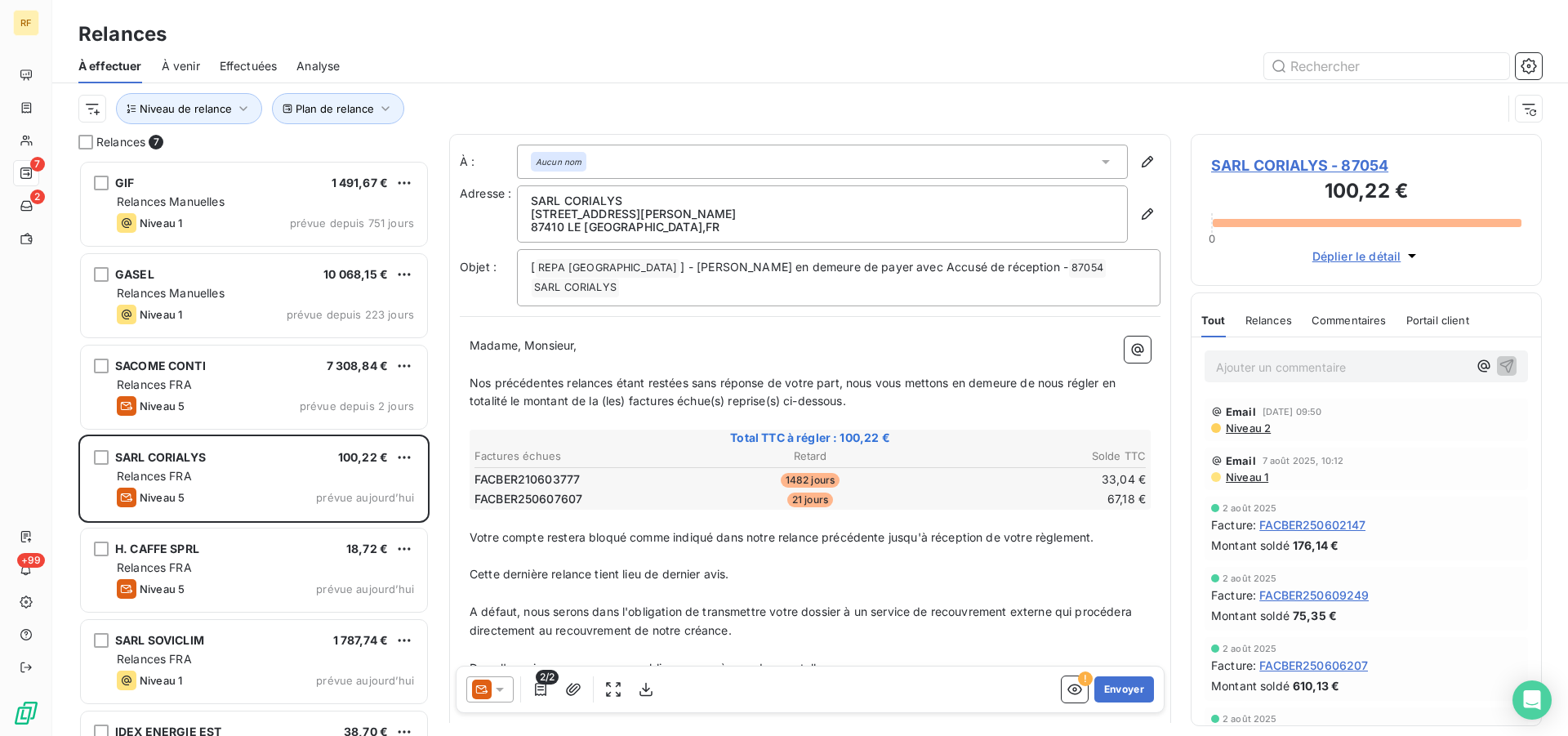
click at [1258, 430] on span "Niveau 2" at bounding box center [1247, 427] width 46 height 13
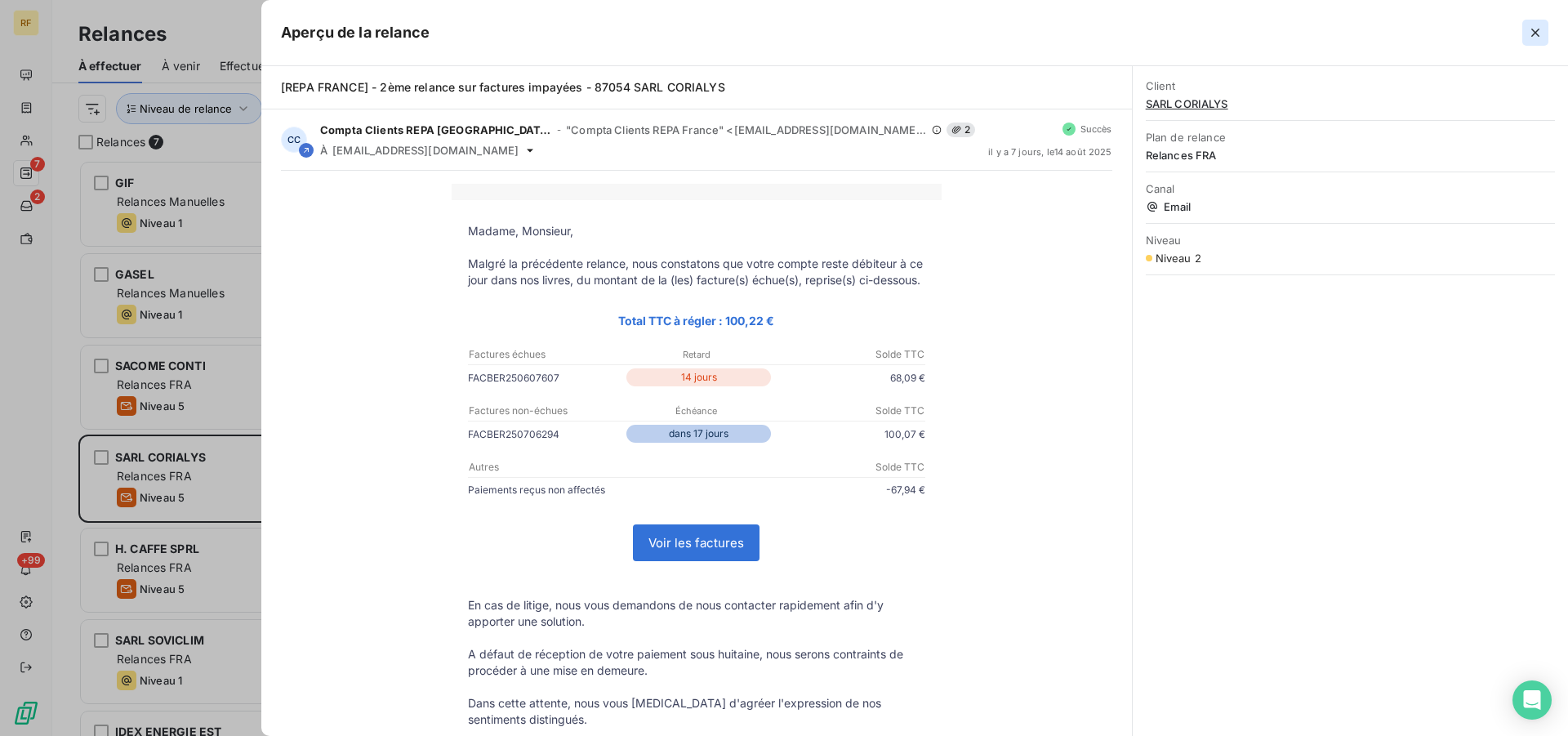
click at [1532, 30] on icon "button" at bounding box center [1534, 33] width 8 height 8
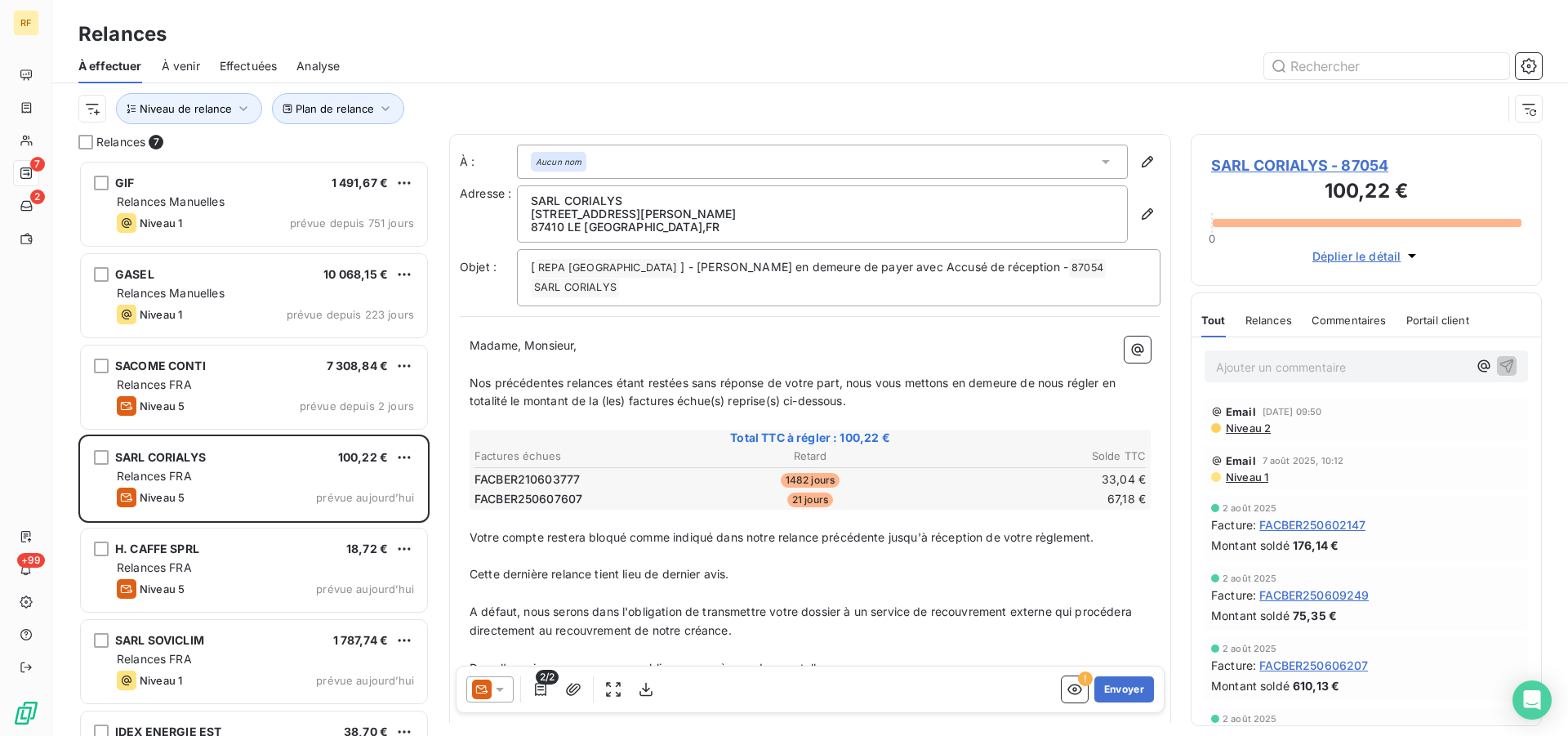
click at [1286, 369] on p "Ajouter un commentaire ﻿" at bounding box center [1341, 367] width 252 height 21
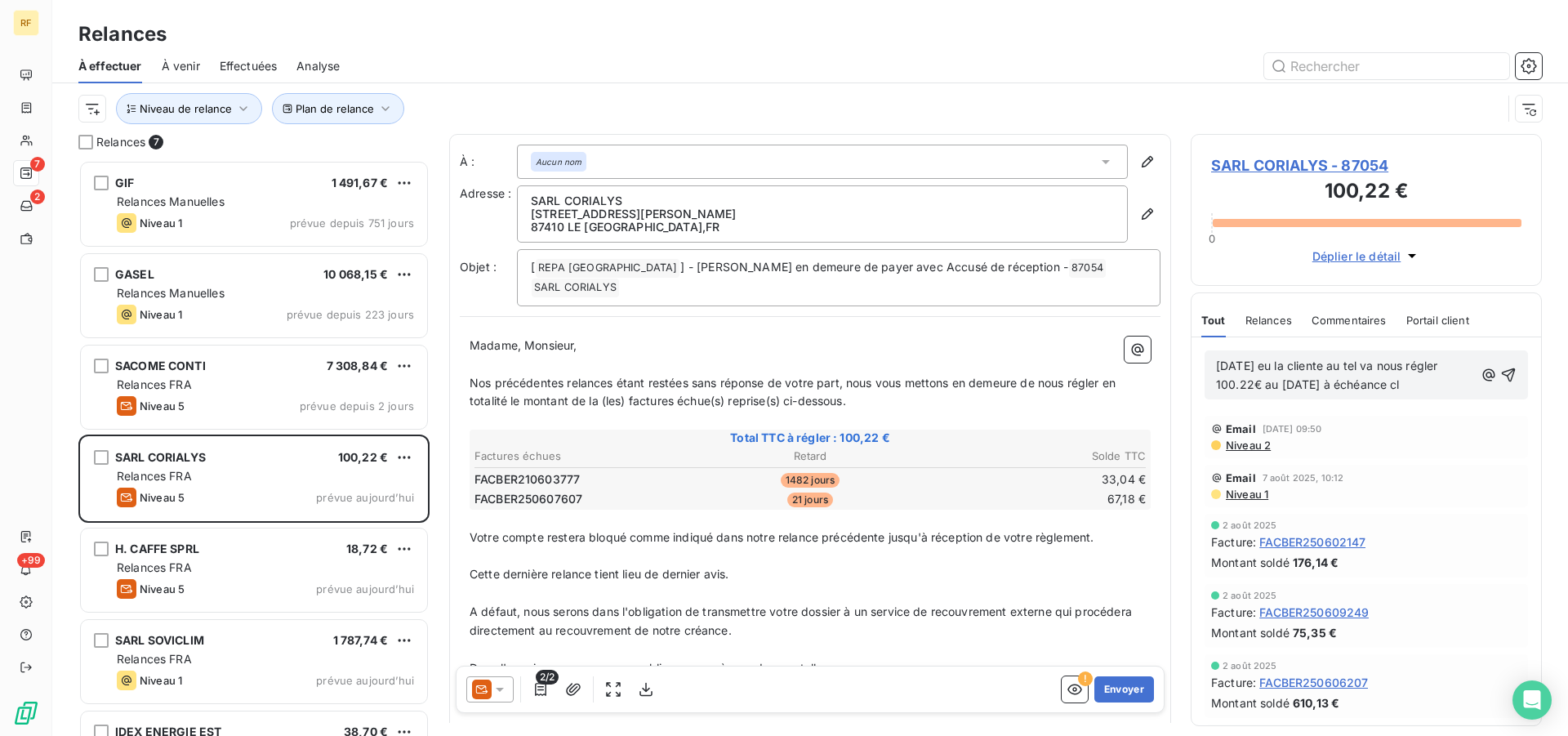
click at [1503, 369] on div "[DATE] eu la cliente au tel va nous régler 100.22€ au [DATE] à échéance cl" at bounding box center [1365, 375] width 323 height 49
click at [1502, 369] on icon "button" at bounding box center [1509, 375] width 14 height 14
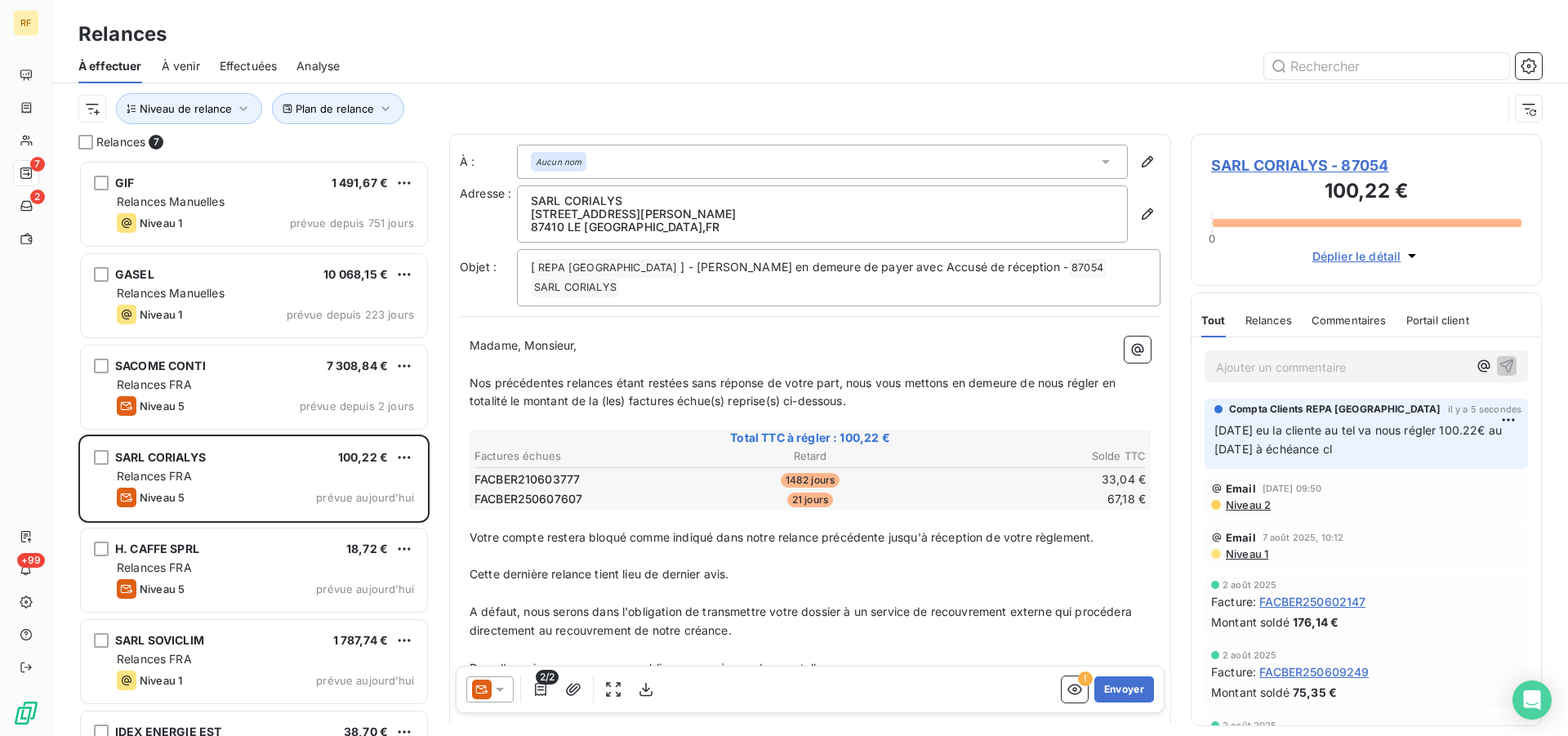
click at [1253, 165] on span "SARL CORIALYS - 87054" at bounding box center [1366, 165] width 310 height 22
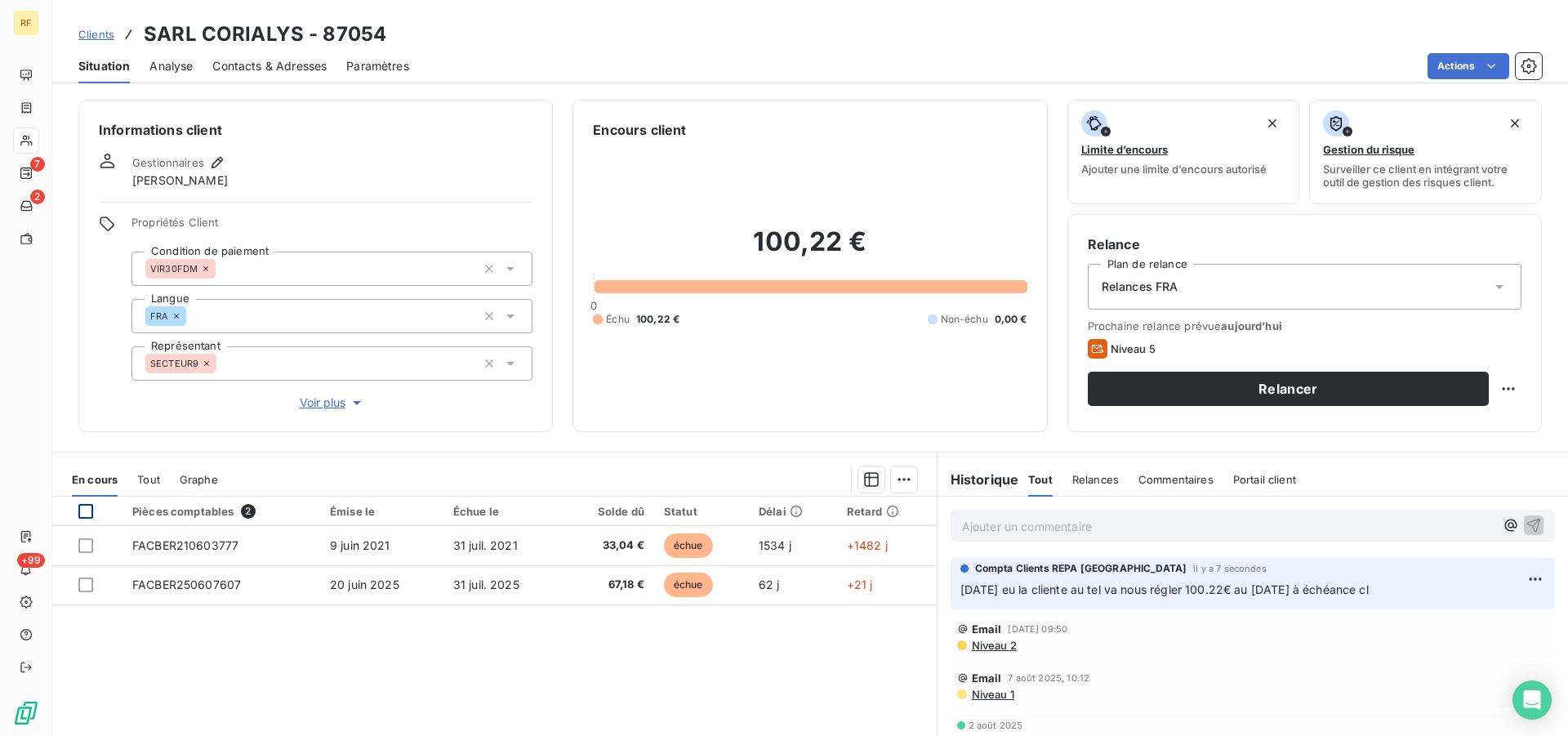
click at [86, 511] on div at bounding box center [85, 511] width 15 height 15
click at [902, 485] on html "RF 7 2 +99 Clients SARL CORIALYS - 87054 Situation Analyse Contacts & Adresses …" at bounding box center [784, 368] width 1568 height 736
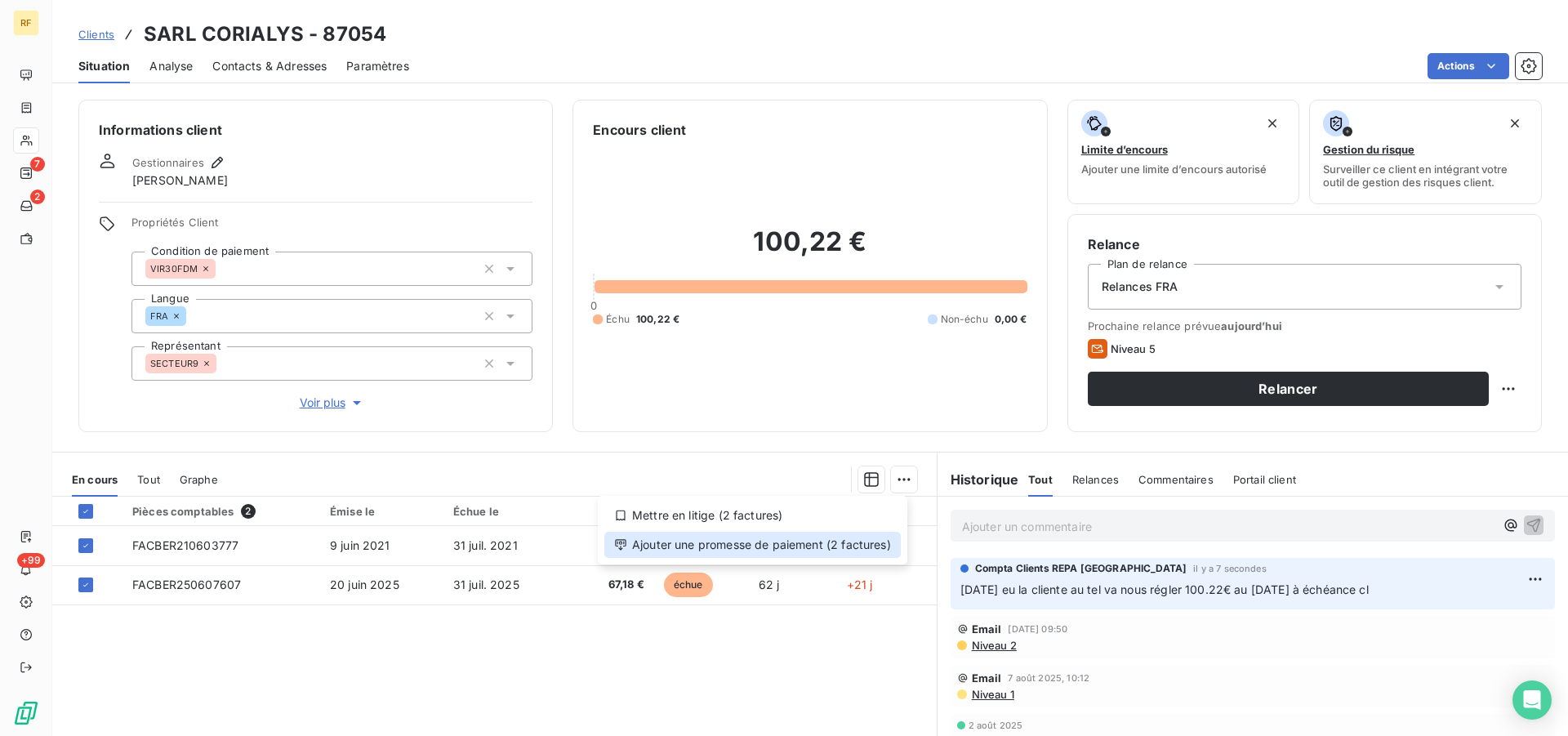
click at [807, 546] on div "Ajouter une promesse de paiement (2 factures)" at bounding box center [753, 544] width 296 height 26
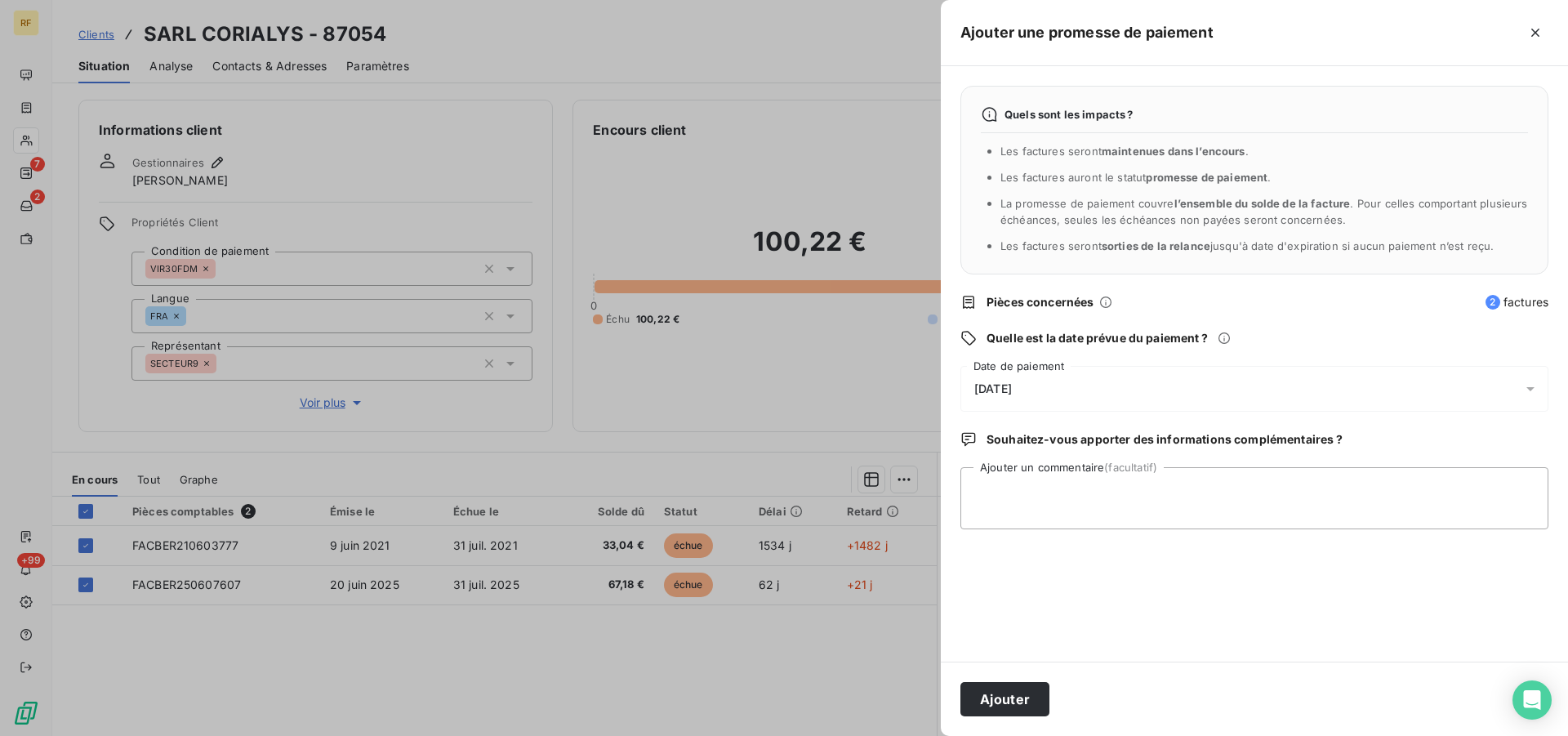
click at [1012, 388] on span "[DATE]" at bounding box center [993, 388] width 38 height 13
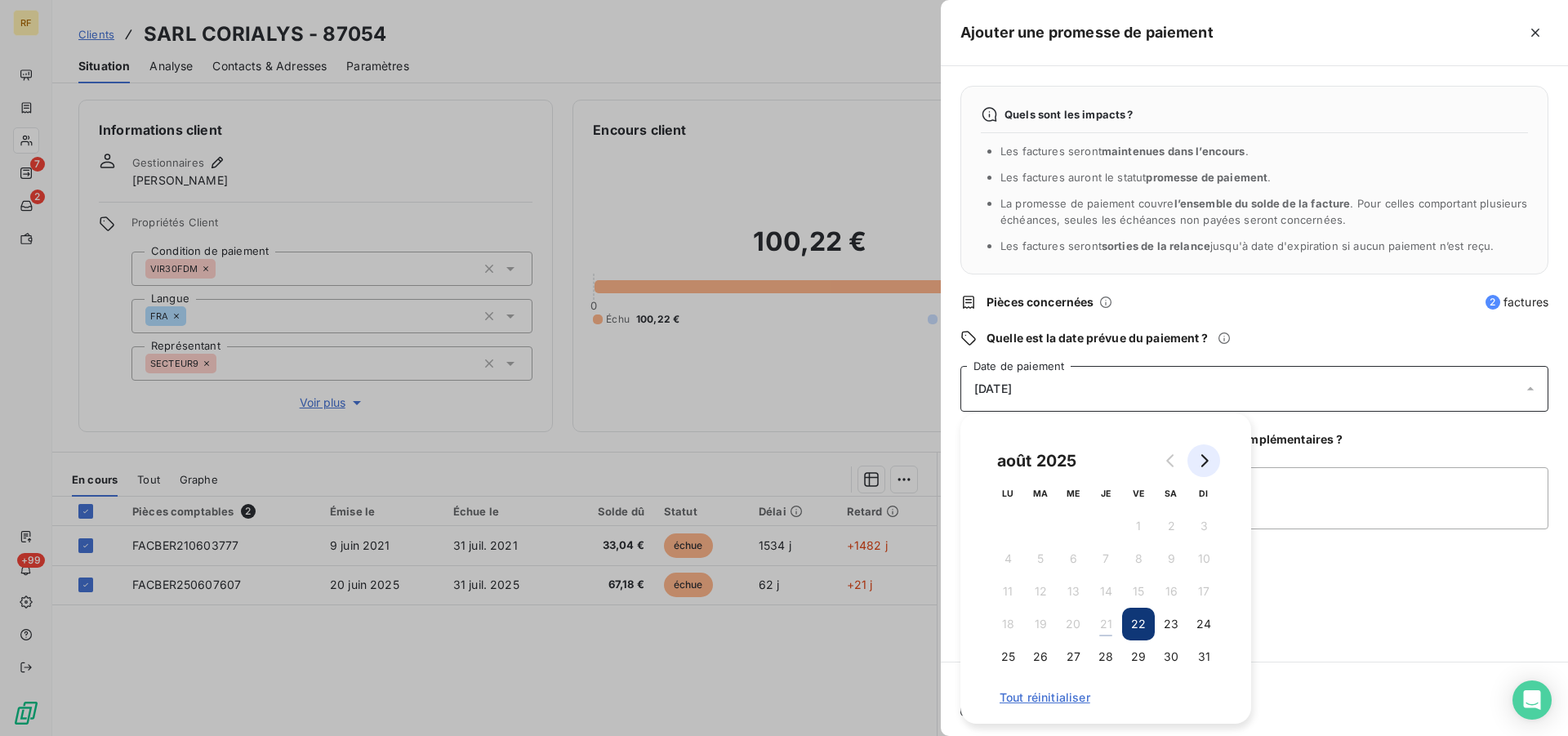
click at [1204, 462] on icon "Go to next month" at bounding box center [1202, 459] width 13 height 13
click at [1073, 527] on button "3" at bounding box center [1072, 526] width 33 height 33
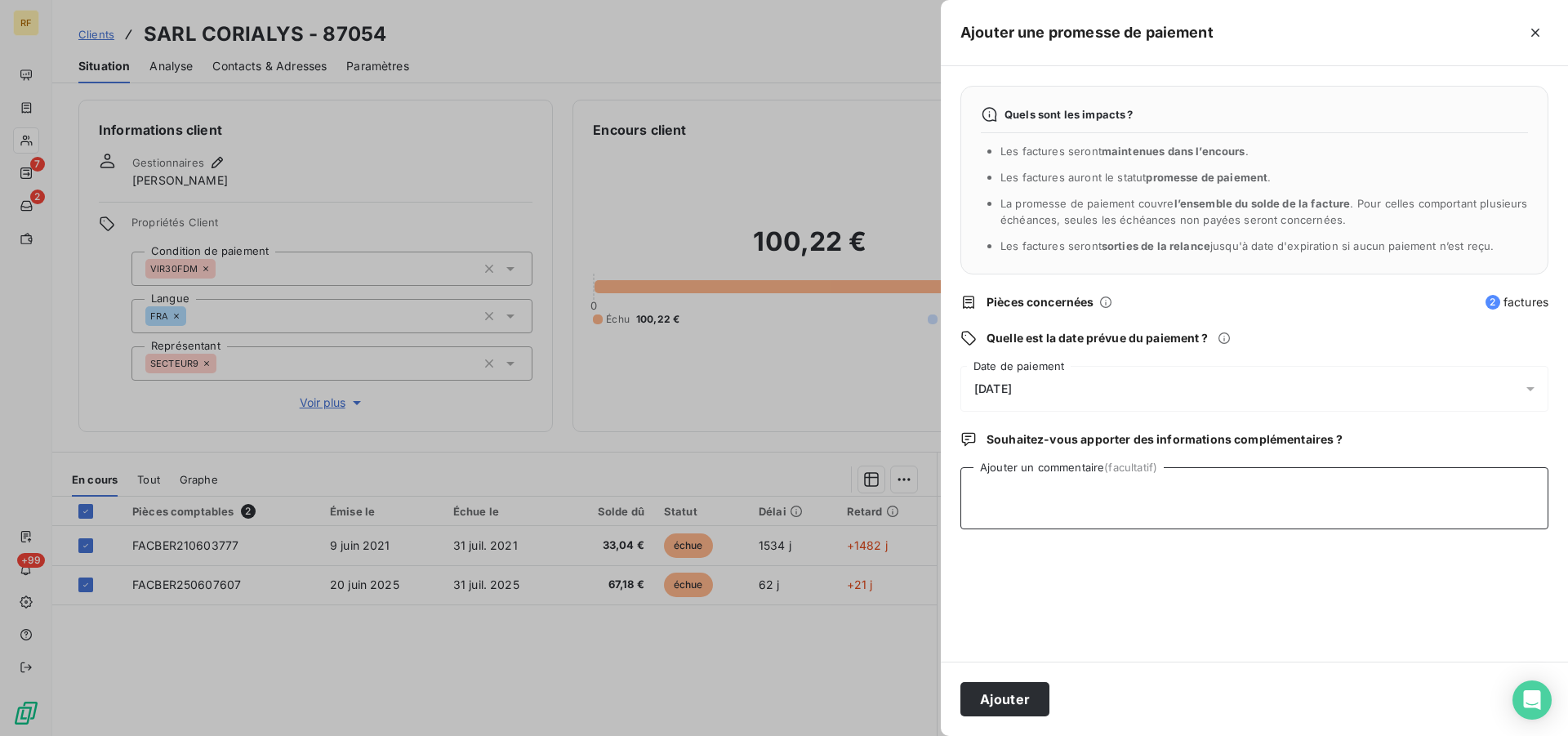
click at [1322, 503] on textarea "Ajouter un commentaire (facultatif)" at bounding box center [1254, 498] width 588 height 62
type textarea "s"
type textarea "va regul au [DATE] cl"
click at [1022, 689] on button "Ajouter" at bounding box center [1005, 698] width 89 height 35
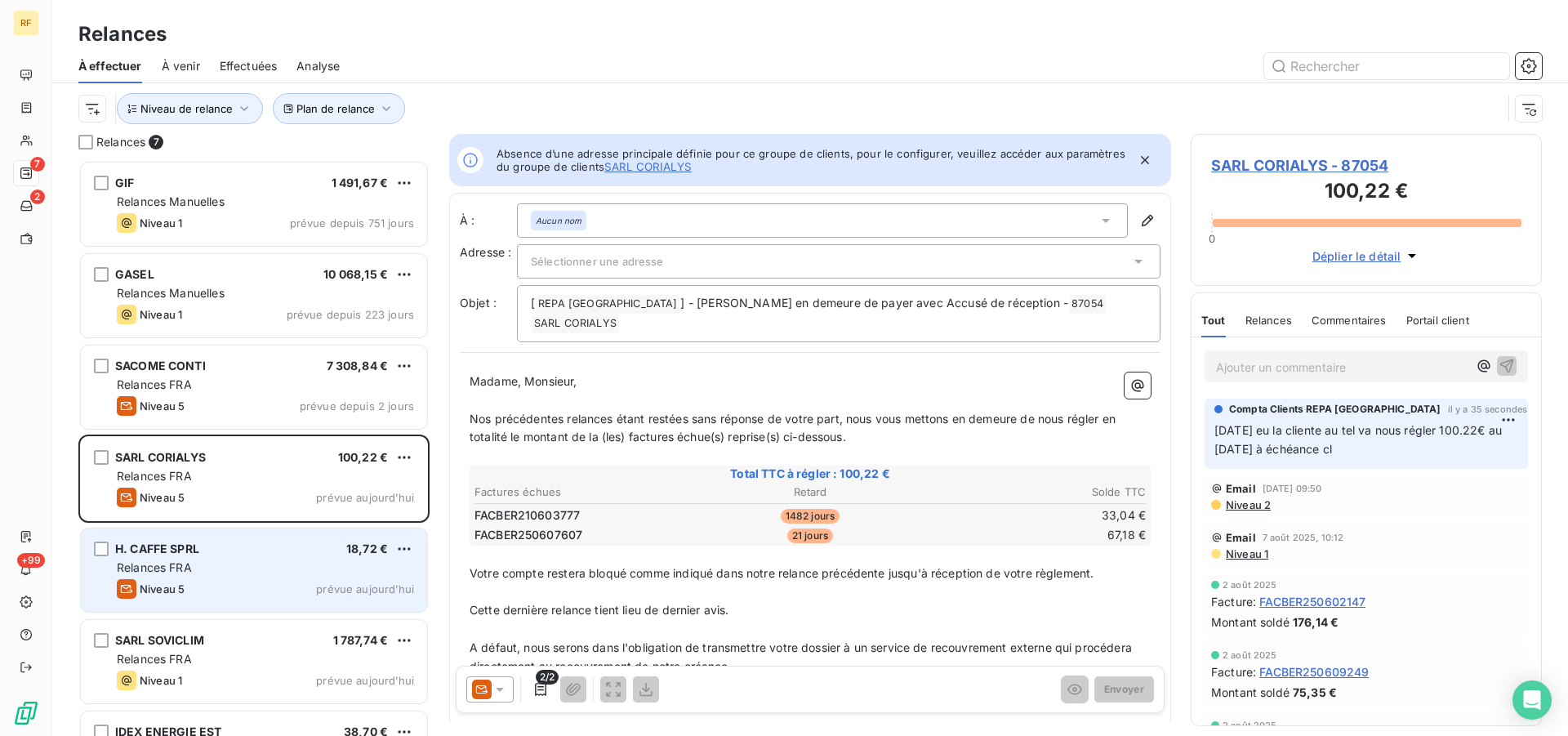
scroll to position [562, 337]
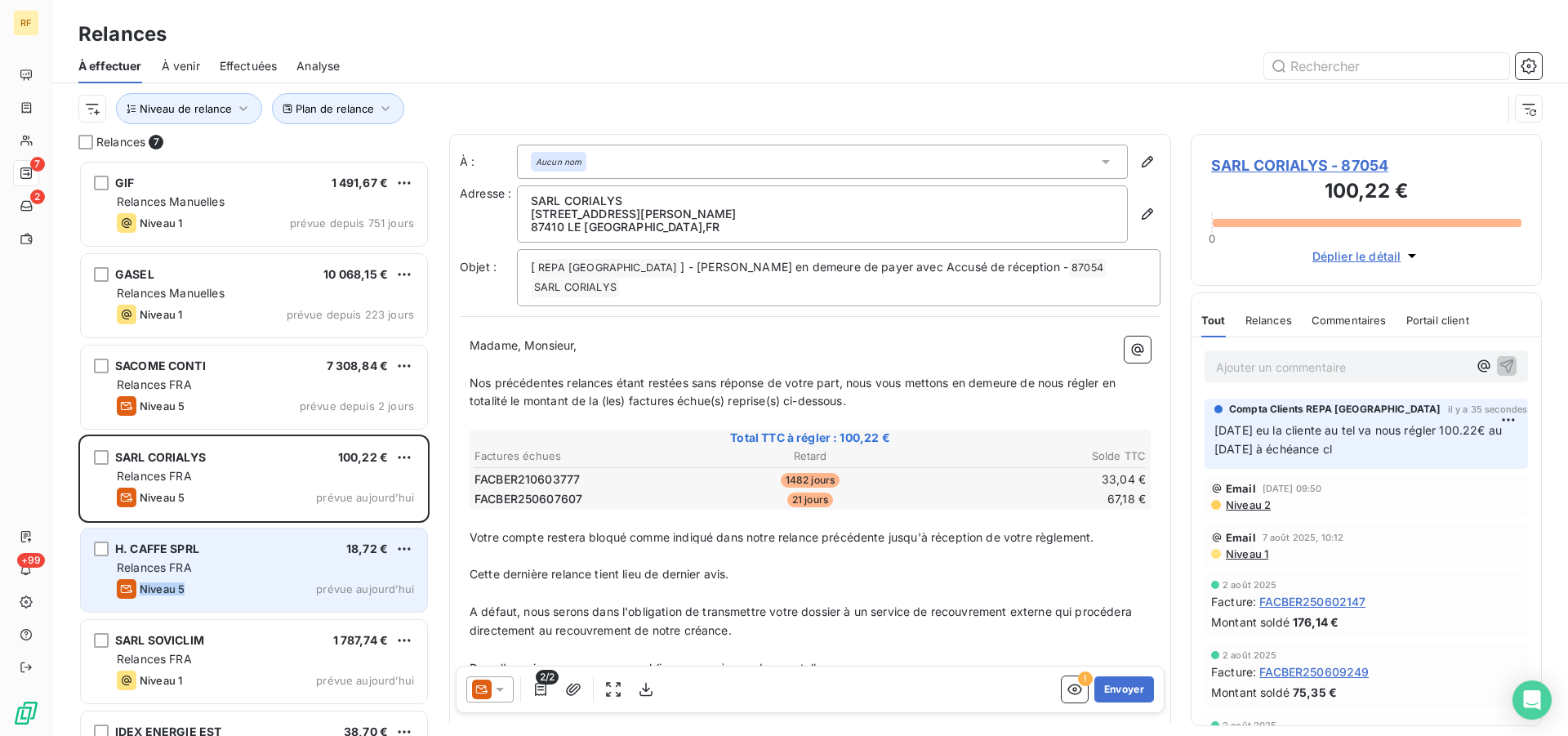
click at [207, 579] on div "H. CAFFE SPRL 18,72 € Relances FRA Niveau 5 prévue [DATE]" at bounding box center [254, 570] width 346 height 83
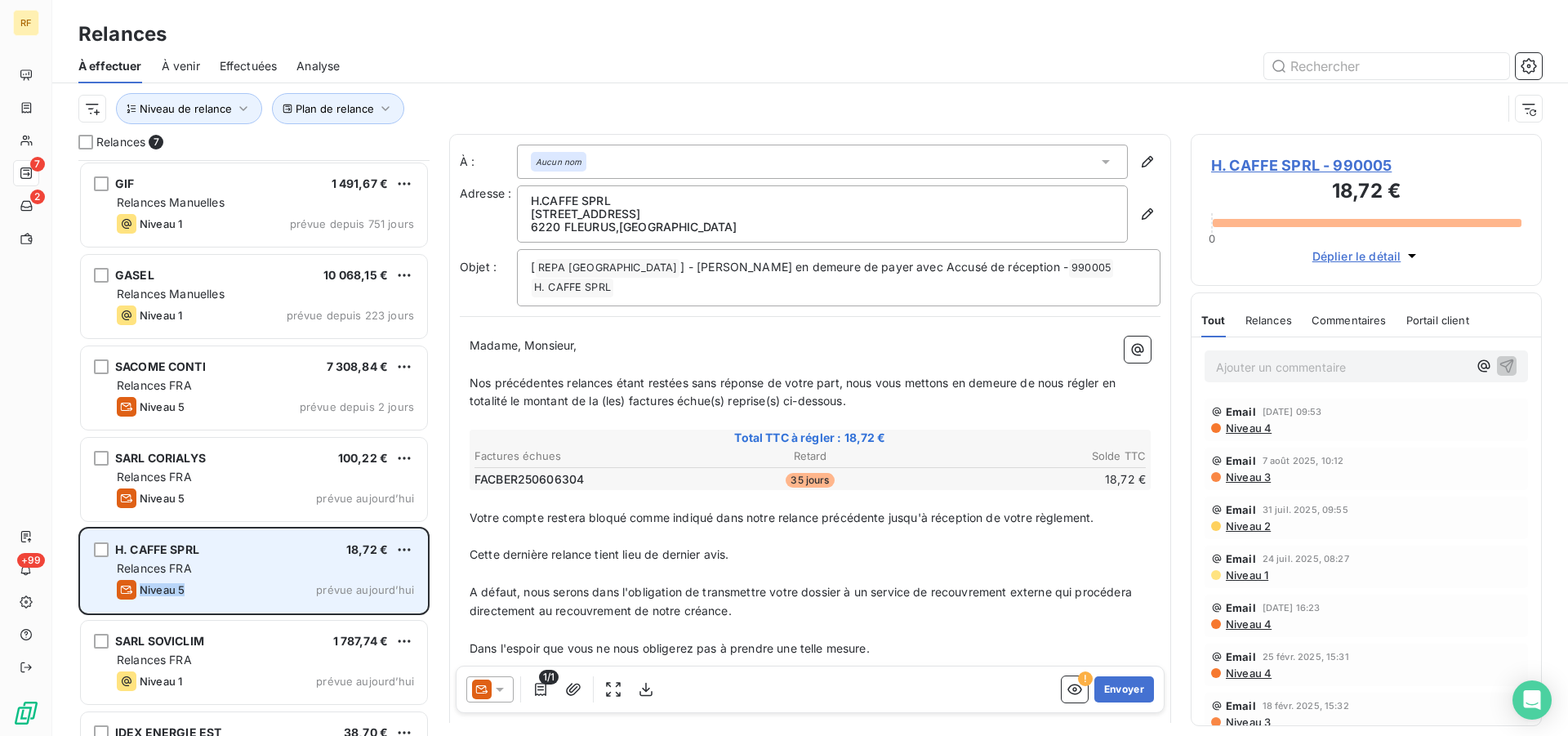
scroll to position [65, 0]
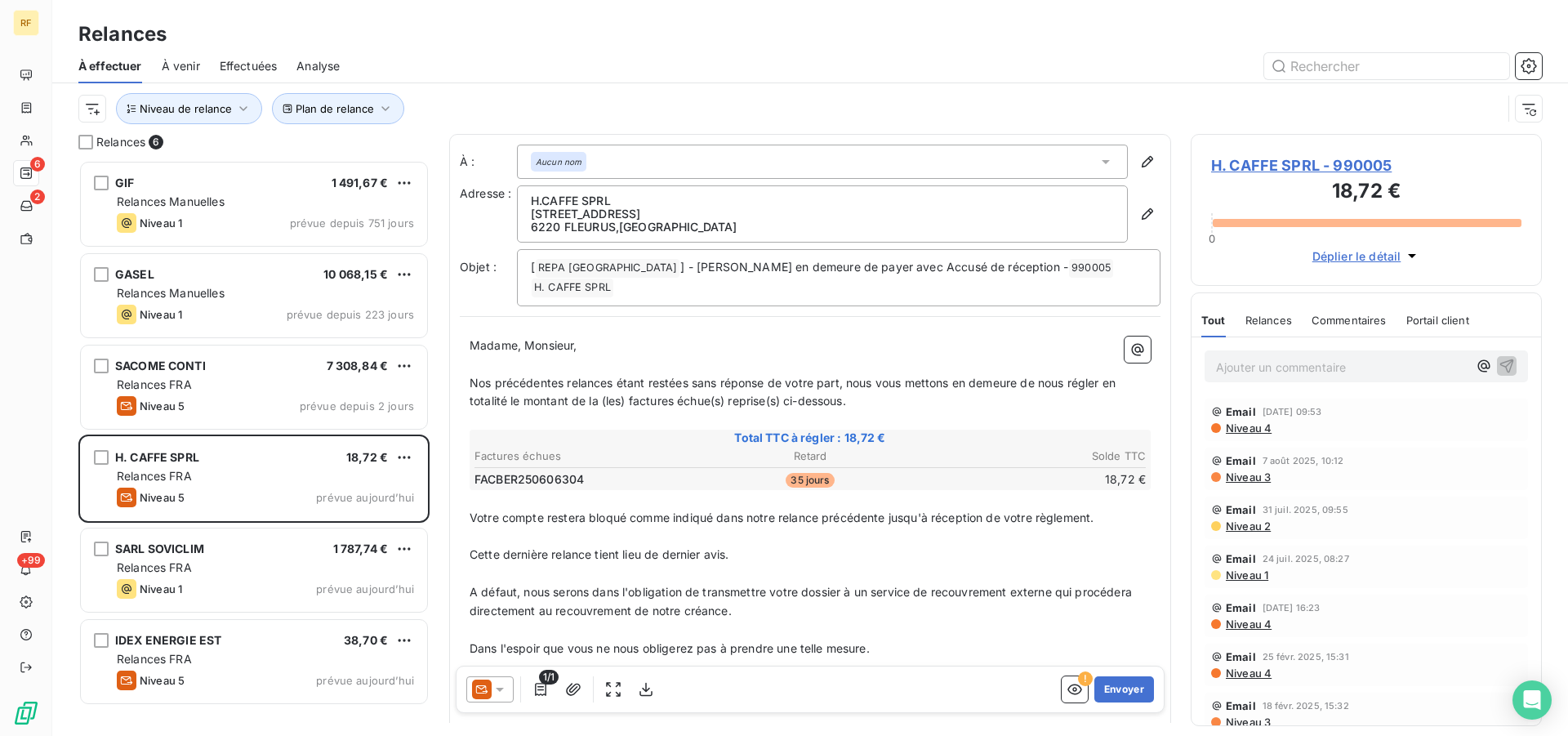
scroll to position [562, 337]
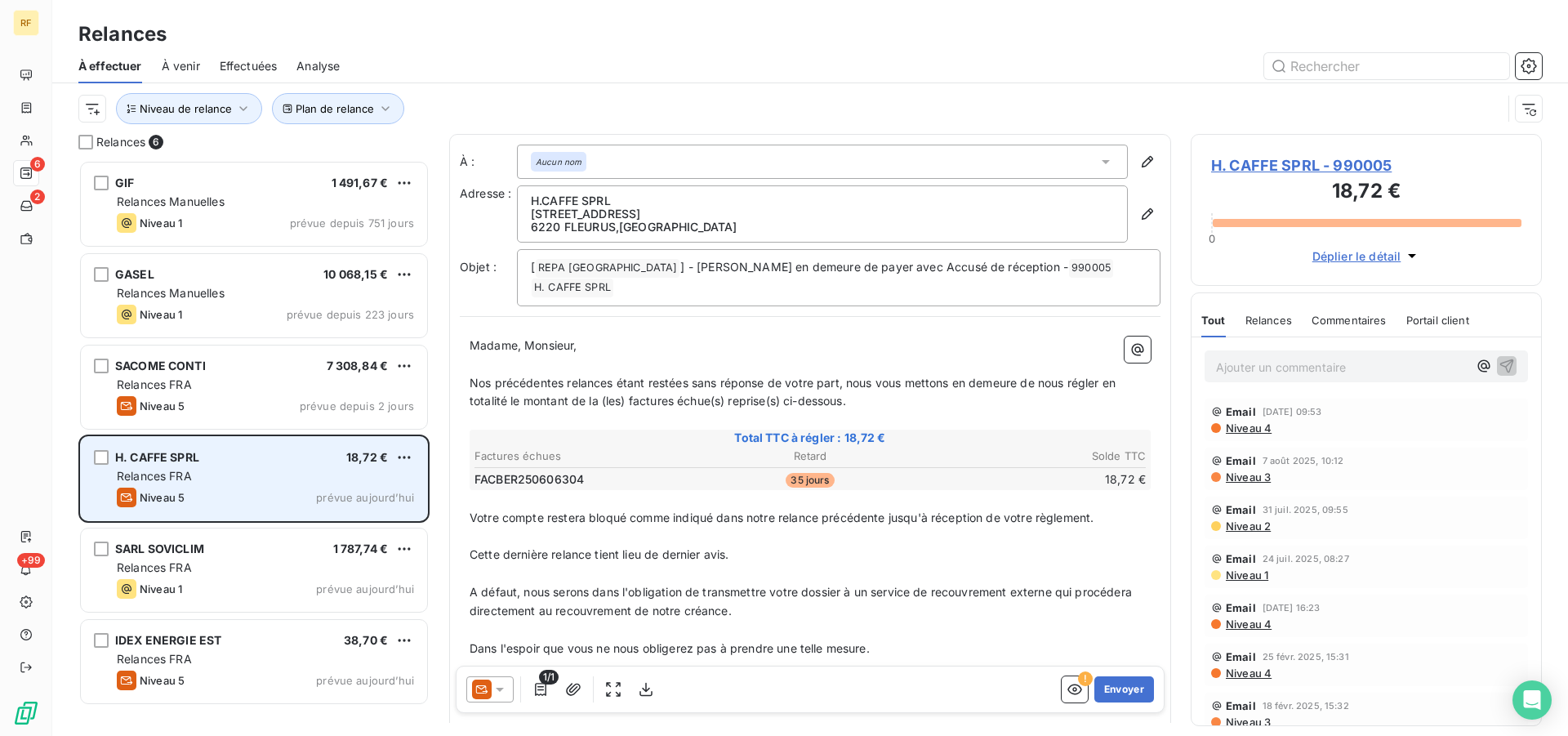
click at [230, 481] on div "Relances FRA" at bounding box center [265, 476] width 297 height 17
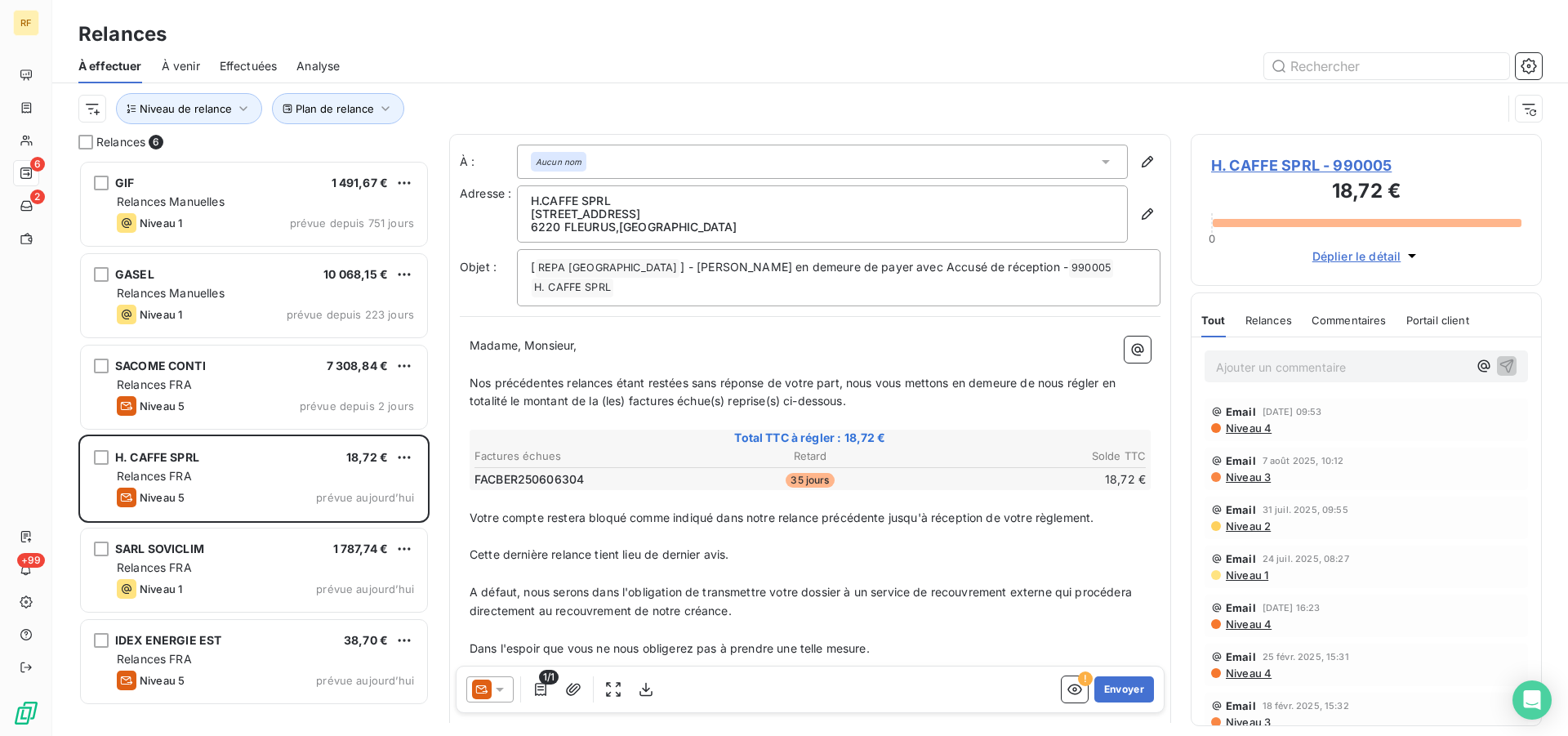
click at [502, 694] on icon at bounding box center [499, 689] width 17 height 17
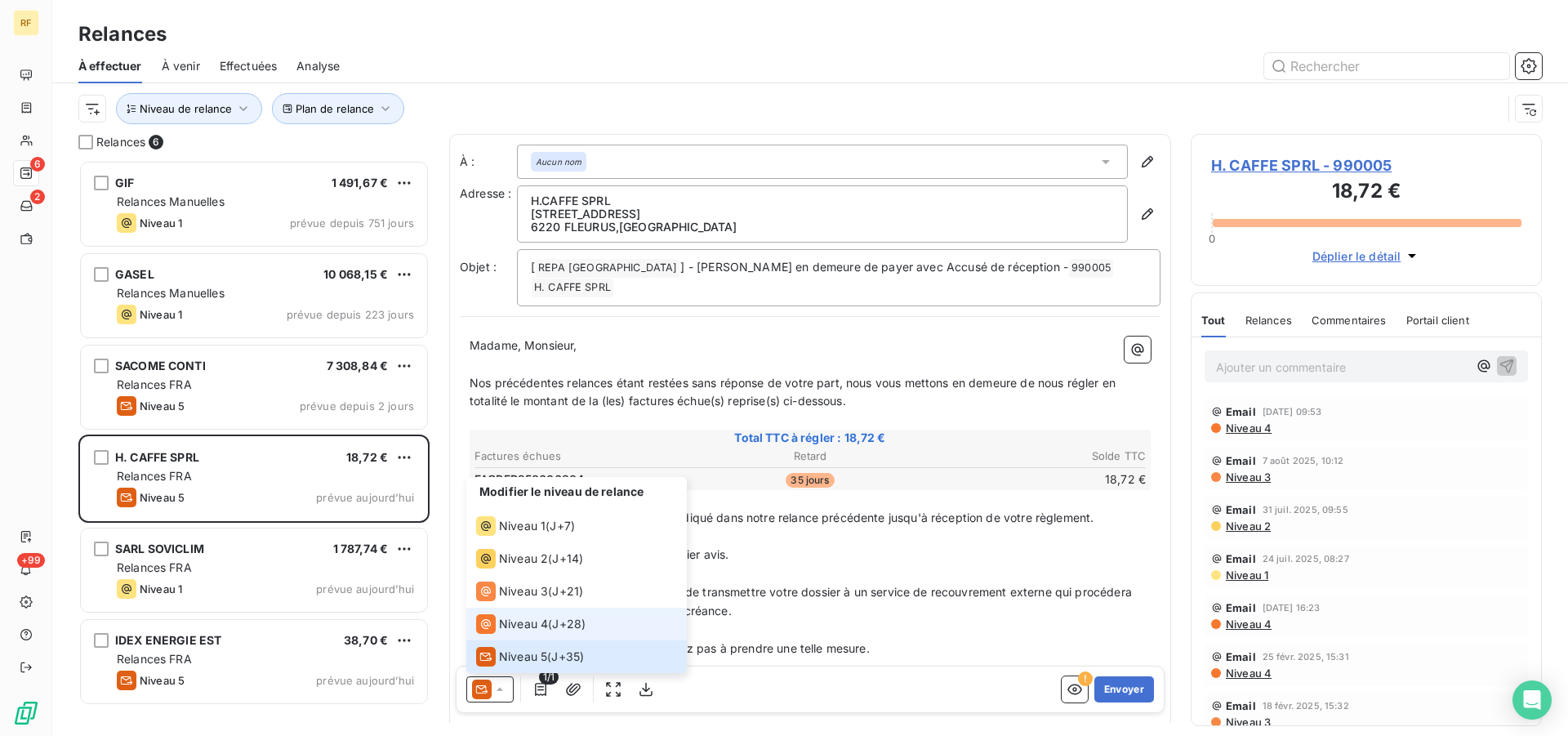
click at [502, 630] on span "Niveau 4" at bounding box center [524, 623] width 49 height 17
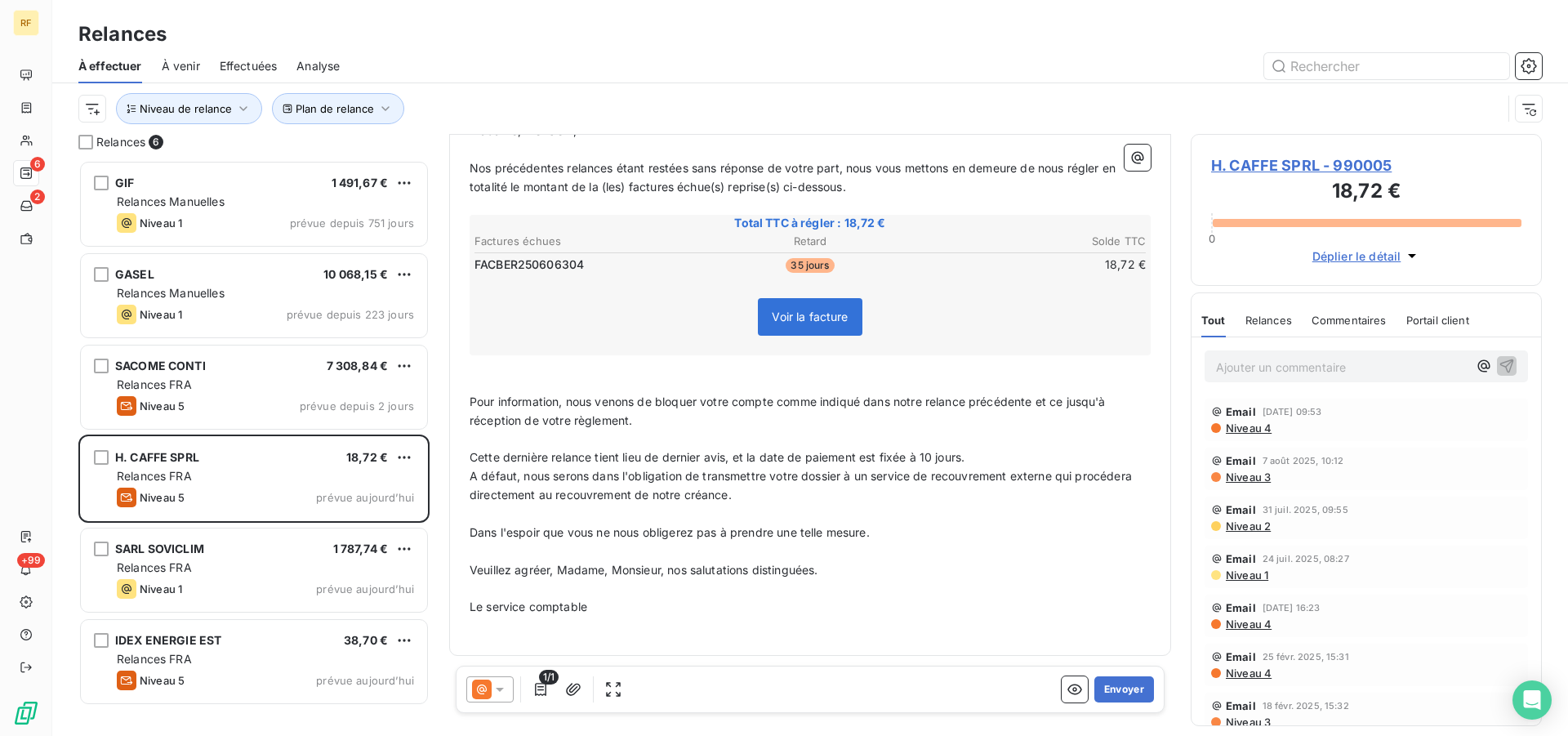
scroll to position [0, 0]
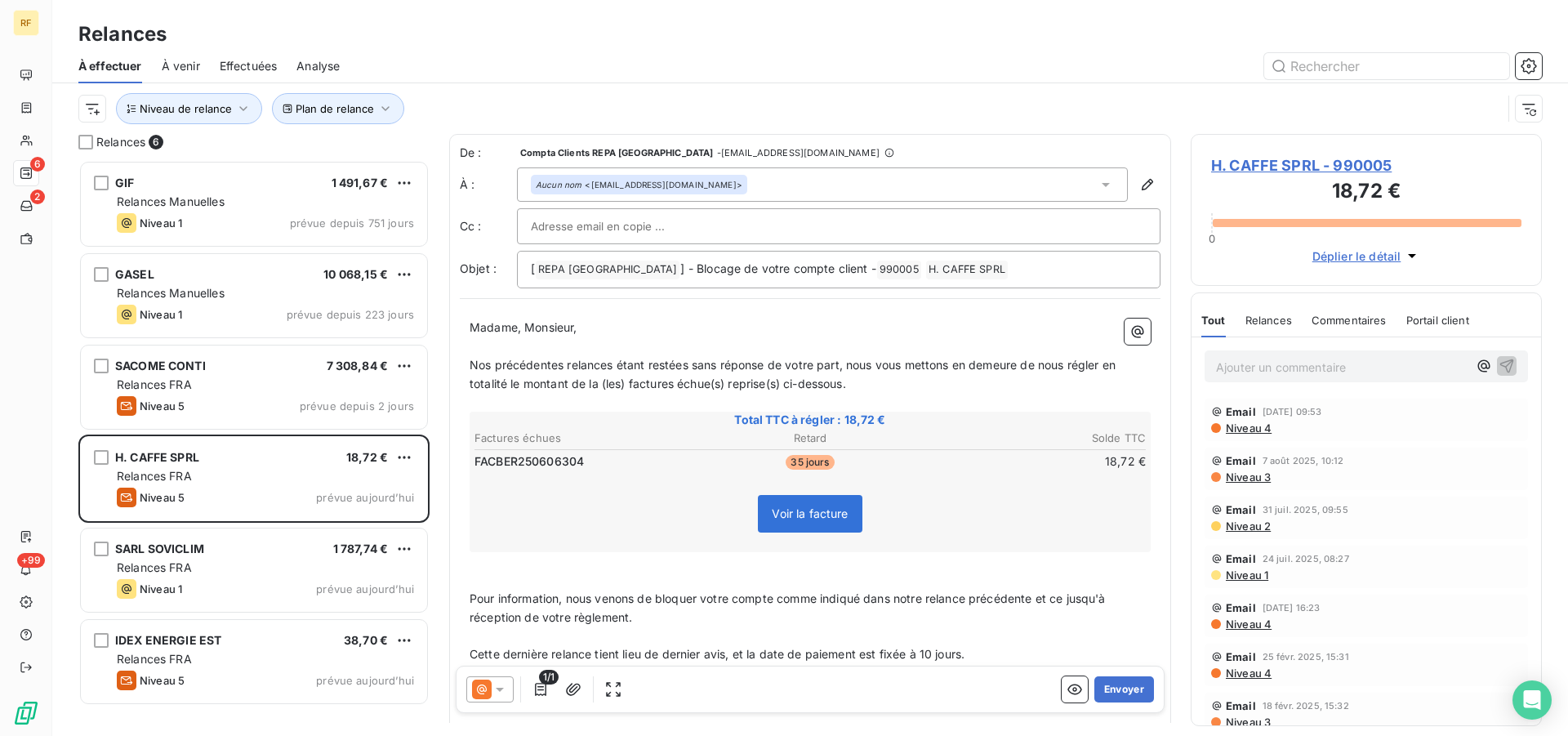
click at [862, 220] on div at bounding box center [838, 226] width 616 height 25
paste input "anne@maciottogroup.be"
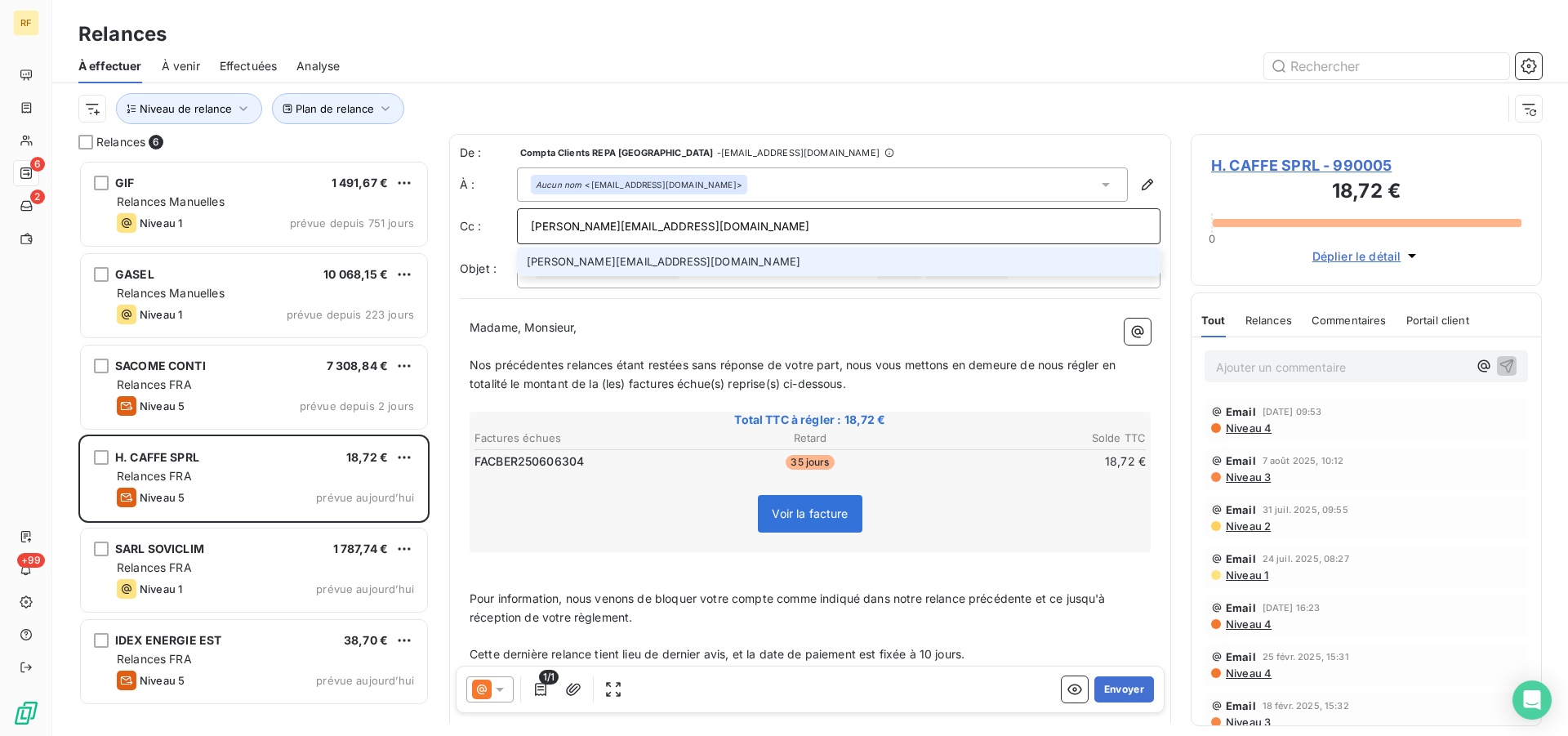
type input "anne@maciottogroup.be"
click at [596, 266] on li "anne@maciottogroup.be" at bounding box center [838, 261] width 643 height 29
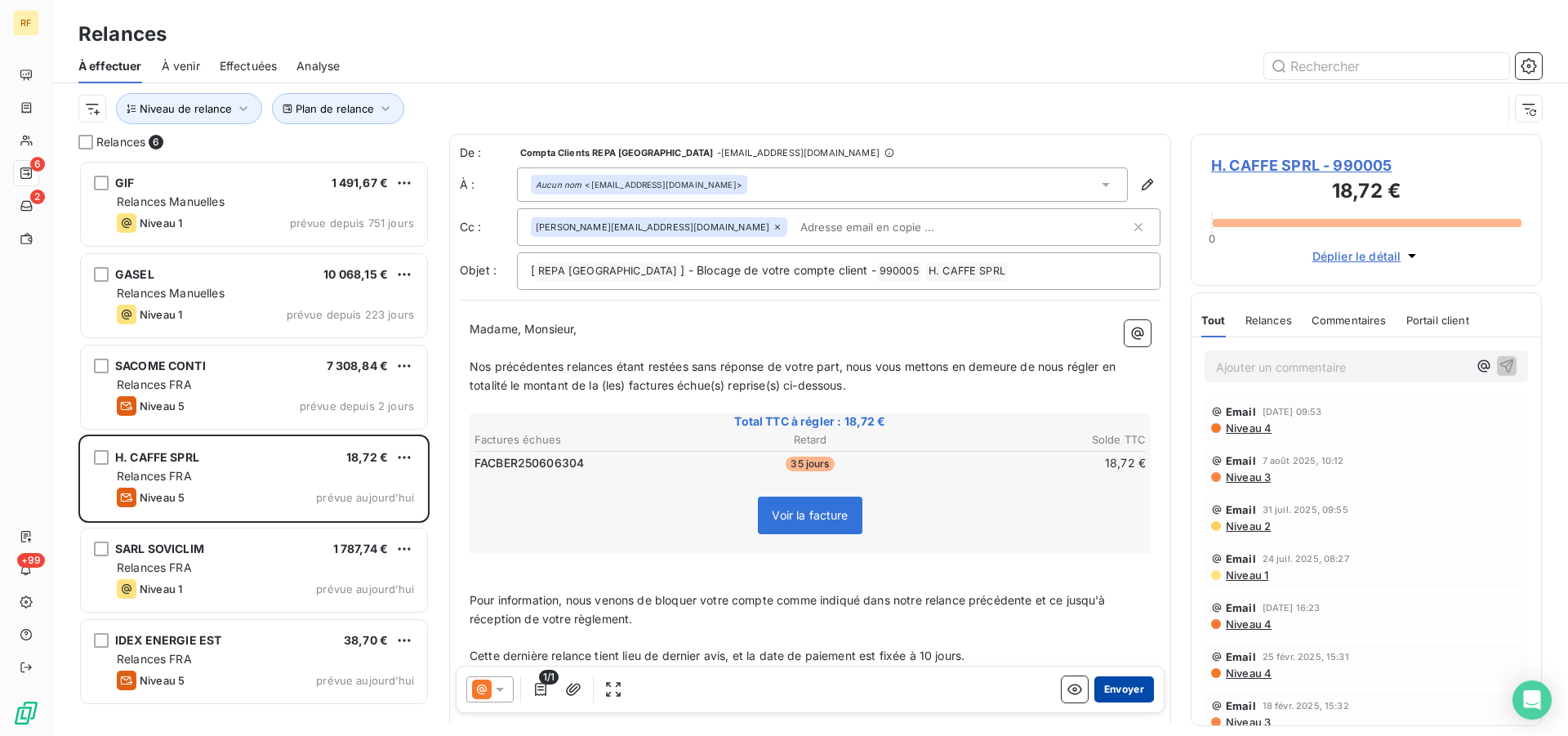
click at [1115, 694] on button "Envoyer" at bounding box center [1123, 689] width 59 height 26
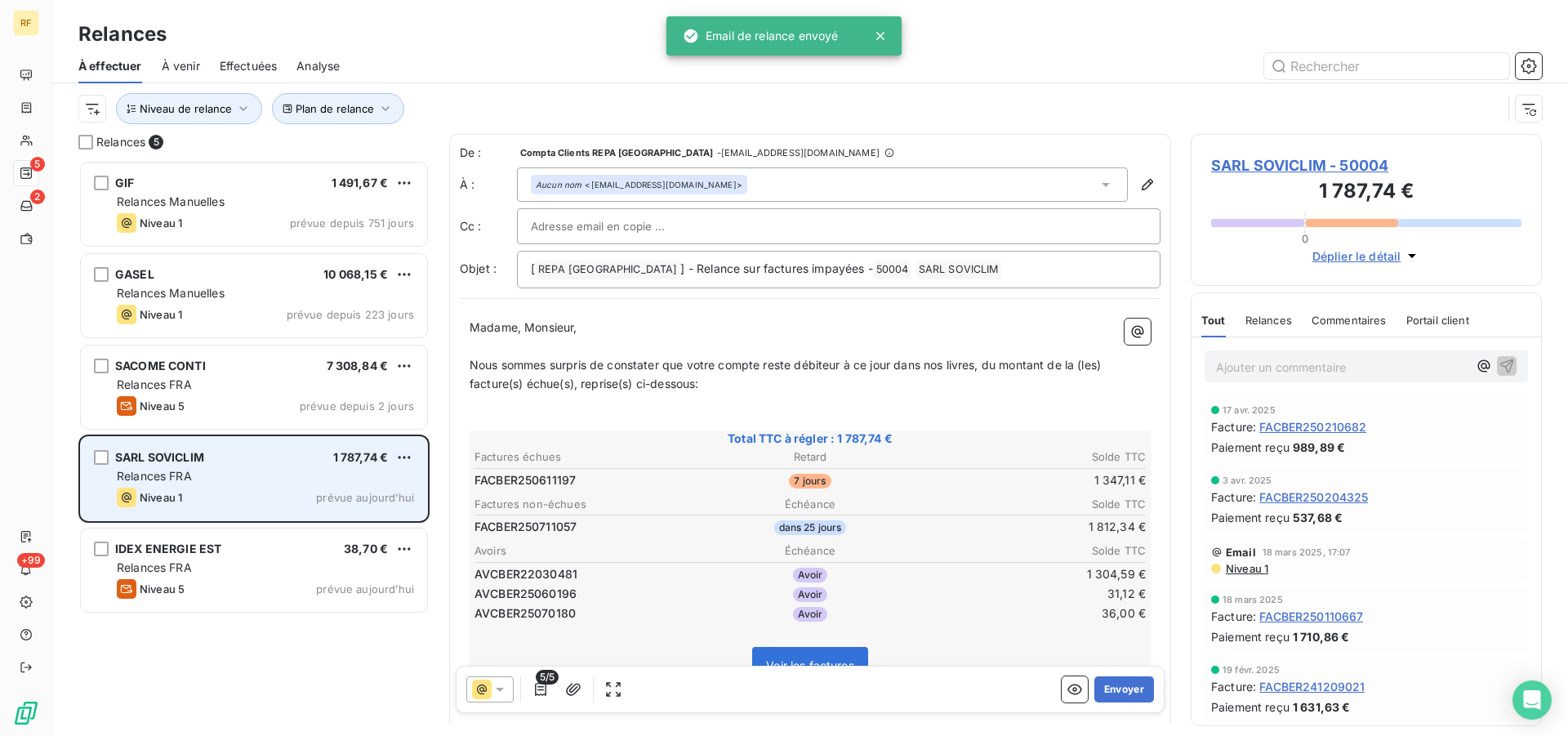
click at [248, 492] on div "Niveau 1 prévue aujourd’hui" at bounding box center [265, 497] width 297 height 20
